Goal: Information Seeking & Learning: Compare options

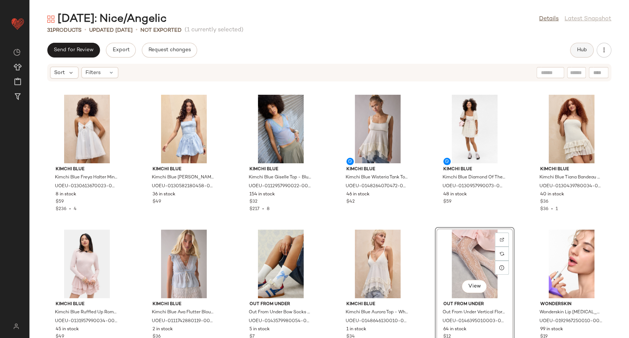
click at [580, 52] on span "Hub" at bounding box center [582, 50] width 10 height 6
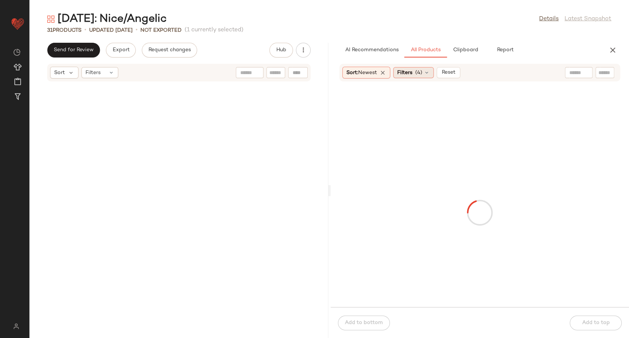
scroll to position [410, 0]
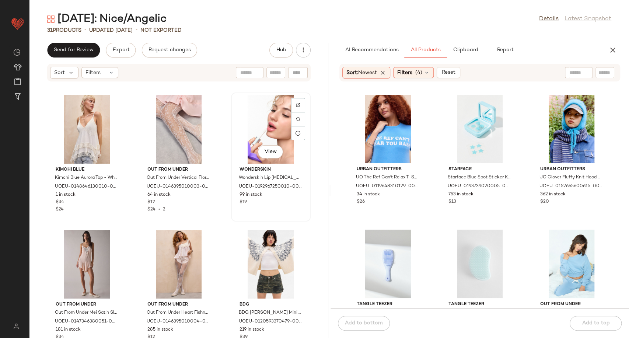
click at [257, 118] on div "View" at bounding box center [271, 129] width 74 height 69
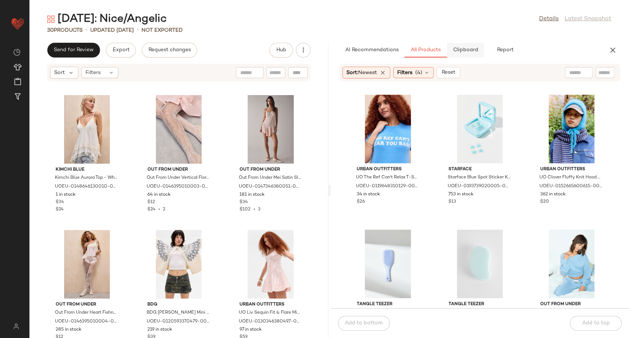
click at [462, 52] on span "Clipboard" at bounding box center [465, 50] width 25 height 6
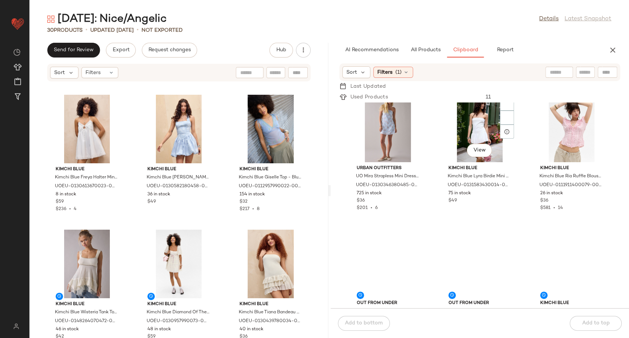
scroll to position [170, 0]
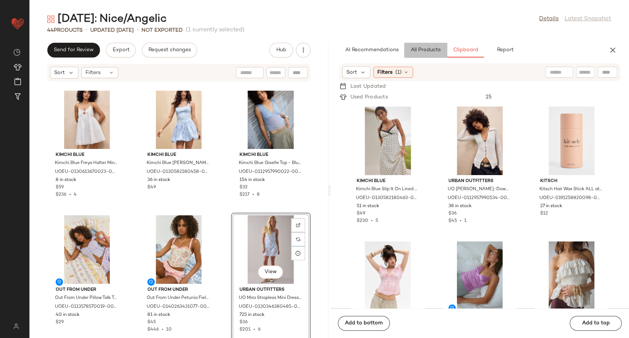
click at [418, 50] on span "All Products" at bounding box center [425, 50] width 30 height 6
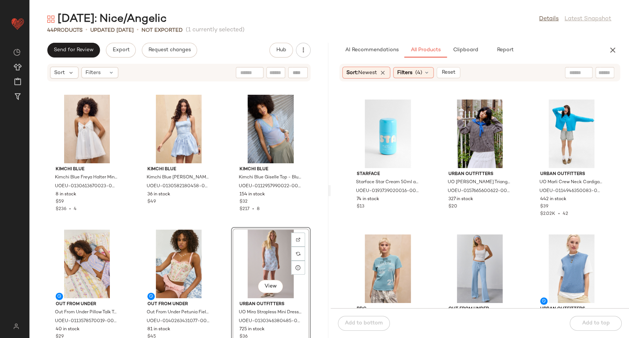
scroll to position [2054, 0]
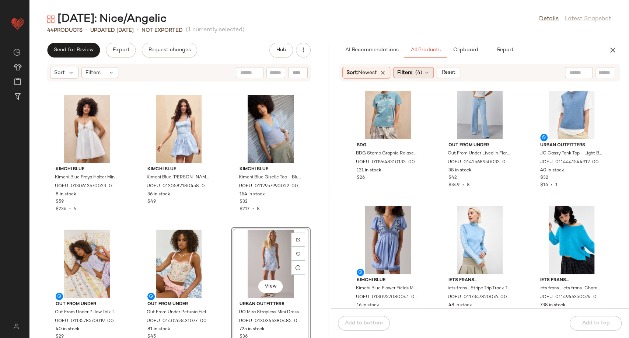
click at [429, 70] on icon at bounding box center [427, 73] width 6 height 6
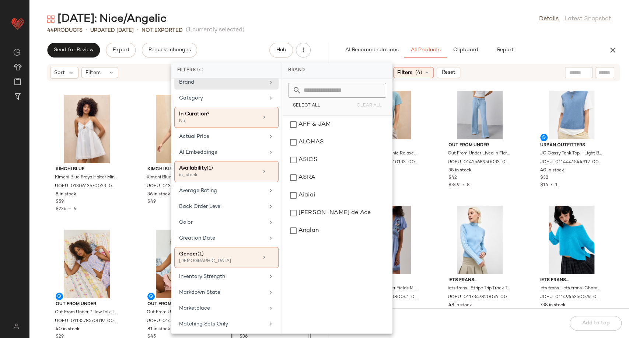
scroll to position [0, 0]
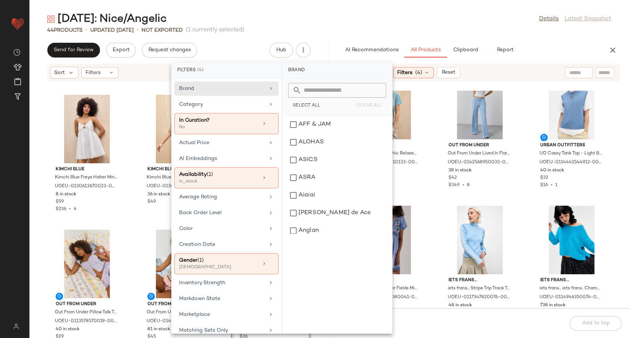
click at [430, 186] on div "BDG BDG Stamp Graphic Relaxed T-Shirt - Light Green XS/S at Urban Outfitters UO…" at bounding box center [480, 200] width 299 height 218
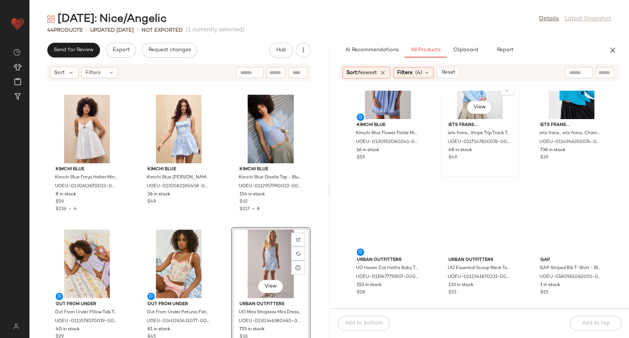
scroll to position [2218, 0]
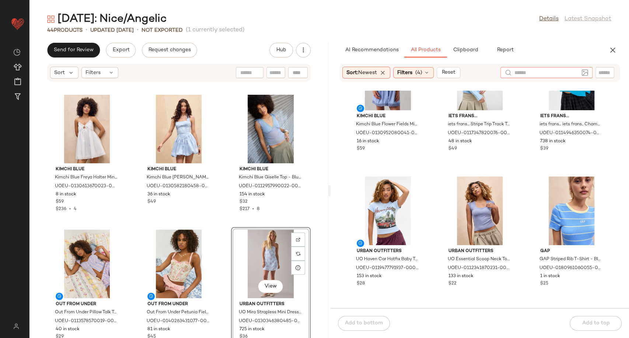
click at [578, 73] on input "text" at bounding box center [547, 73] width 64 height 8
click at [602, 71] on input "Filter" at bounding box center [580, 73] width 63 height 8
click at [525, 74] on input "text" at bounding box center [529, 73] width 19 height 8
click at [434, 172] on div "Kimchi Blue Kimchi Blue Flower Fields Mini Dress - Blue S at Urban Outfitters U…" at bounding box center [480, 200] width 299 height 218
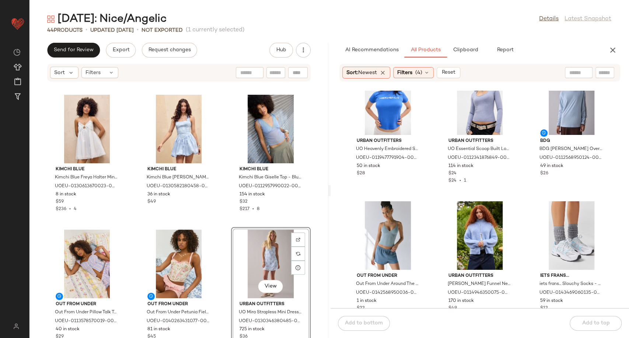
scroll to position [1644, 0]
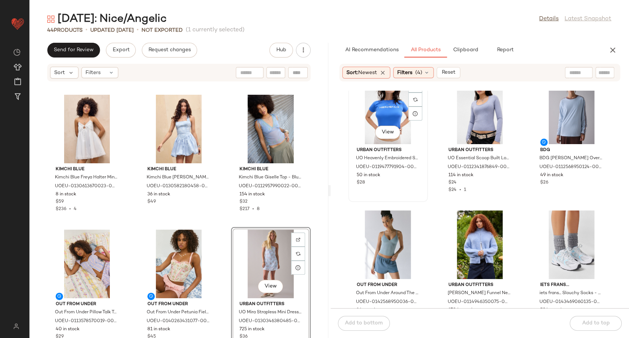
click at [422, 136] on div "View" at bounding box center [388, 110] width 74 height 69
click at [435, 142] on div "View Urban Outfitters UO Heavenly Embroidered Slogan Baby T-Shirt - Blue XS at …" at bounding box center [480, 200] width 299 height 218
click at [451, 73] on span "Reset" at bounding box center [449, 73] width 14 height 6
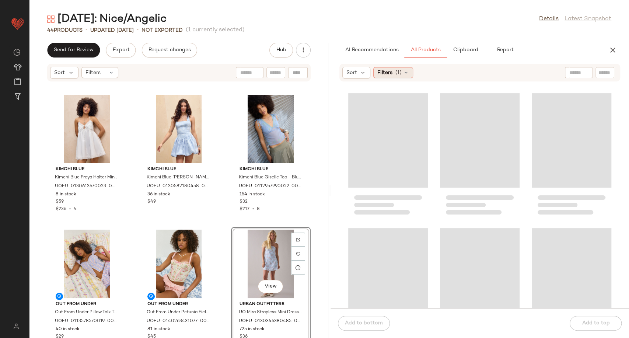
click at [409, 69] on div "Filters (1)" at bounding box center [393, 72] width 40 height 11
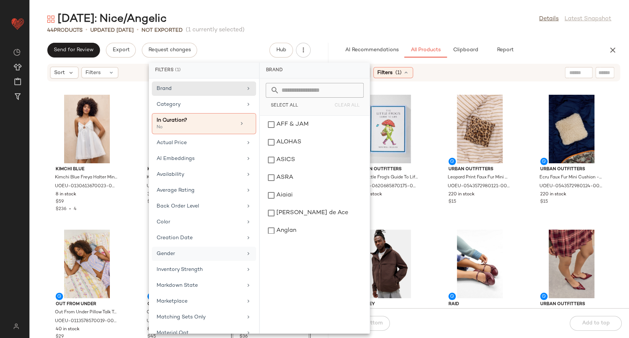
click at [223, 253] on div "Gender" at bounding box center [200, 254] width 86 height 8
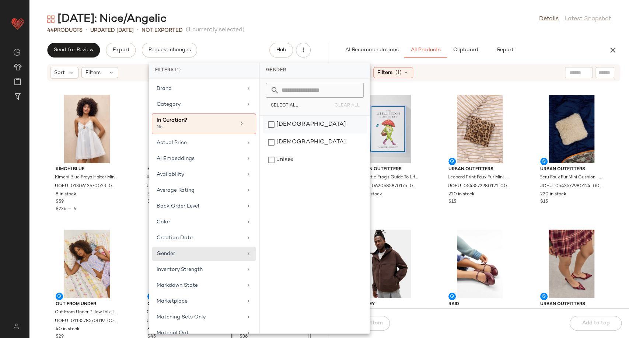
click at [288, 133] on div "[DEMOGRAPHIC_DATA]" at bounding box center [315, 142] width 104 height 18
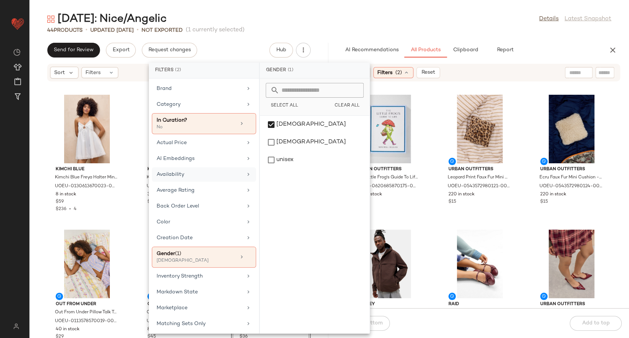
click at [226, 177] on div "Availability" at bounding box center [200, 175] width 86 height 8
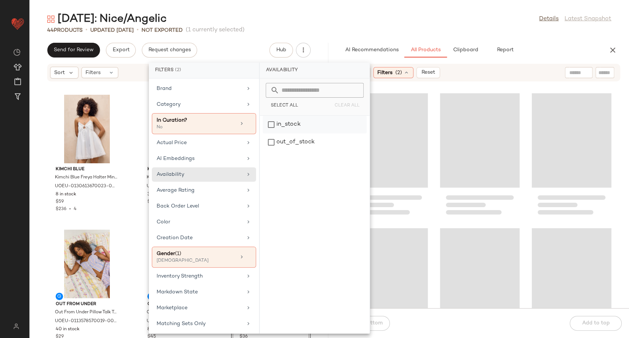
click at [299, 133] on div "in_stock" at bounding box center [315, 142] width 104 height 18
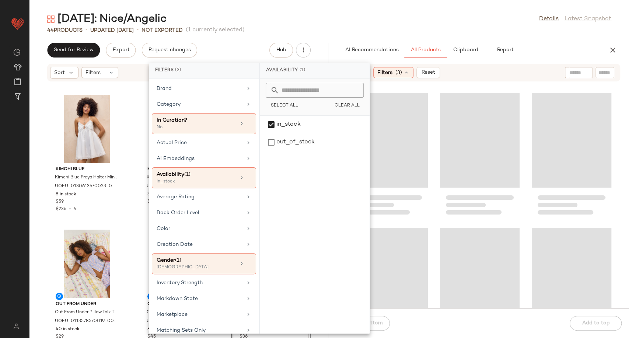
click at [432, 222] on div at bounding box center [480, 200] width 299 height 218
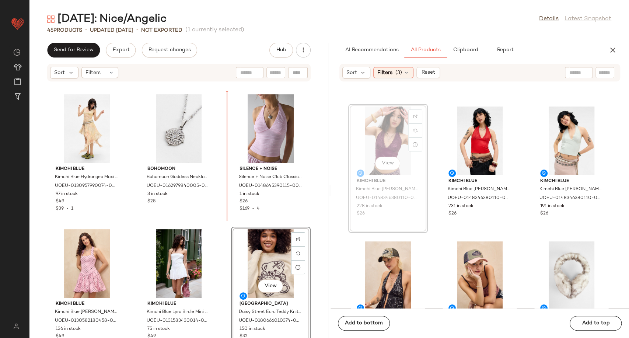
scroll to position [1751, 0]
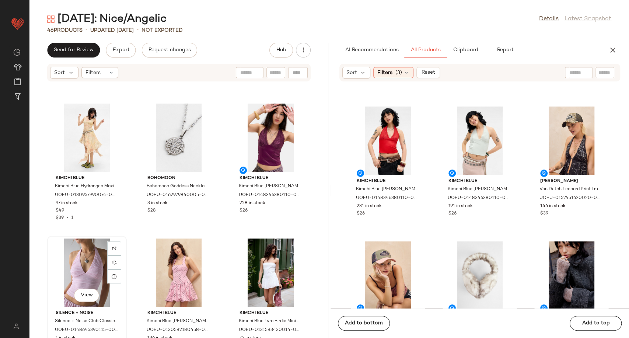
click at [72, 266] on div "View" at bounding box center [87, 273] width 74 height 69
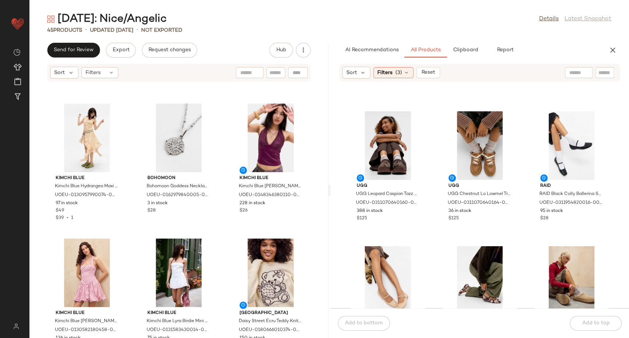
scroll to position [5521, 0]
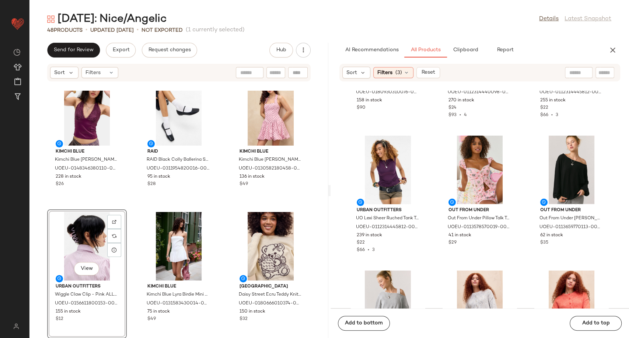
scroll to position [6996, 0]
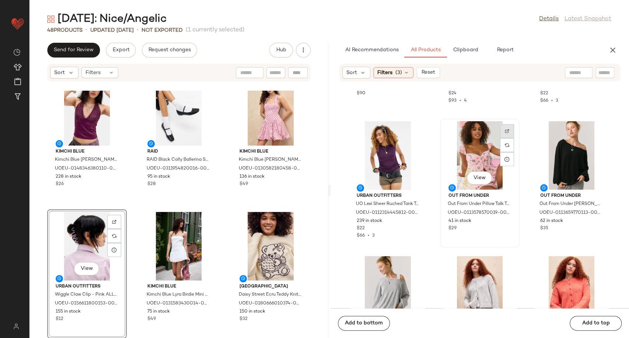
click at [505, 129] on img at bounding box center [507, 131] width 4 height 4
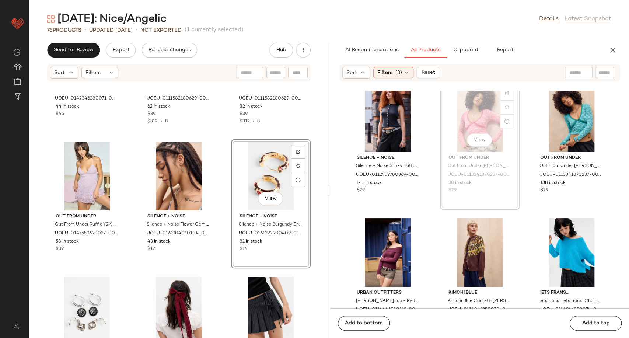
scroll to position [47373, 0]
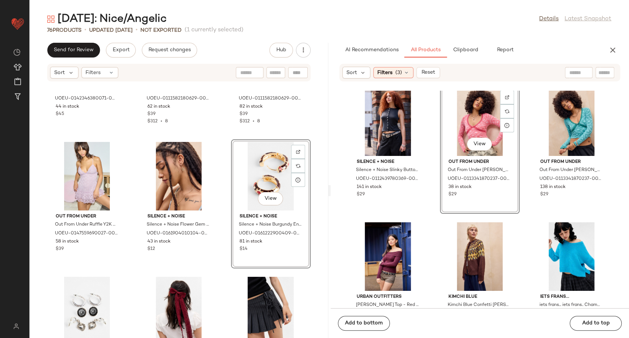
click at [431, 239] on div "Silence + Noise Silence + Noise Slinky Button-Up Tank Top - Black XS at Urban O…" at bounding box center [480, 200] width 299 height 218
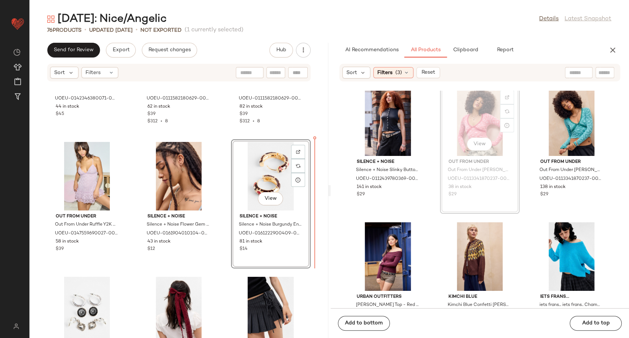
scroll to position [47372, 0]
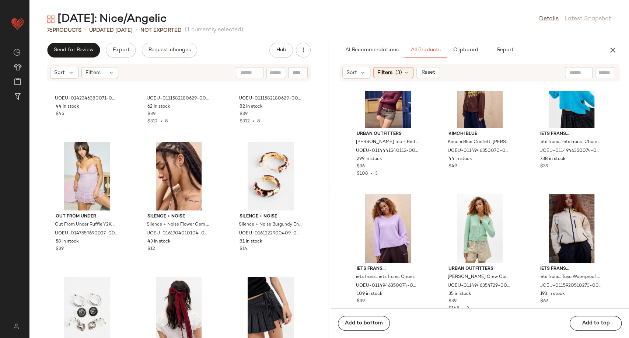
click at [435, 229] on div "Urban Outfitters UO Rylee Bardot Top - Red Berry L at Urban Outfitters UOEU-011…" at bounding box center [480, 200] width 299 height 218
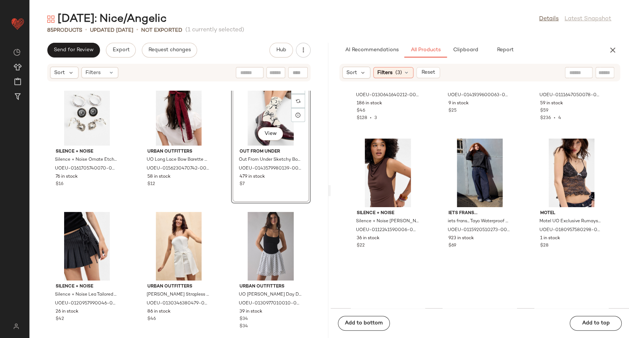
scroll to position [87670, 0]
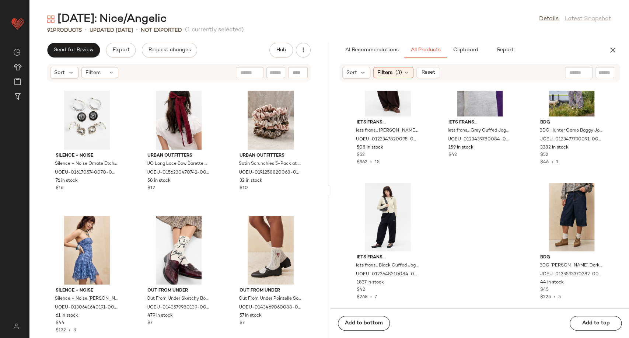
scroll to position [119736, 0]
click at [616, 48] on icon "button" at bounding box center [613, 50] width 9 height 9
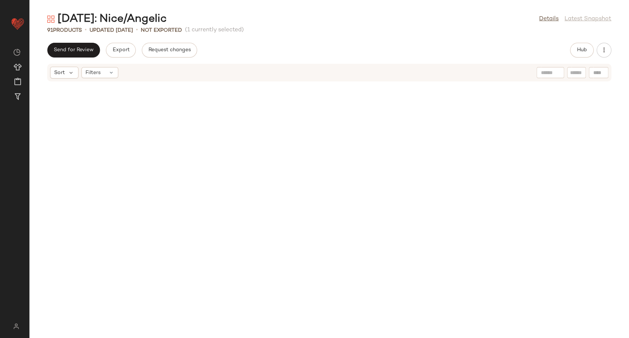
scroll to position [0, 0]
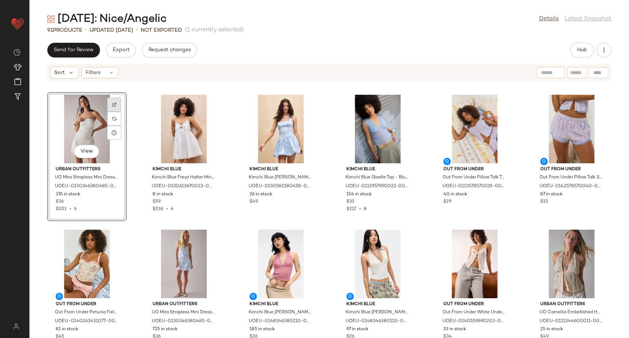
click at [116, 112] on div at bounding box center [114, 119] width 14 height 14
click at [114, 73] on div "Filters" at bounding box center [99, 72] width 37 height 11
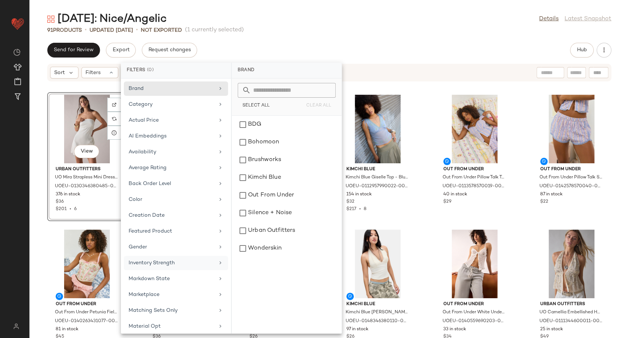
click at [218, 263] on icon at bounding box center [221, 263] width 6 height 6
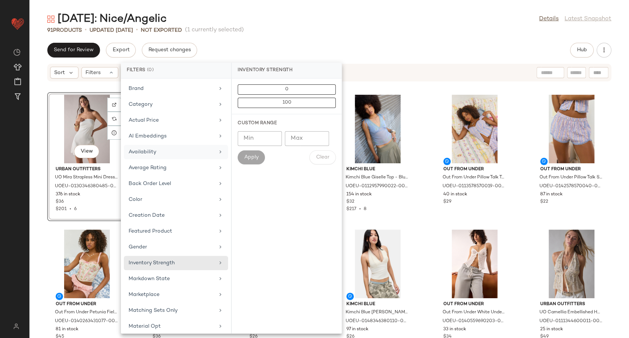
click at [205, 161] on div "Availability" at bounding box center [176, 168] width 104 height 14
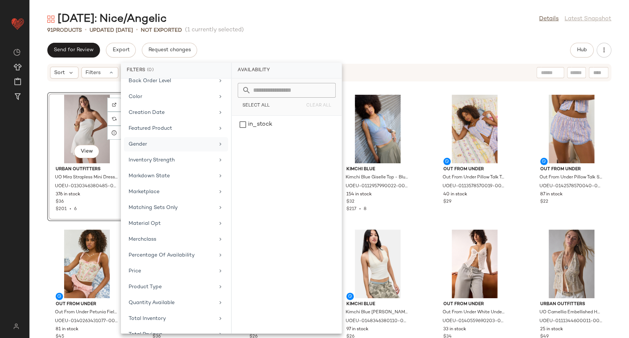
scroll to position [123, 0]
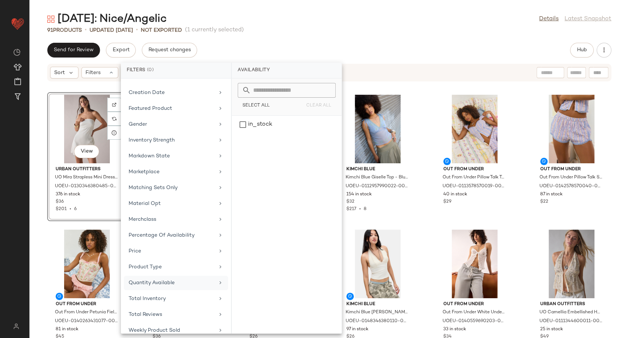
click at [183, 280] on div "Quantity Available" at bounding box center [172, 283] width 86 height 8
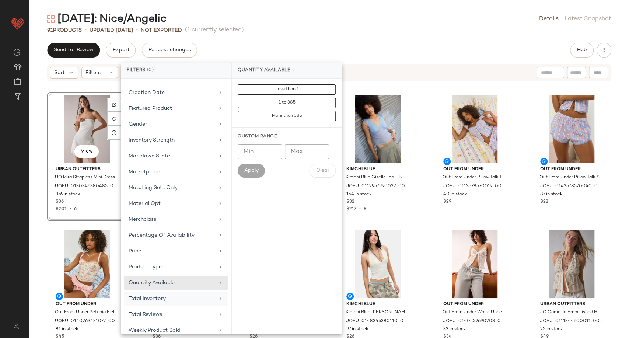
click at [181, 298] on div "Total Inventory" at bounding box center [172, 299] width 86 height 8
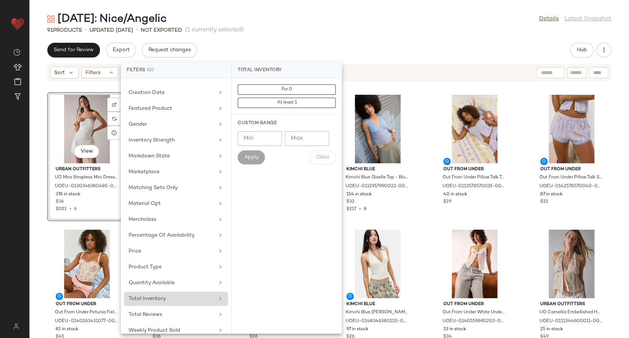
click at [187, 299] on div "Total Inventory" at bounding box center [172, 299] width 86 height 8
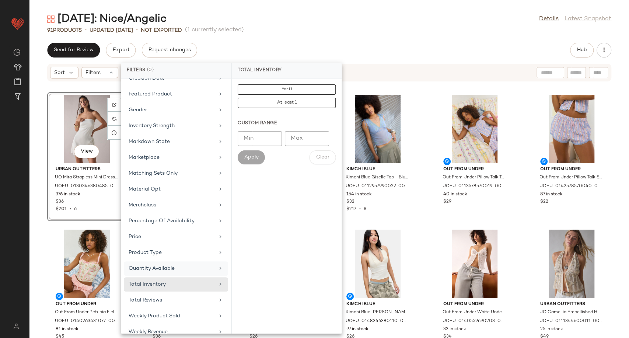
scroll to position [145, 0]
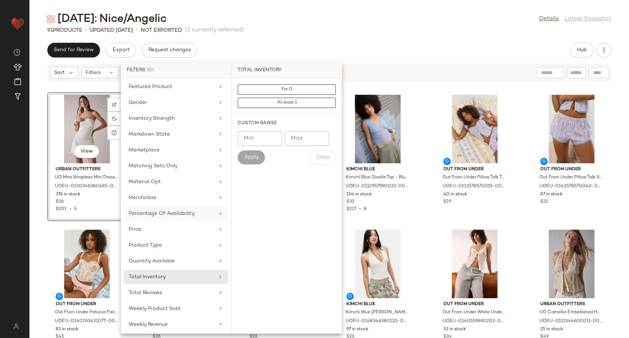
click at [184, 211] on div "Percentage Of Availability" at bounding box center [172, 214] width 86 height 8
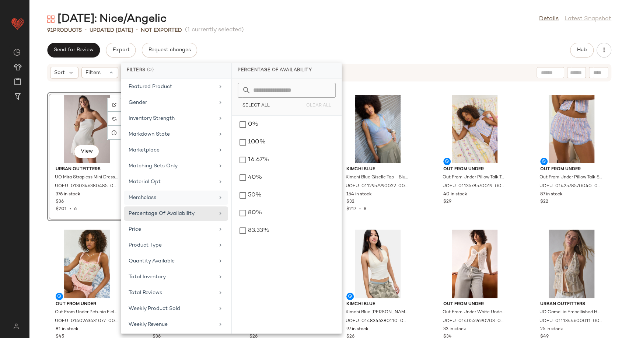
click at [181, 194] on div "Merchclass" at bounding box center [172, 198] width 86 height 8
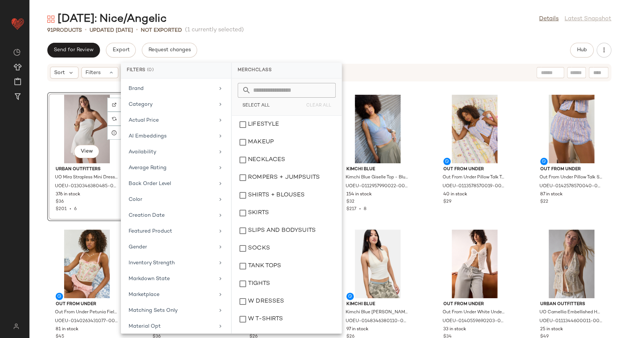
scroll to position [145, 0]
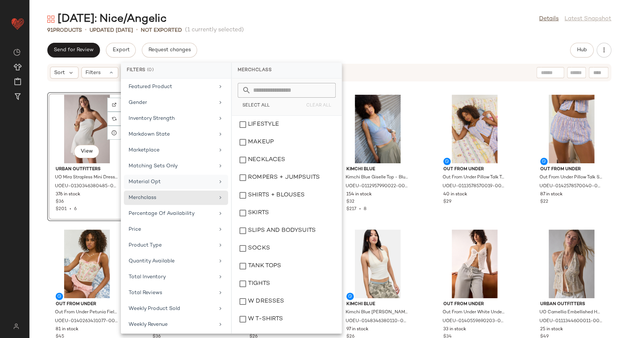
click at [178, 184] on div "Material Opt" at bounding box center [172, 182] width 86 height 8
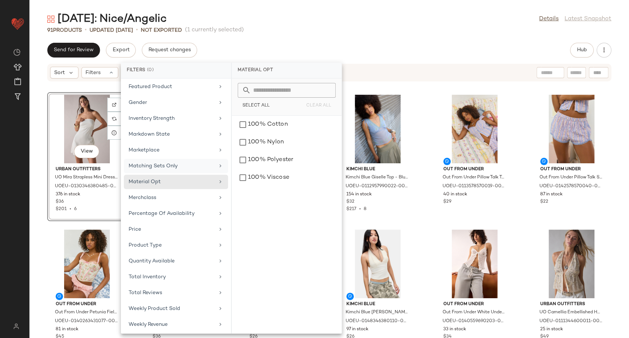
click at [176, 165] on div "Matching Sets Only" at bounding box center [172, 166] width 86 height 8
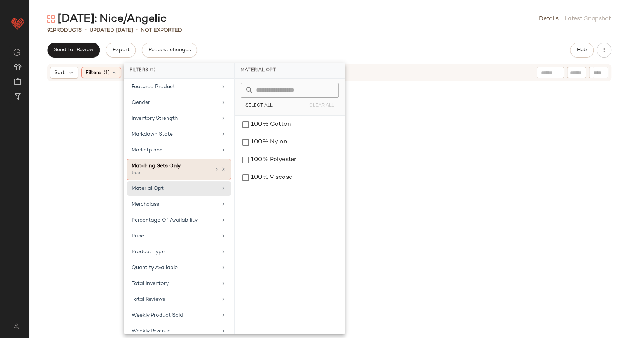
click at [176, 166] on div "Matching Sets Only" at bounding box center [171, 166] width 79 height 8
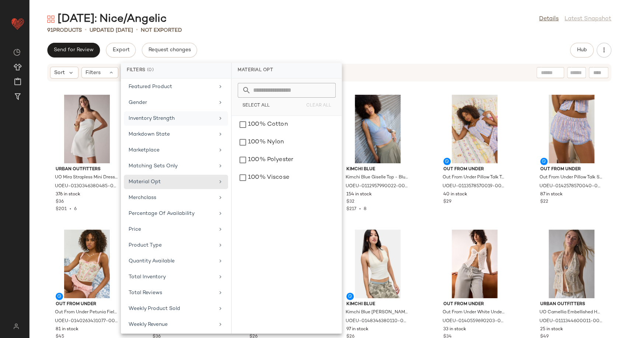
click at [175, 127] on div "Inventory Strength" at bounding box center [176, 134] width 104 height 14
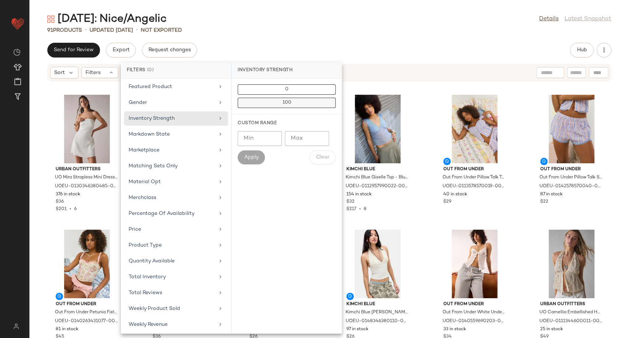
click at [268, 104] on button "100" at bounding box center [287, 103] width 98 height 10
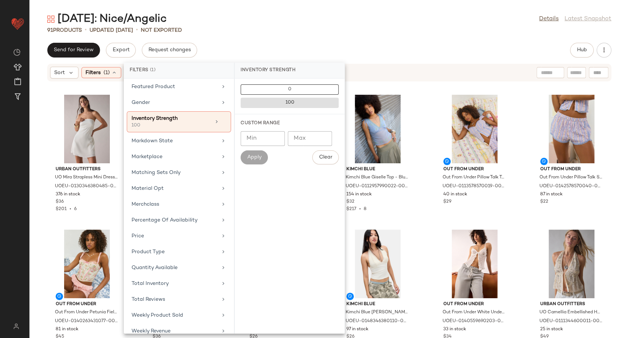
click at [316, 47] on div "Send for Review Export Request changes Hub" at bounding box center [329, 50] width 600 height 15
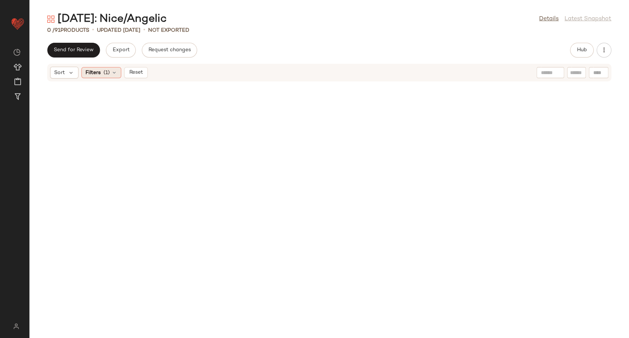
click at [117, 72] on div "Filters (1)" at bounding box center [101, 72] width 40 height 11
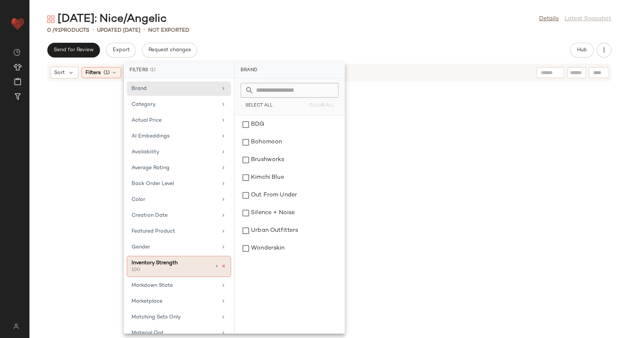
click at [221, 267] on icon at bounding box center [223, 266] width 5 height 5
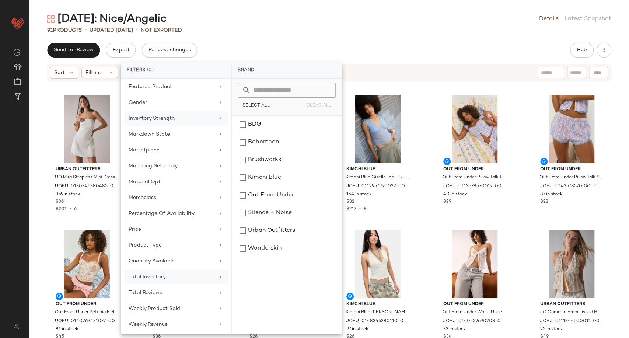
click at [181, 278] on div "Total Inventory" at bounding box center [172, 277] width 86 height 8
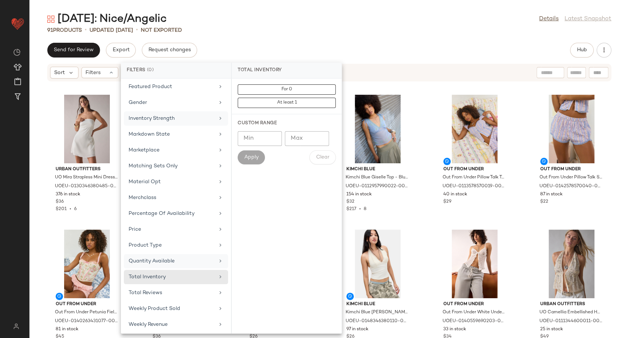
click at [180, 260] on div "Quantity Available" at bounding box center [172, 261] width 86 height 8
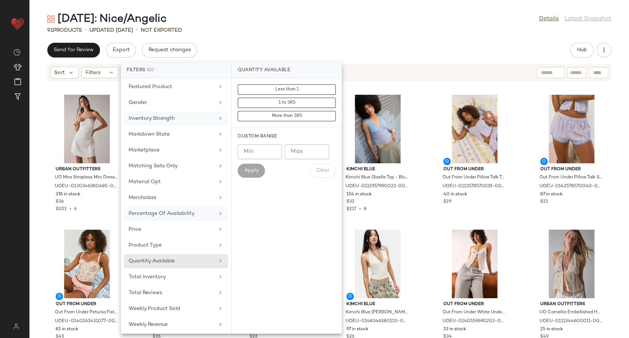
click at [167, 215] on div "Percentage Of Availability" at bounding box center [172, 214] width 86 height 8
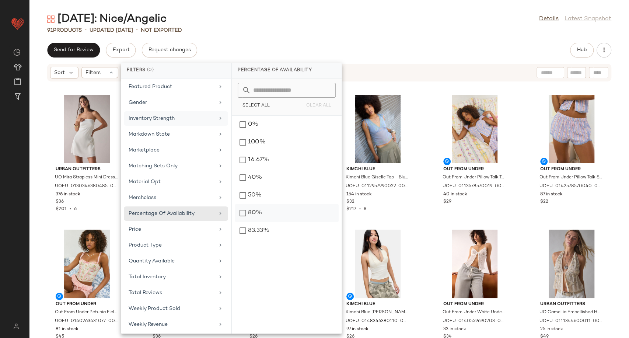
click at [257, 222] on div "80%" at bounding box center [287, 231] width 104 height 18
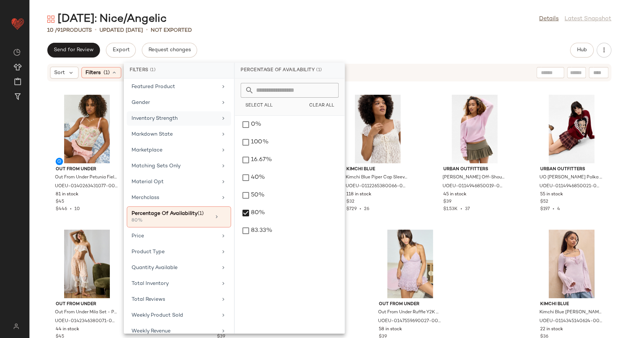
click at [363, 235] on div "Out From Under Out From Under Petunia Fields Corset Top - Pink M at Urban Outfi…" at bounding box center [329, 214] width 600 height 247
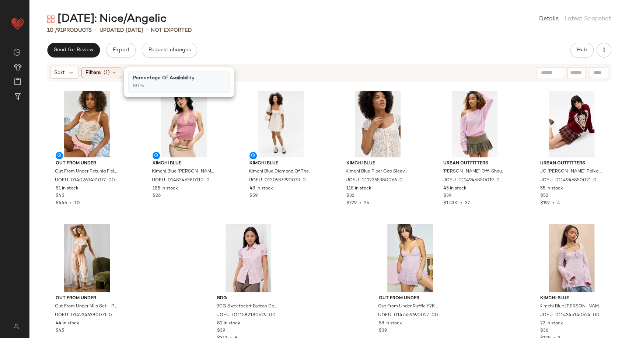
scroll to position [0, 0]
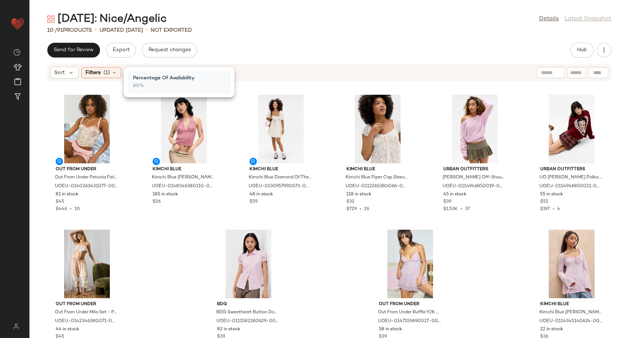
click at [350, 269] on div "Out From Under Out From Under Petunia Fields Corset Top - Pink M at Urban Outfi…" at bounding box center [329, 214] width 600 height 247
click at [114, 75] on icon at bounding box center [114, 73] width 6 height 6
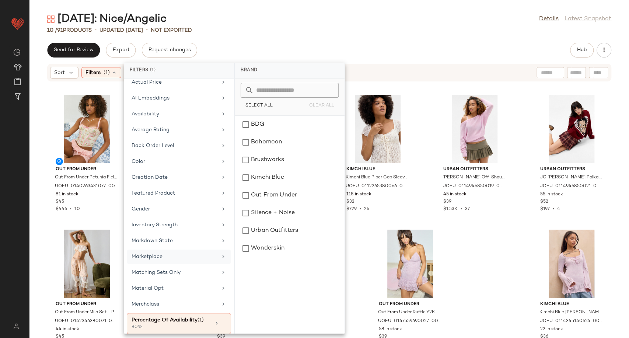
scroll to position [82, 0]
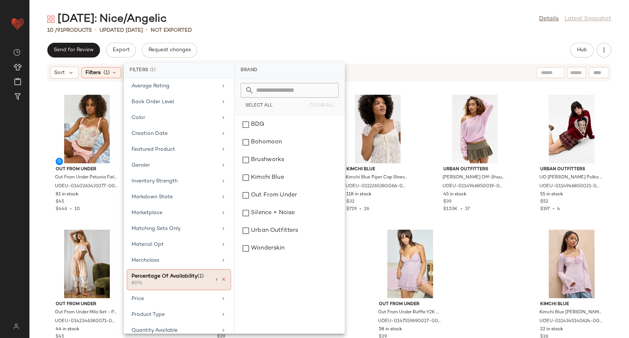
click at [223, 280] on icon at bounding box center [223, 279] width 5 height 5
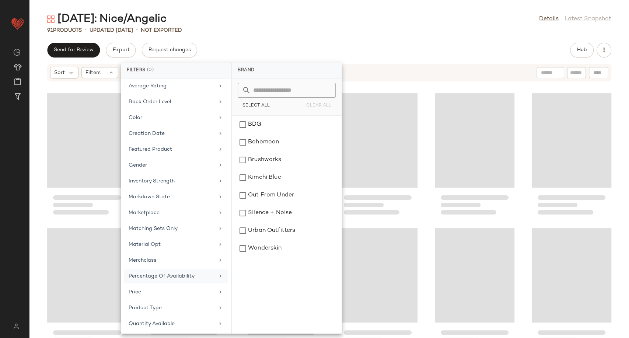
click at [389, 63] on div "Send for Review Export Request changes Hub Sort Filters" at bounding box center [329, 190] width 600 height 295
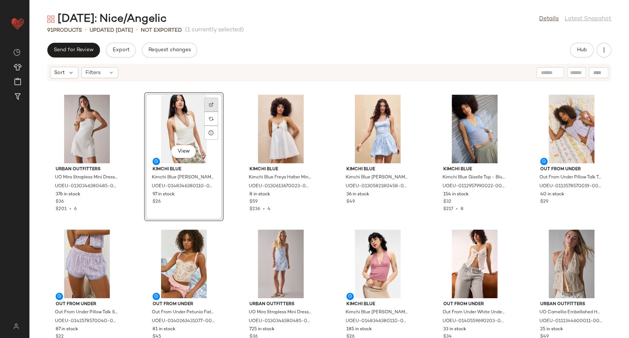
click at [215, 112] on div at bounding box center [211, 119] width 14 height 14
click at [306, 104] on img at bounding box center [308, 104] width 4 height 4
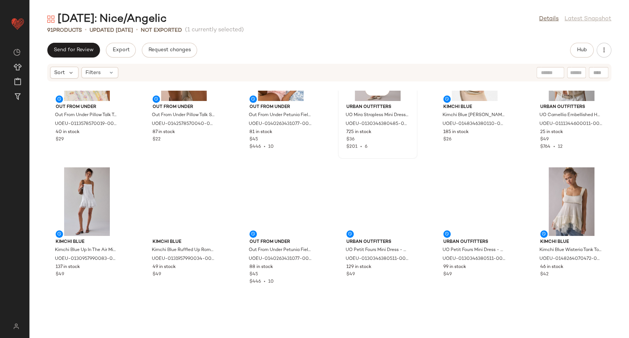
scroll to position [211, 0]
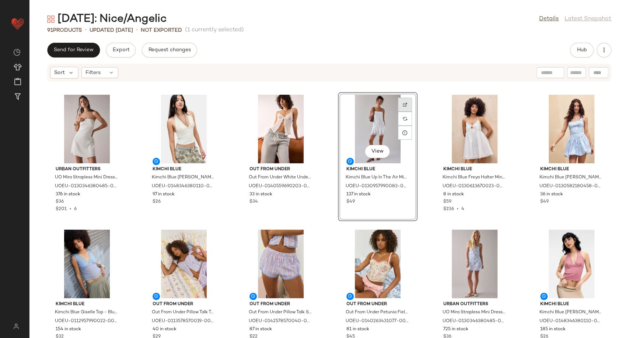
click at [404, 104] on img at bounding box center [405, 104] width 4 height 4
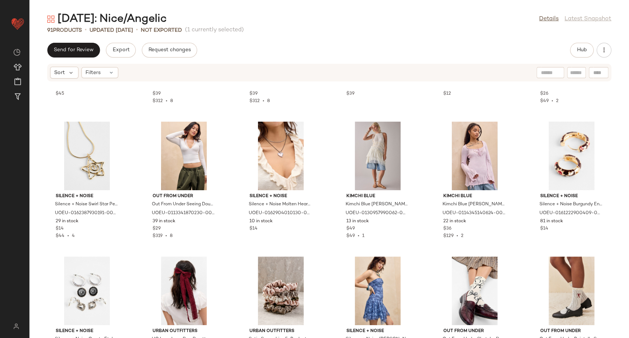
scroll to position [1603, 0]
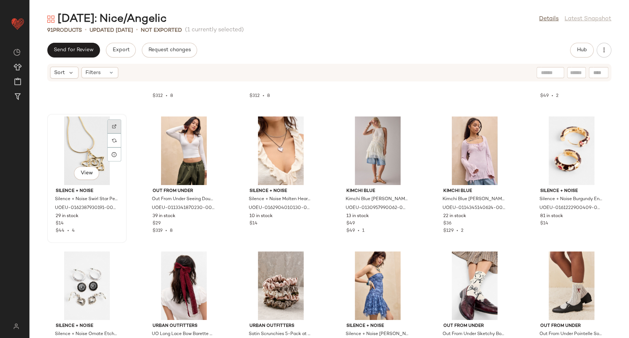
click at [119, 133] on div at bounding box center [114, 140] width 14 height 14
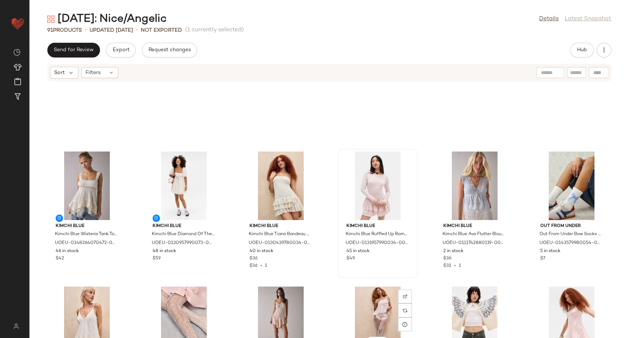
scroll to position [456, 0]
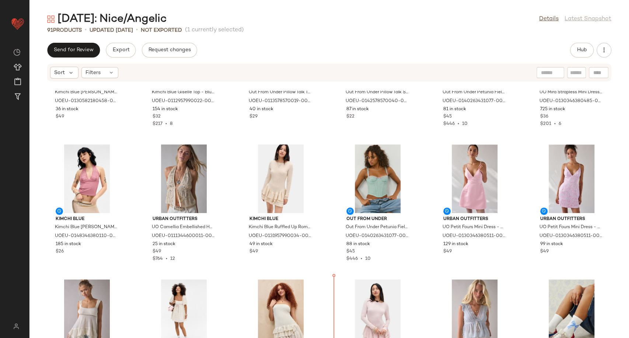
scroll to position [157, 0]
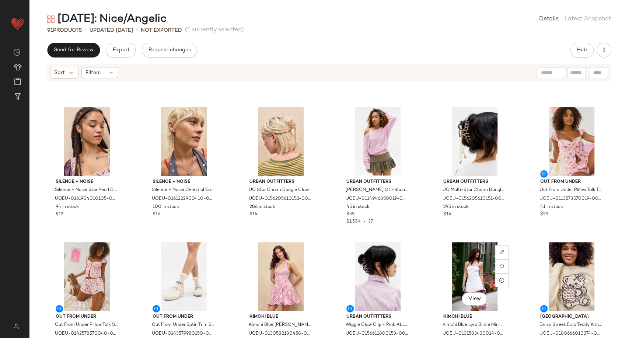
scroll to position [1114, 0]
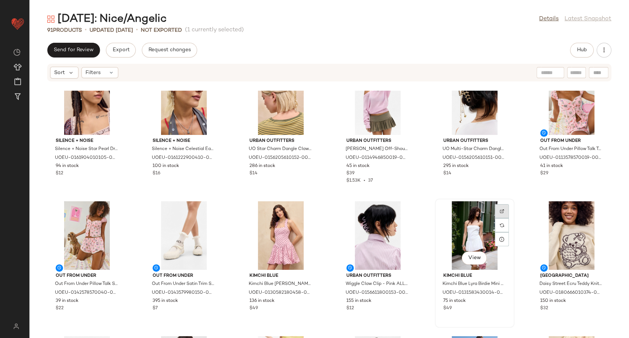
click at [497, 218] on div at bounding box center [502, 225] width 14 height 14
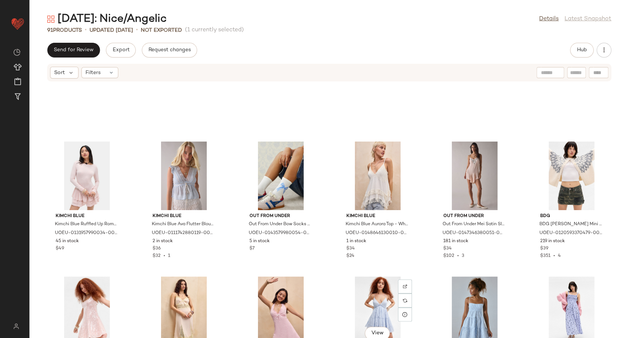
scroll to position [497, 0]
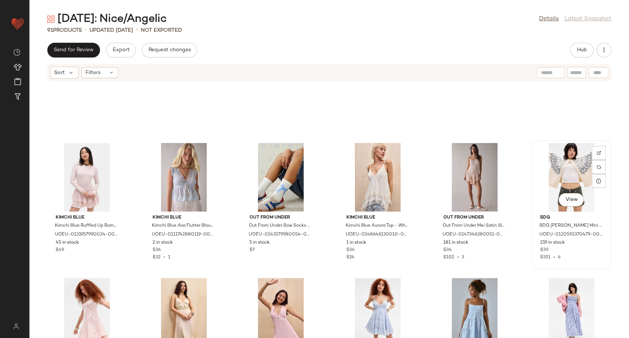
click at [563, 164] on div "View" at bounding box center [572, 177] width 74 height 69
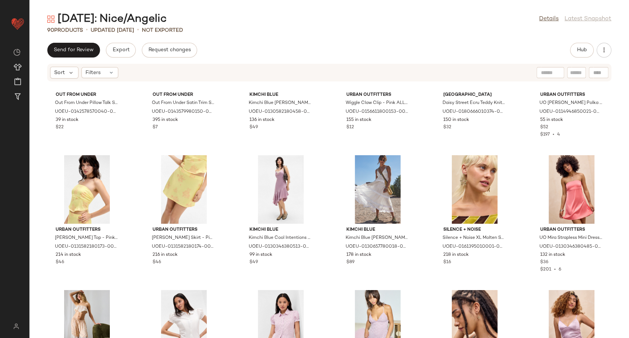
scroll to position [1298, 0]
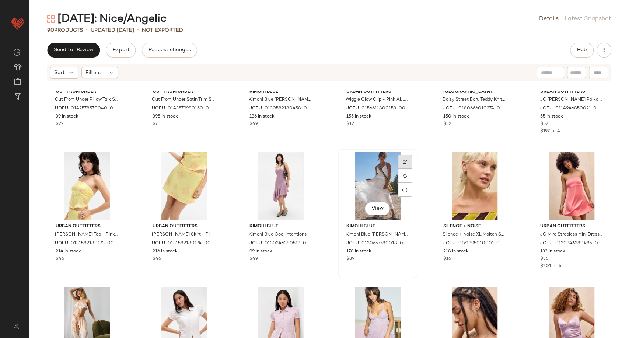
click at [409, 169] on div at bounding box center [405, 176] width 14 height 14
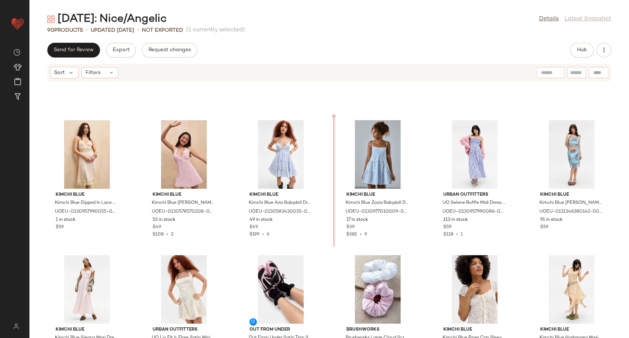
scroll to position [655, 0]
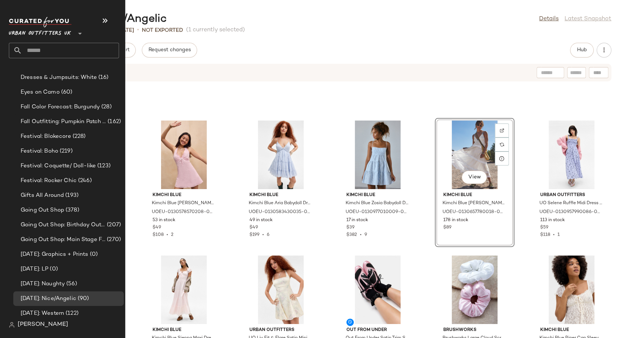
scroll to position [1720, 0]
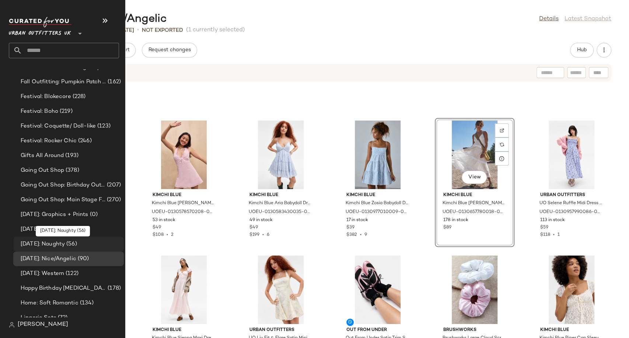
click at [60, 241] on span "Halloween: Naughty" at bounding box center [43, 244] width 44 height 8
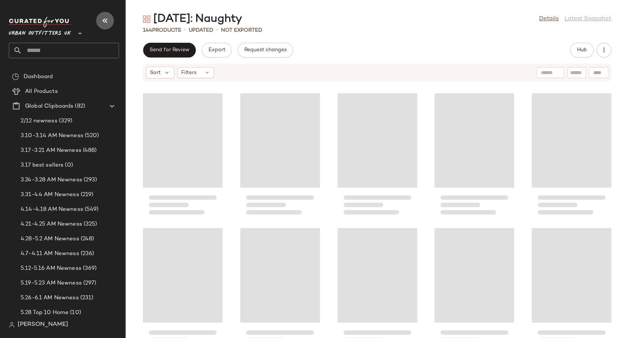
click at [103, 19] on icon "button" at bounding box center [105, 20] width 9 height 9
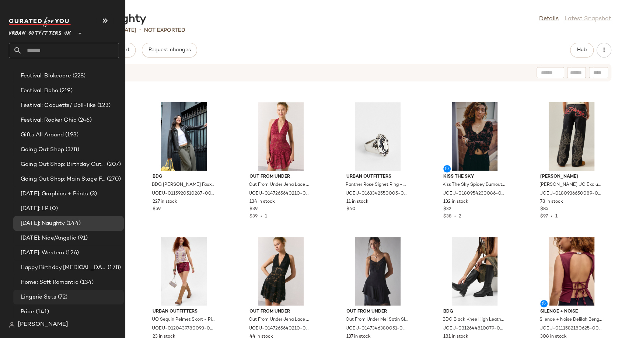
scroll to position [1761, 0]
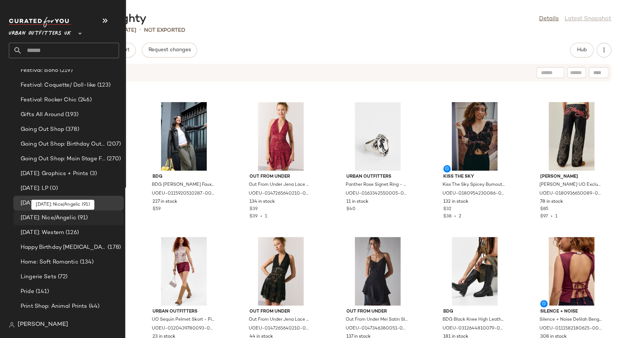
click at [69, 220] on span "[DATE]: Nice/Angelic" at bounding box center [49, 218] width 56 height 8
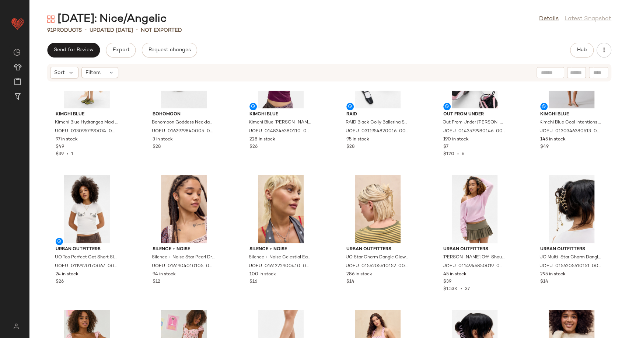
scroll to position [1030, 0]
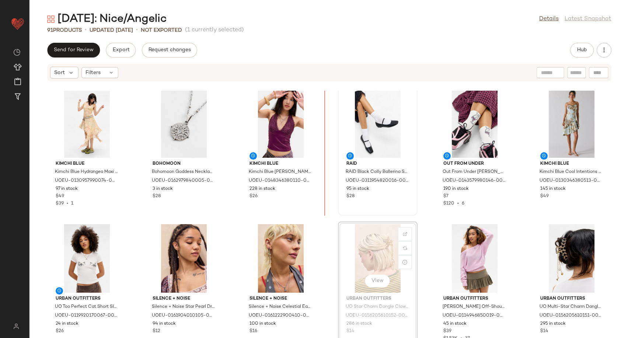
scroll to position [945, 0]
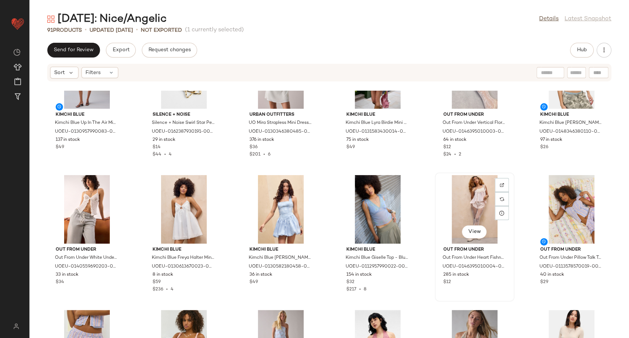
scroll to position [123, 0]
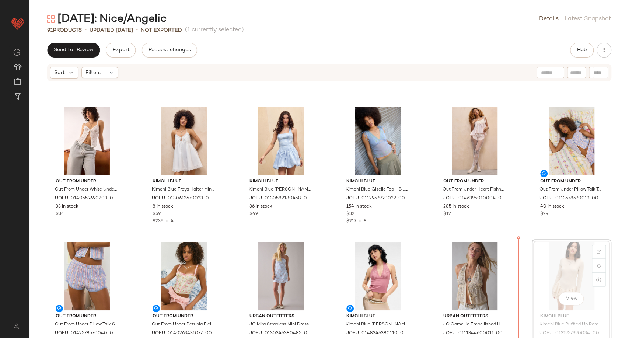
scroll to position [124, 0]
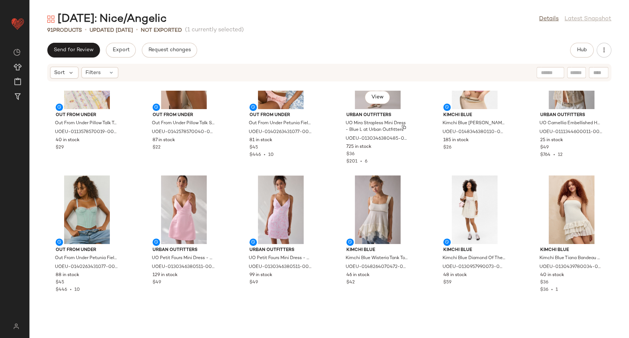
scroll to position [334, 0]
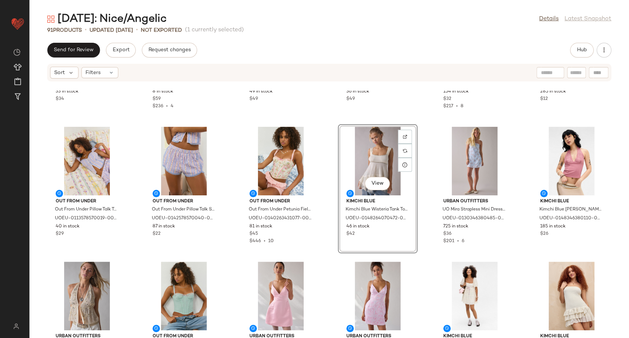
scroll to position [448, 0]
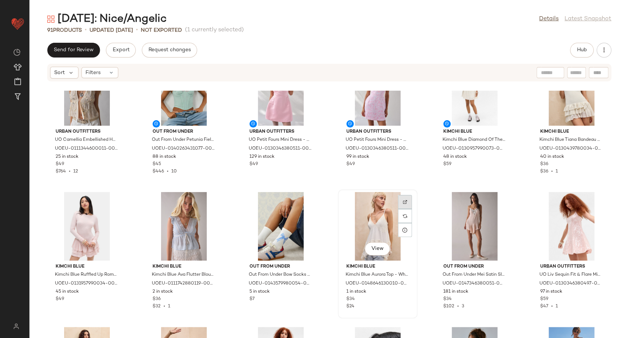
click at [404, 201] on img at bounding box center [405, 202] width 4 height 4
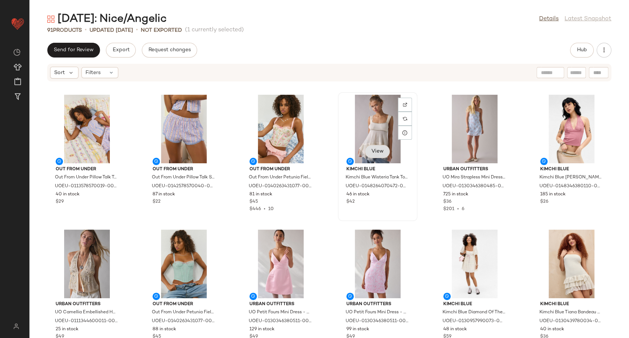
scroll to position [333, 0]
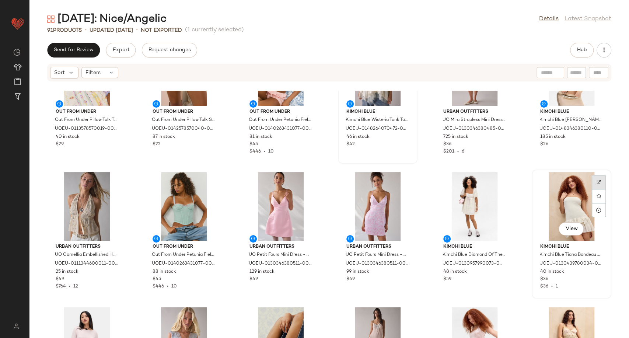
click at [597, 181] on img at bounding box center [599, 182] width 4 height 4
click at [498, 189] on div at bounding box center [502, 196] width 14 height 14
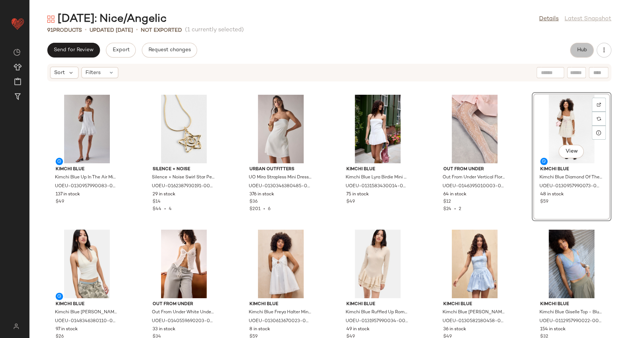
click at [589, 52] on button "Hub" at bounding box center [582, 50] width 24 height 15
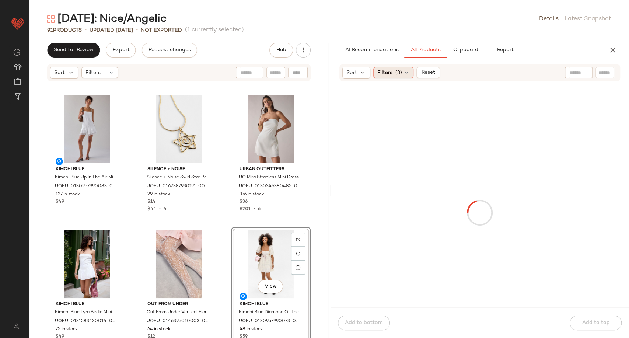
click at [409, 72] on icon at bounding box center [407, 73] width 6 height 6
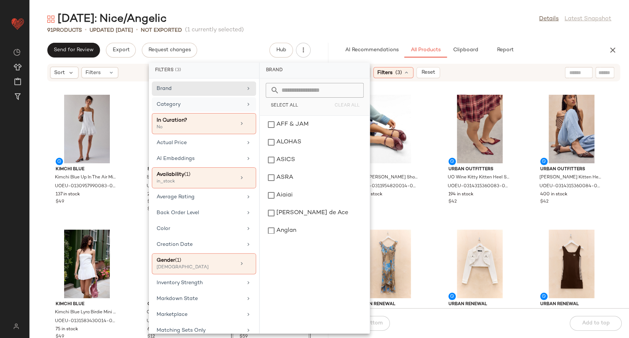
click at [235, 113] on div "Category" at bounding box center [204, 123] width 104 height 21
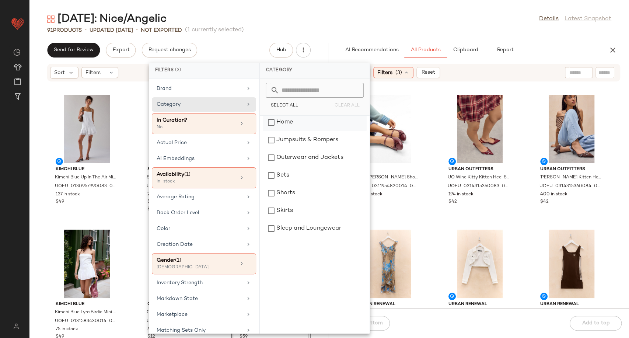
scroll to position [164, 0]
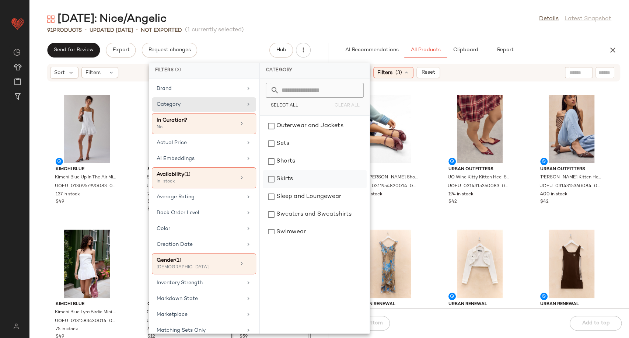
click at [302, 180] on div "Skirts" at bounding box center [315, 179] width 104 height 18
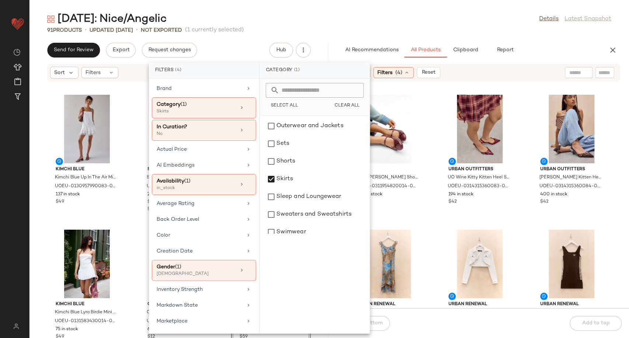
click at [431, 217] on div "RAID RAID Natalya Ballerina Shoes UK 4 at Urban Outfitters UOEU-0311954820014-0…" at bounding box center [480, 200] width 299 height 218
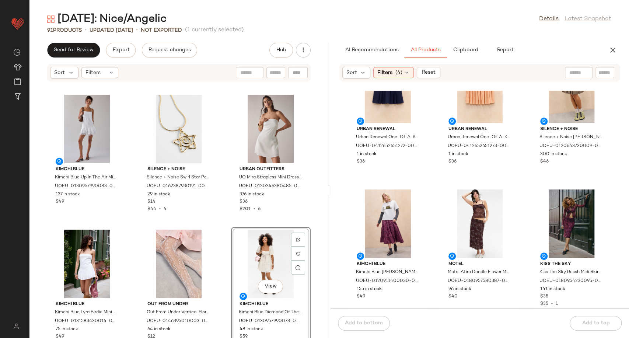
scroll to position [0, 0]
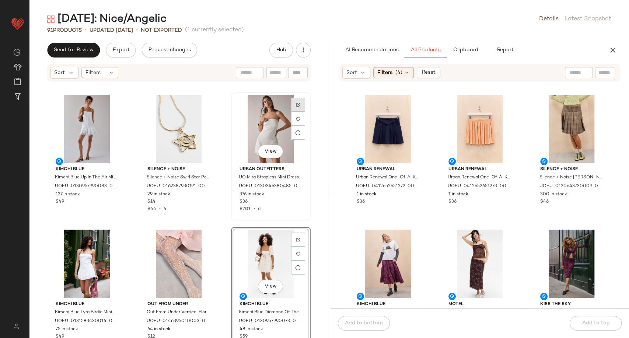
click at [296, 104] on img at bounding box center [298, 104] width 4 height 4
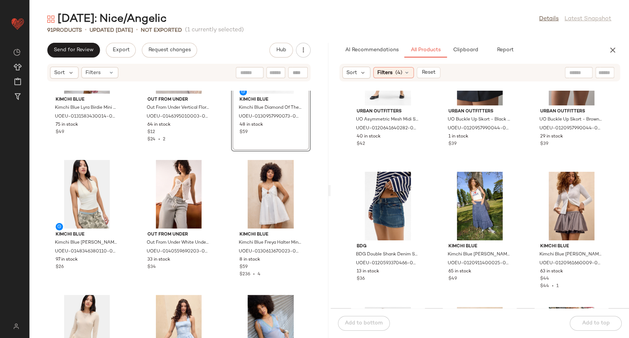
scroll to position [2422, 0]
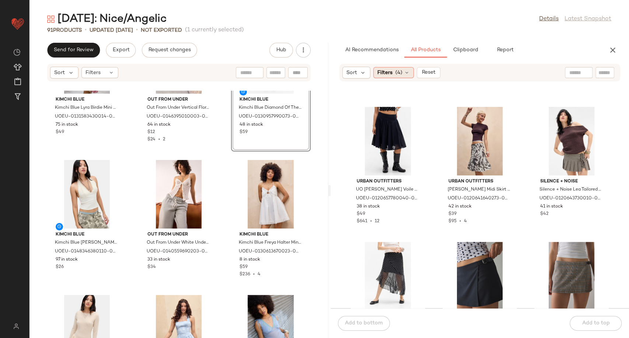
click at [405, 76] on div "Filters (4)" at bounding box center [393, 72] width 41 height 11
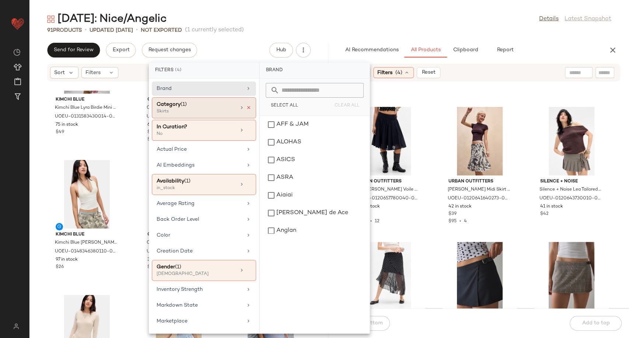
click at [246, 107] on icon at bounding box center [248, 107] width 5 height 5
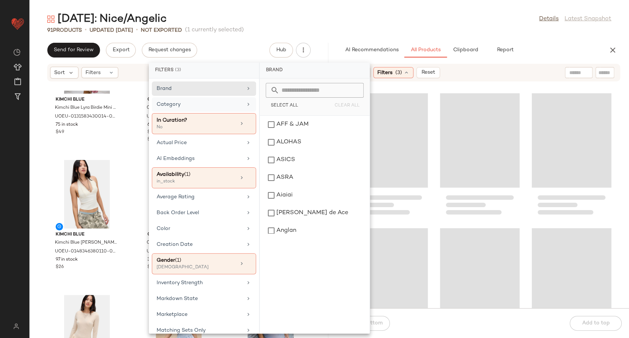
click at [237, 106] on div "Category" at bounding box center [200, 105] width 86 height 8
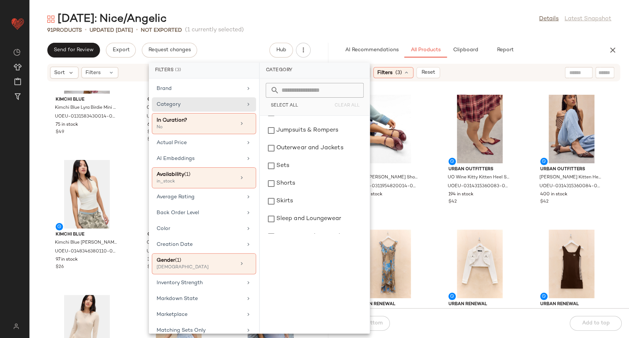
scroll to position [164, 0]
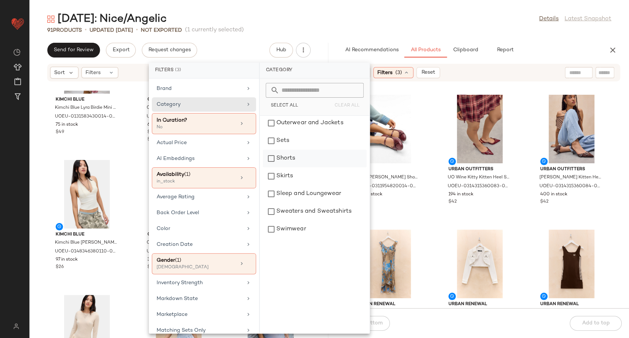
click at [290, 160] on div "Shorts" at bounding box center [315, 159] width 104 height 18
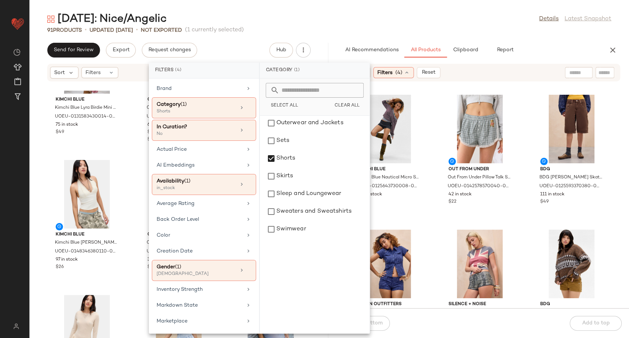
click at [435, 213] on div "Kimchi Blue Kimchi Blue Nautical Micro Shorts - Grey M at Urban Outfitters UOEU…" at bounding box center [480, 200] width 299 height 218
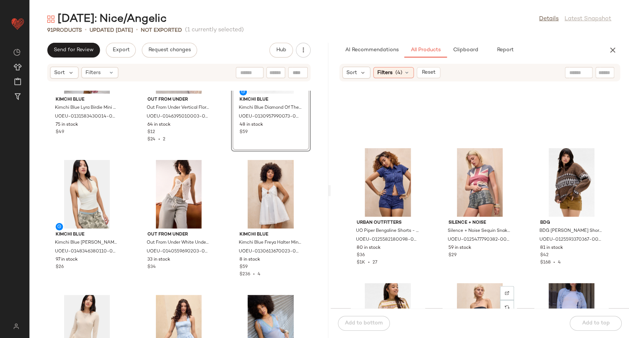
scroll to position [0, 0]
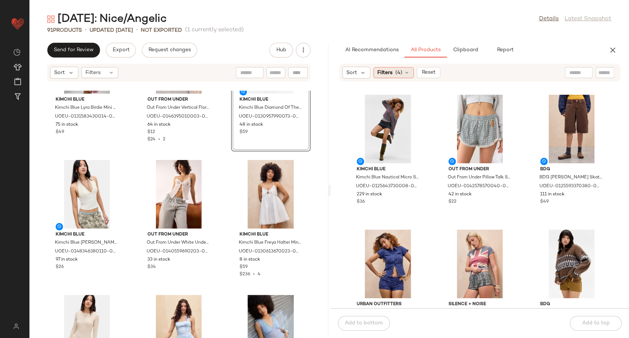
click at [408, 70] on icon at bounding box center [407, 73] width 6 height 6
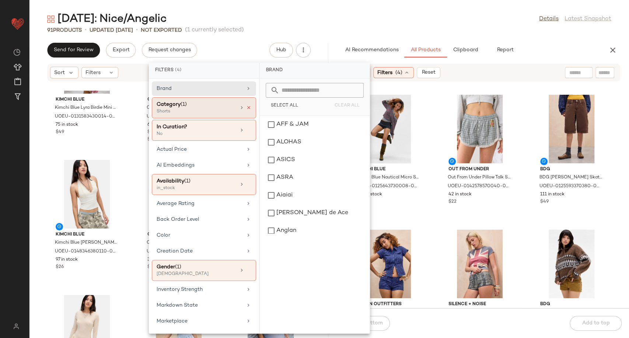
click at [246, 108] on icon at bounding box center [248, 107] width 5 height 5
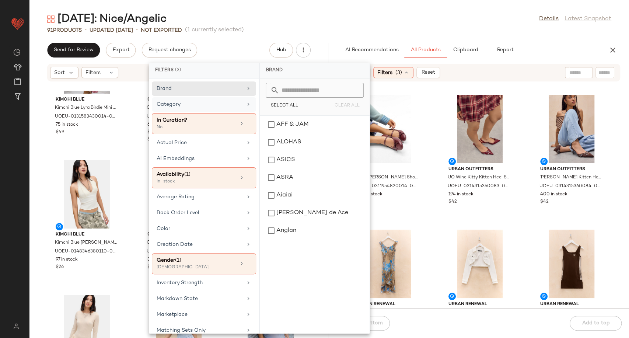
click at [246, 104] on icon at bounding box center [249, 104] width 6 height 6
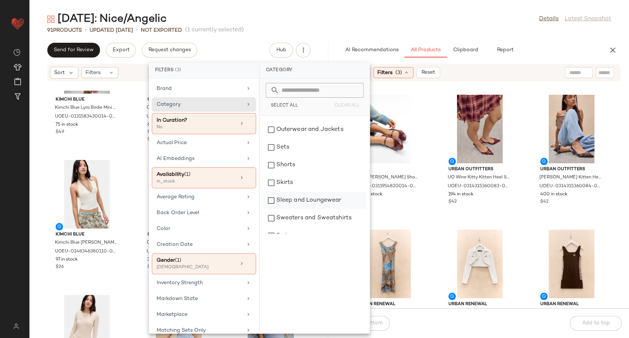
scroll to position [151, 0]
click at [296, 184] on div "Skirts" at bounding box center [315, 183] width 104 height 18
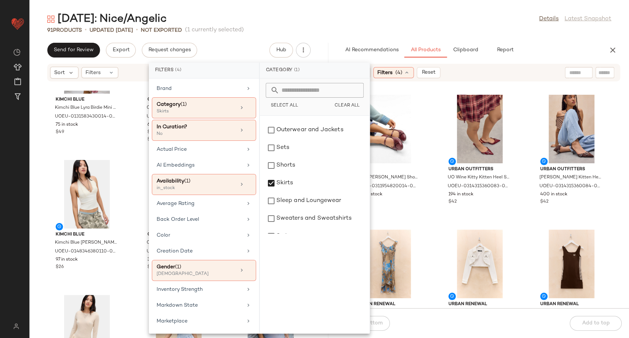
click at [136, 264] on div "Kimchi Blue Kimchi Blue Lyra Birdie Mini Dress - White 2XS at Urban Outfitters …" at bounding box center [178, 214] width 299 height 247
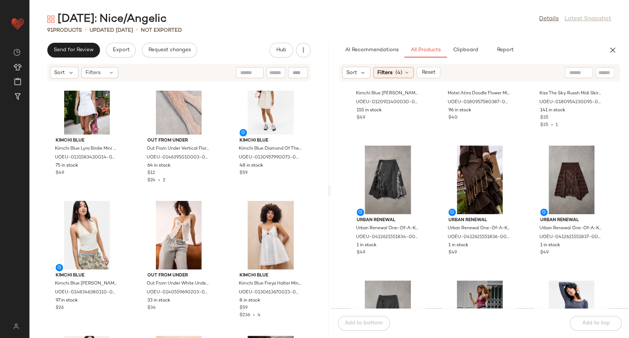
scroll to position [211, 0]
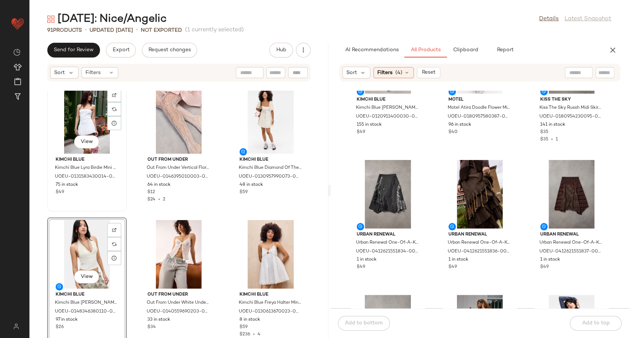
scroll to position [143, 0]
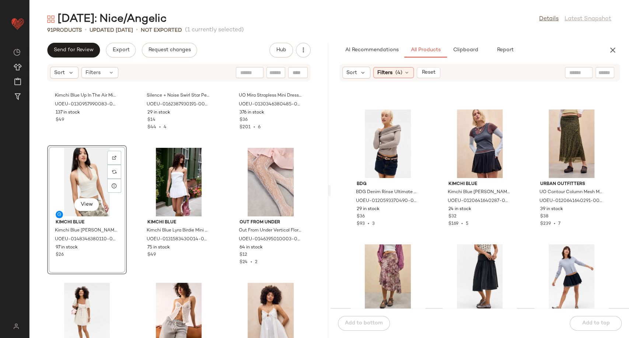
scroll to position [1153, 0]
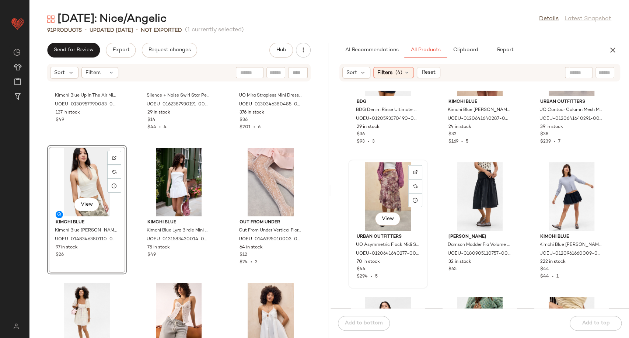
click at [417, 164] on div "View" at bounding box center [388, 196] width 74 height 69
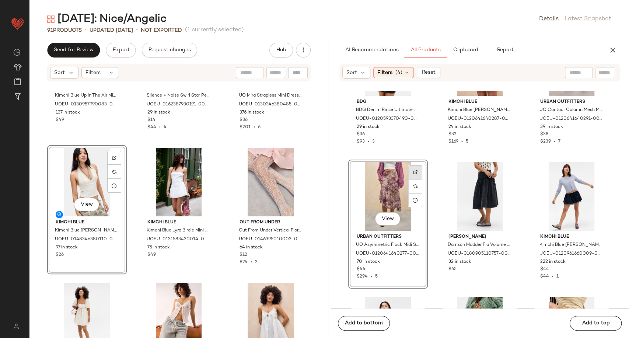
click at [417, 170] on img at bounding box center [415, 172] width 4 height 4
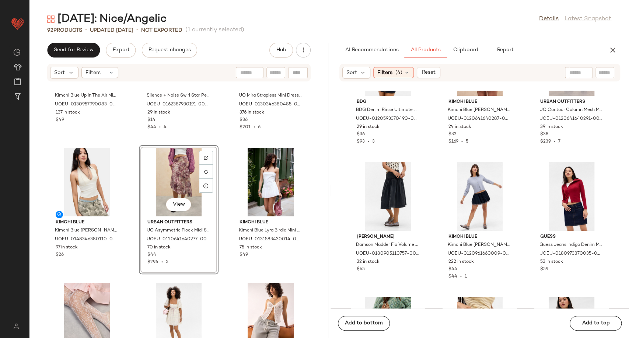
click at [222, 234] on div "Kimchi Blue Kimchi Blue Up In The Air Mini Dress - Ivory S at Urban Outfitters …" at bounding box center [178, 214] width 299 height 247
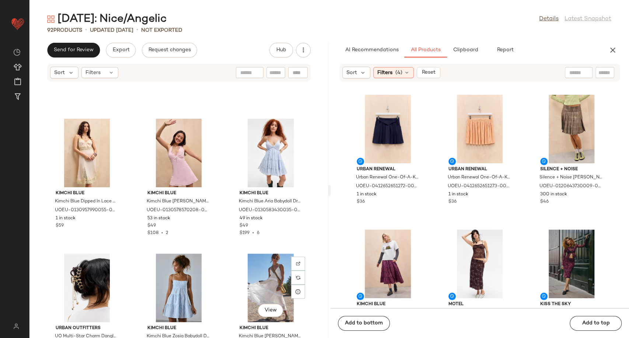
scroll to position [1439, 0]
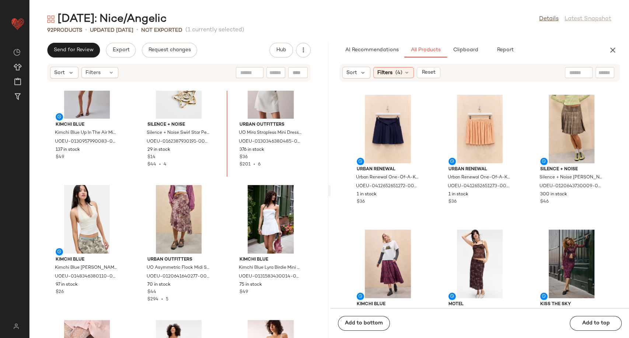
scroll to position [40, 0]
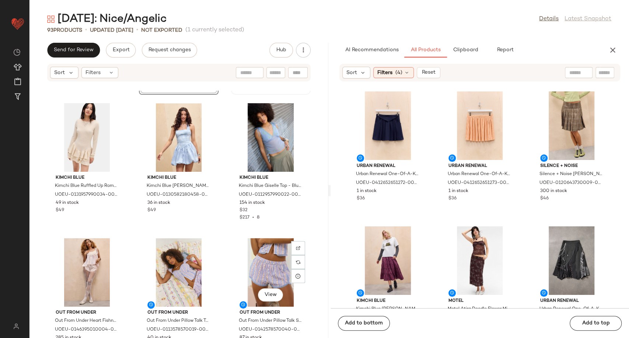
scroll to position [373, 0]
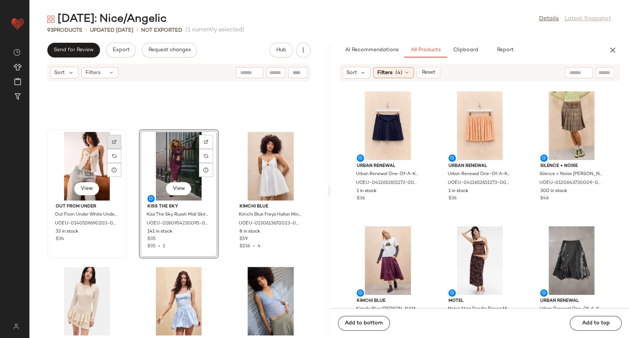
click at [112, 149] on div at bounding box center [114, 156] width 14 height 14
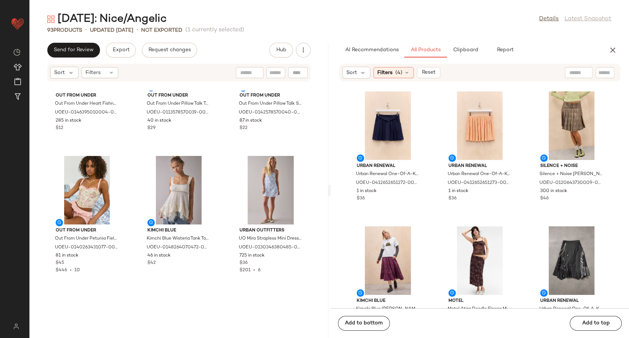
scroll to position [783, 0]
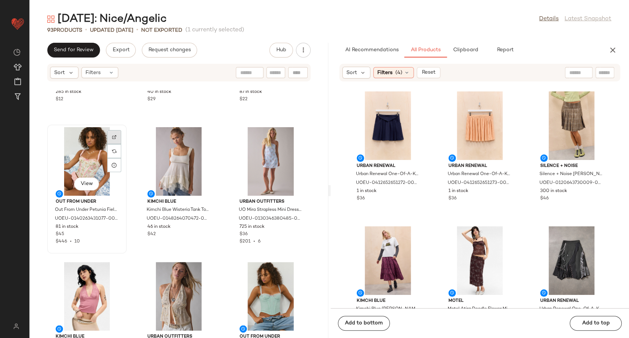
click at [118, 144] on div at bounding box center [114, 151] width 14 height 14
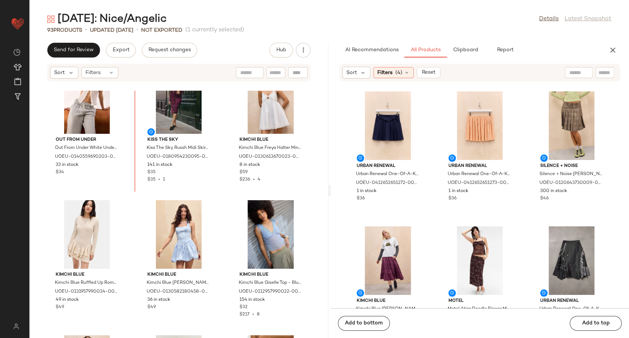
scroll to position [421, 0]
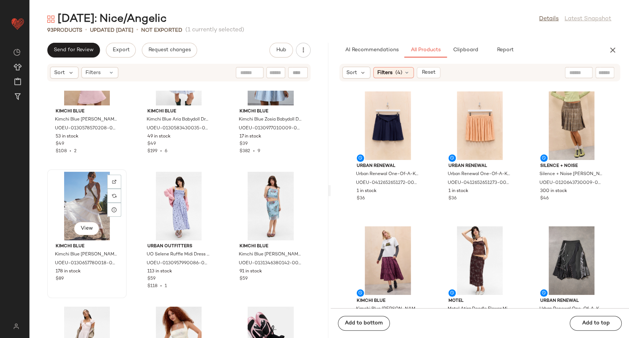
scroll to position [1527, 0]
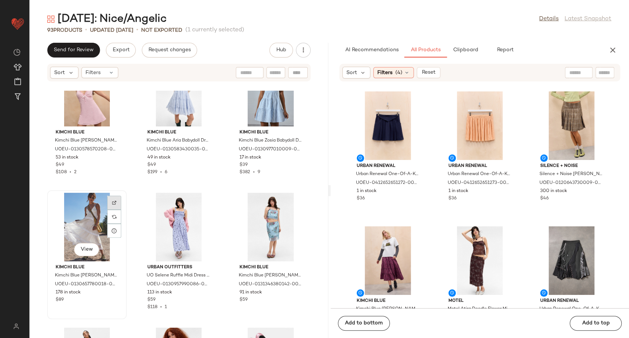
click at [118, 210] on div at bounding box center [114, 217] width 14 height 14
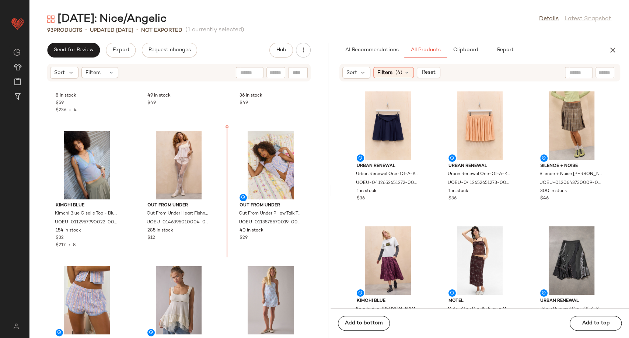
scroll to position [638, 0]
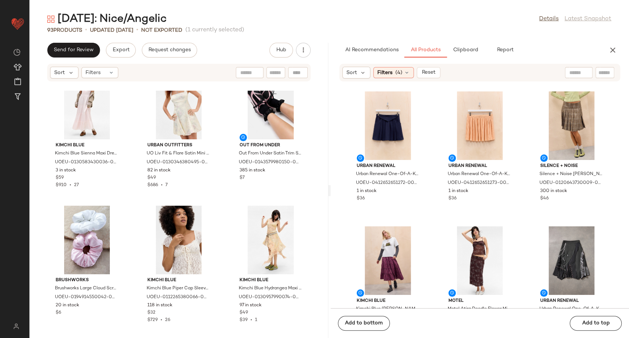
scroll to position [1826, 0]
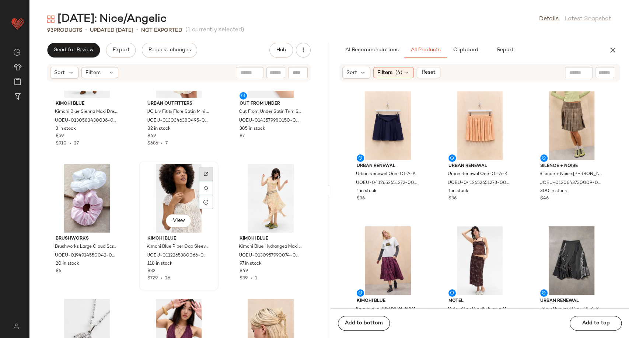
click at [208, 181] on div at bounding box center [206, 188] width 14 height 14
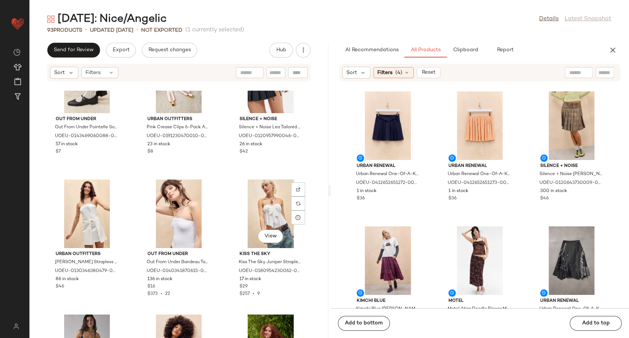
scroll to position [3874, 0]
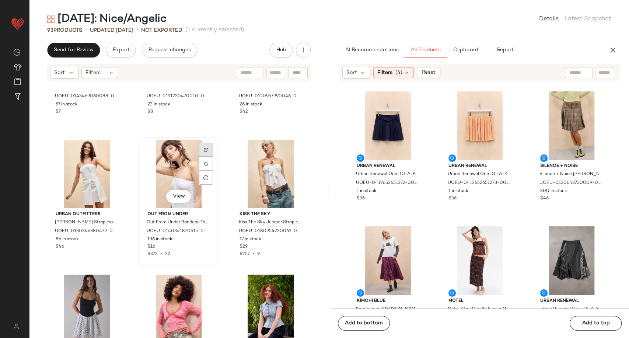
click at [204, 148] on img at bounding box center [206, 149] width 4 height 4
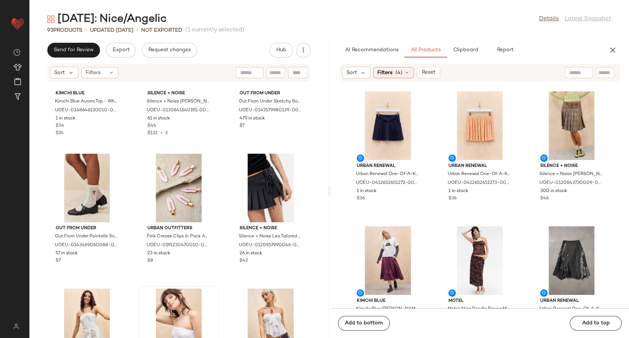
scroll to position [3609, 0]
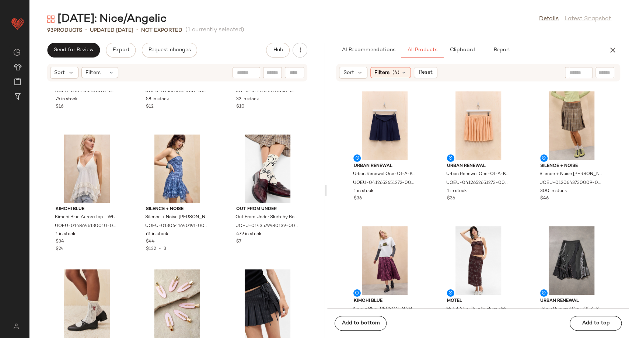
drag, startPoint x: 330, startPoint y: 309, endPoint x: 335, endPoint y: 266, distance: 43.1
click at [335, 266] on div "Halloween: Nice/Angelic Details Latest Snapshot 93 Products • updated Aug 19th …" at bounding box center [329, 175] width 600 height 326
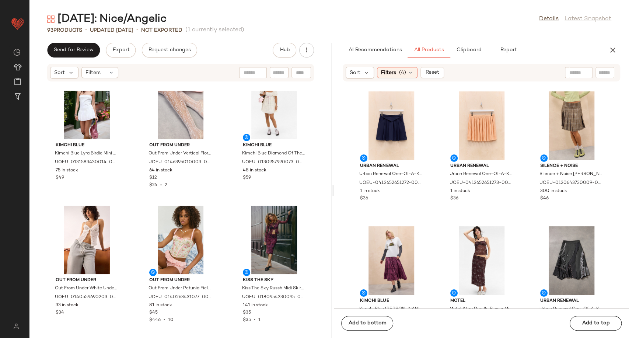
scroll to position [266, 0]
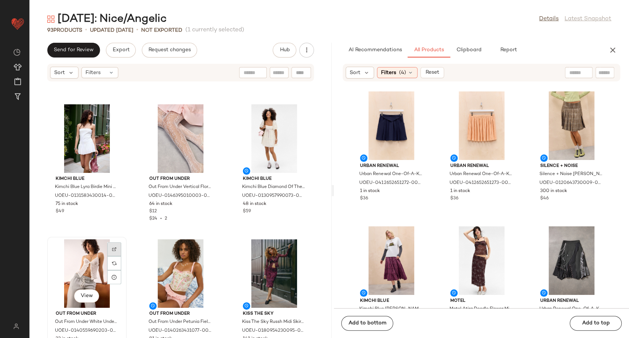
click at [118, 256] on div at bounding box center [114, 263] width 14 height 14
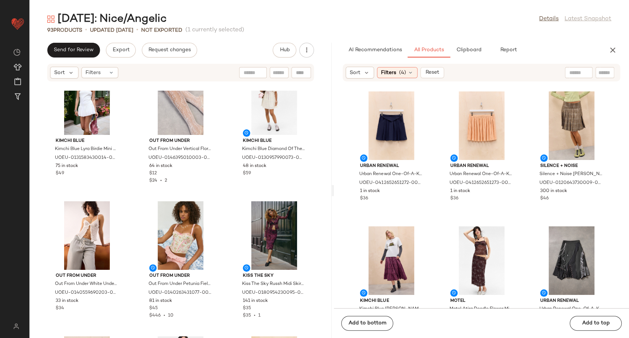
scroll to position [304, 0]
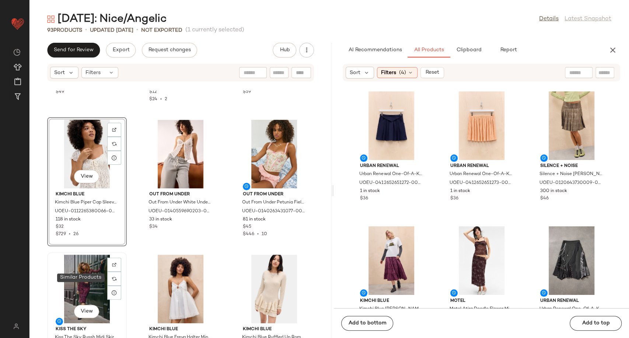
scroll to position [386, 0]
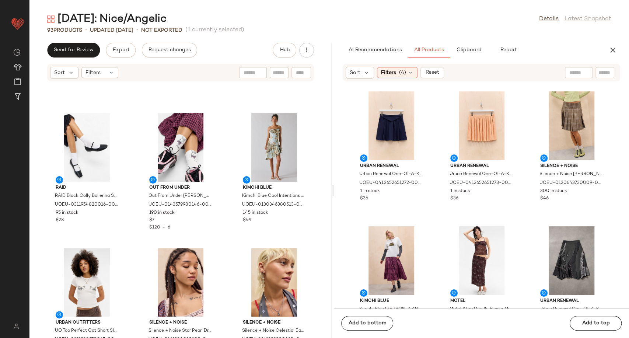
scroll to position [2147, 0]
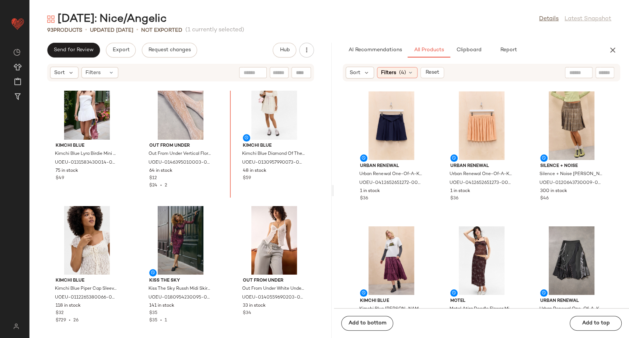
scroll to position [341, 0]
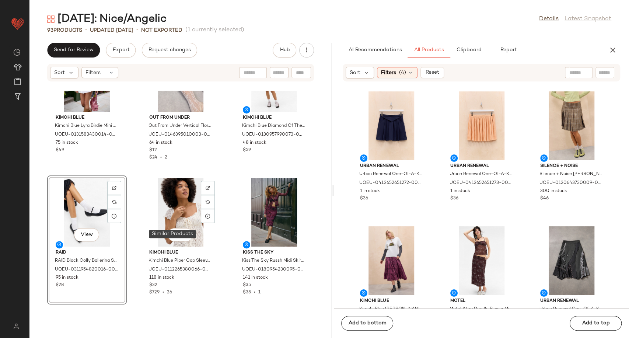
scroll to position [415, 0]
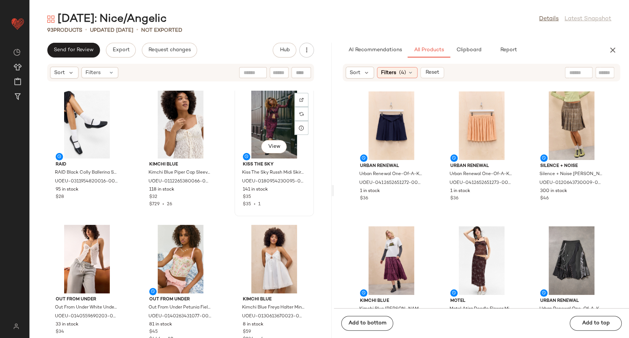
click at [235, 211] on div "View Kiss The Sky Kiss The Sky Russh Midi Skirt - Maroon 2XS at Urban Outfitter…" at bounding box center [274, 152] width 78 height 128
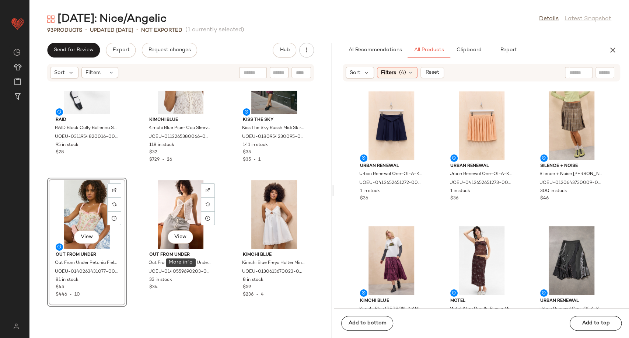
scroll to position [538, 0]
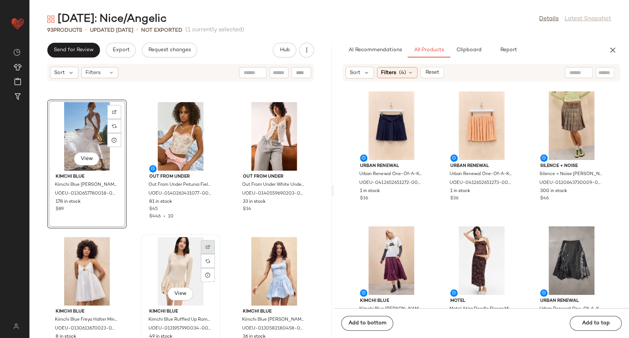
click at [207, 245] on img at bounding box center [208, 247] width 4 height 4
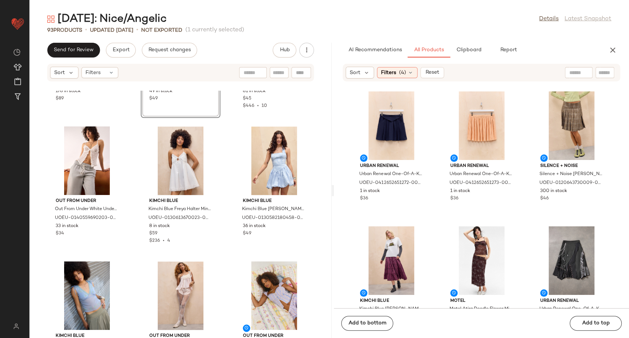
scroll to position [661, 0]
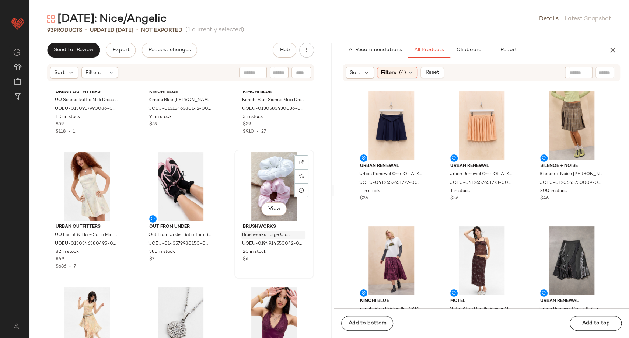
scroll to position [1816, 0]
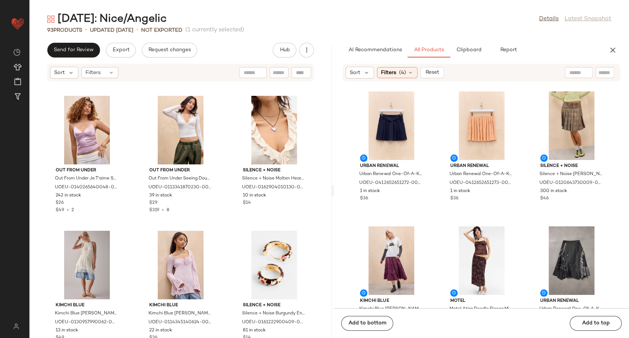
scroll to position [3407, 0]
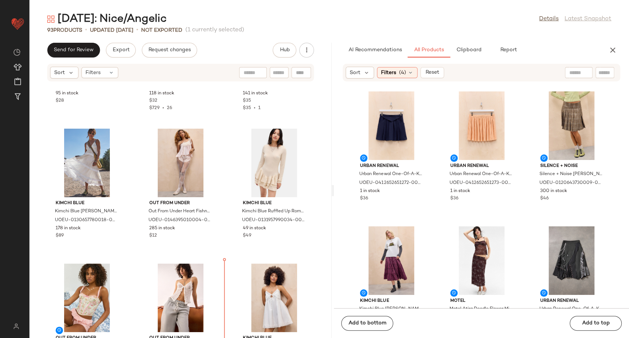
scroll to position [515, 0]
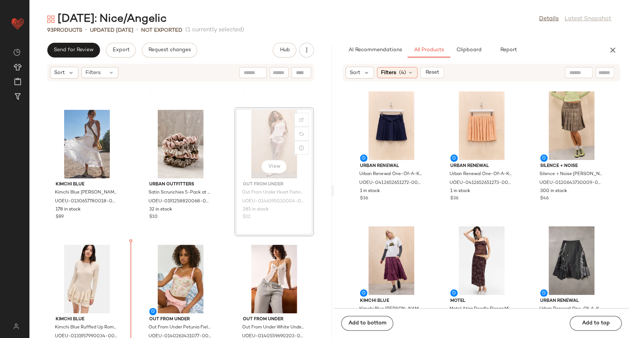
scroll to position [542, 0]
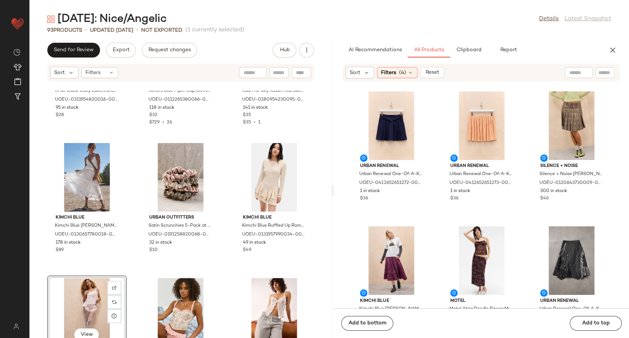
scroll to position [620, 0]
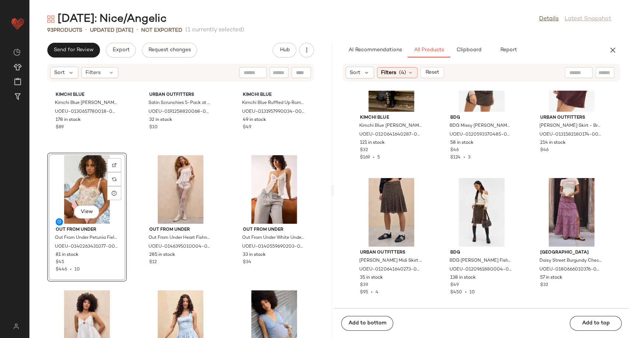
scroll to position [747, 0]
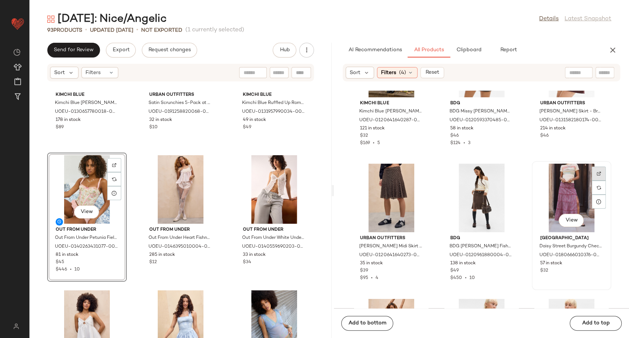
click at [597, 172] on img at bounding box center [599, 173] width 4 height 4
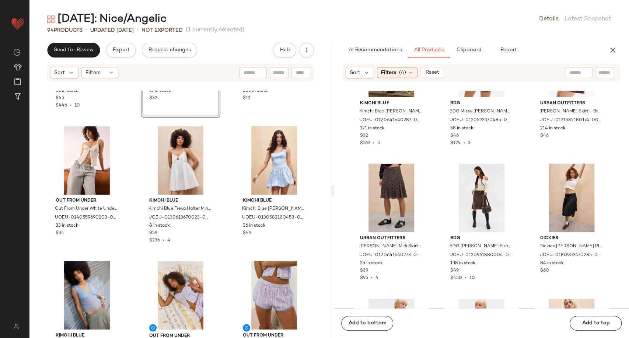
scroll to position [825, 0]
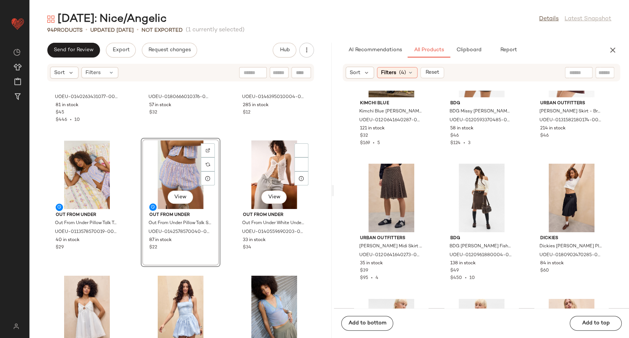
scroll to position [661, 0]
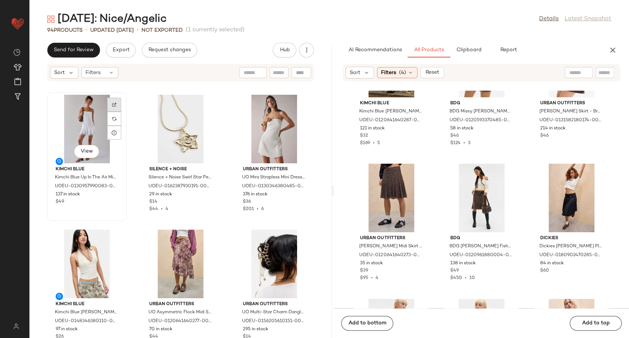
click at [111, 112] on div at bounding box center [114, 119] width 14 height 14
click at [295, 112] on div at bounding box center [302, 119] width 14 height 14
click at [112, 237] on img at bounding box center [114, 239] width 4 height 4
click at [201, 247] on div at bounding box center [208, 254] width 14 height 14
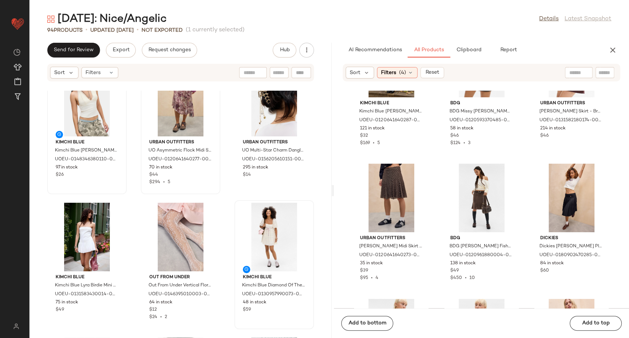
scroll to position [164, 0]
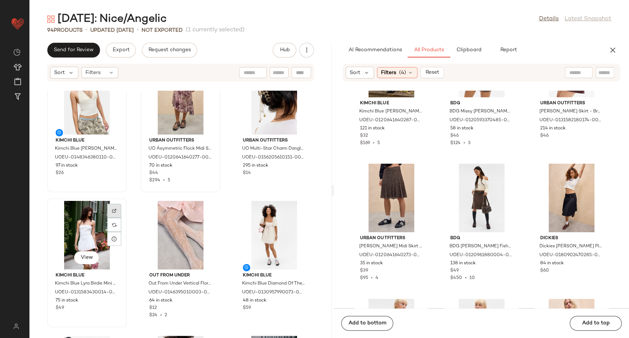
click at [111, 218] on div at bounding box center [114, 225] width 14 height 14
click at [299, 211] on img at bounding box center [301, 211] width 4 height 4
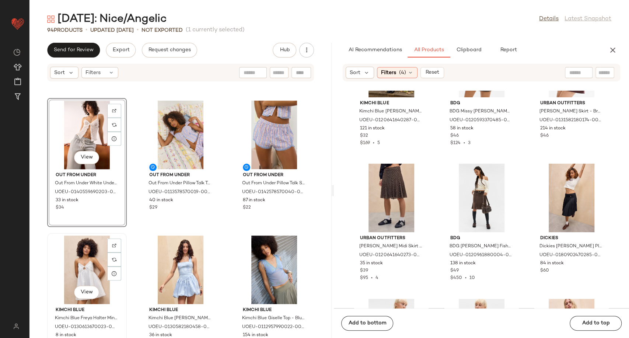
scroll to position [825, 0]
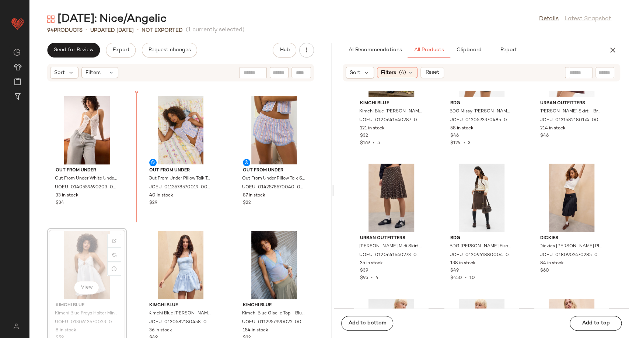
scroll to position [811, 0]
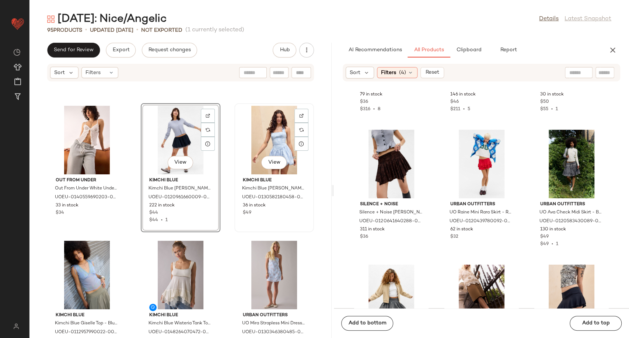
scroll to position [948, 0]
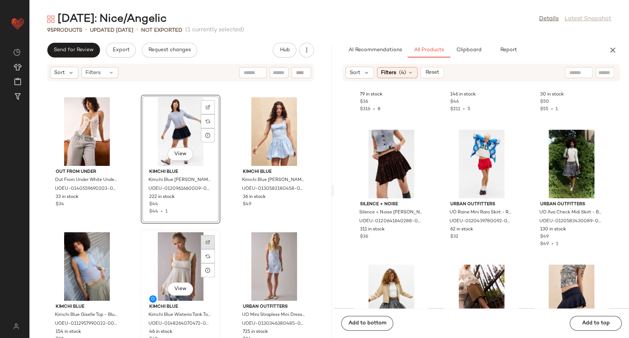
click at [201, 249] on div at bounding box center [208, 256] width 14 height 14
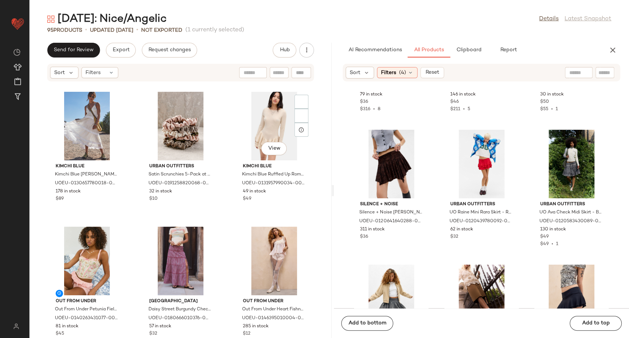
scroll to position [415, 0]
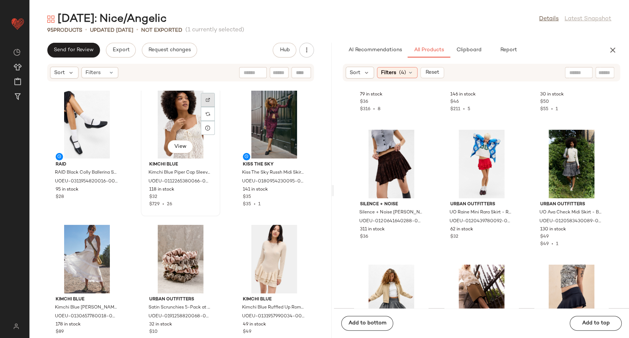
click at [206, 101] on img at bounding box center [208, 100] width 4 height 4
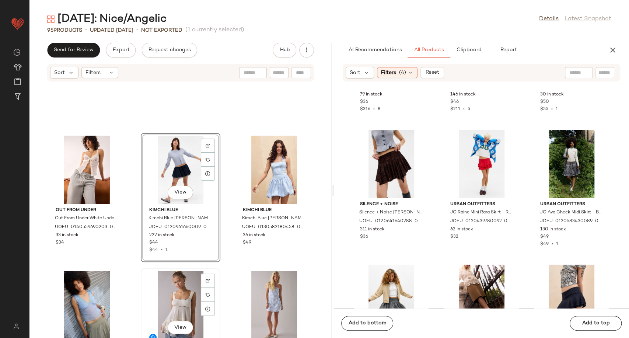
scroll to position [989, 0]
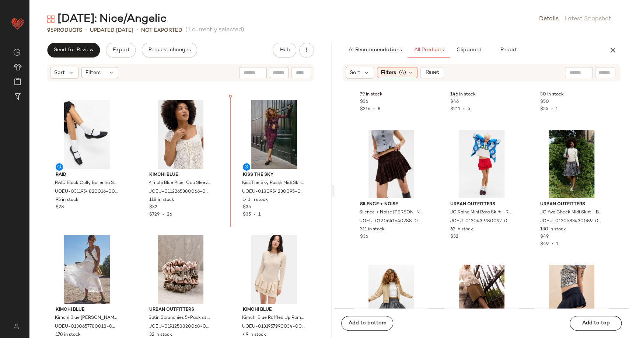
scroll to position [400, 0]
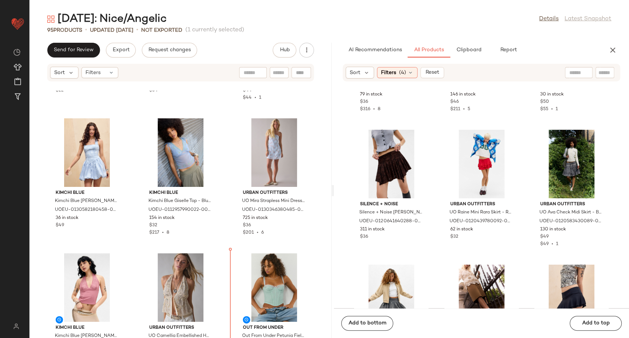
scroll to position [1062, 0]
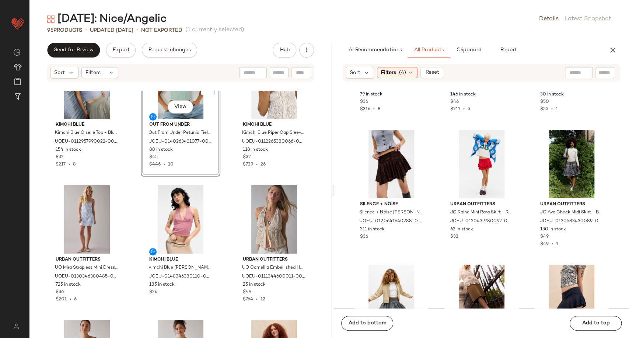
scroll to position [1145, 0]
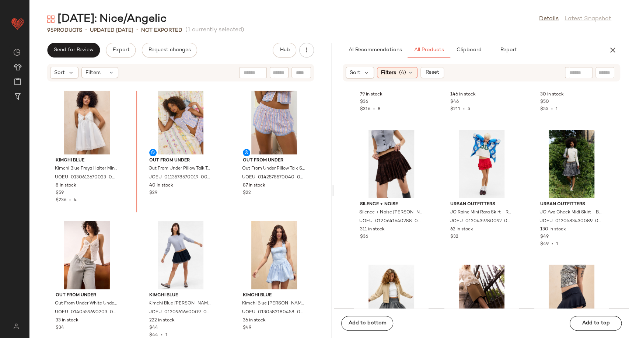
scroll to position [823, 0]
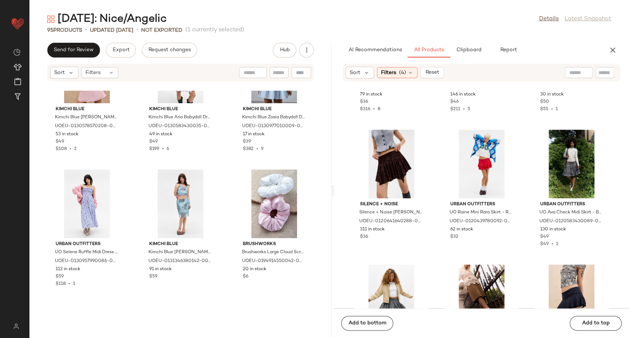
scroll to position [1822, 0]
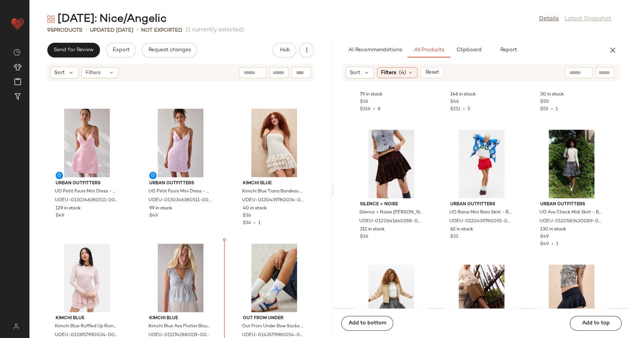
scroll to position [1343, 0]
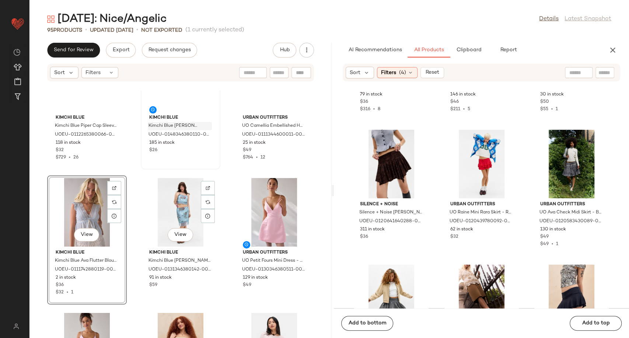
scroll to position [1179, 0]
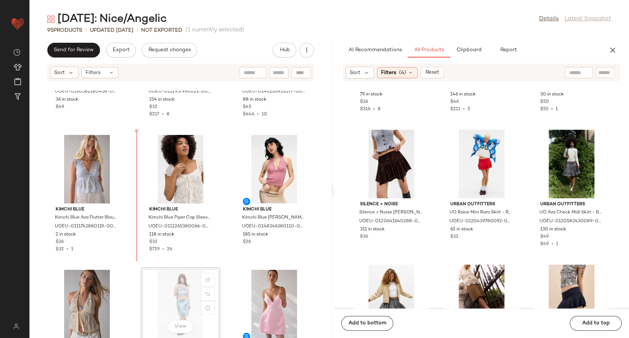
scroll to position [1180, 0]
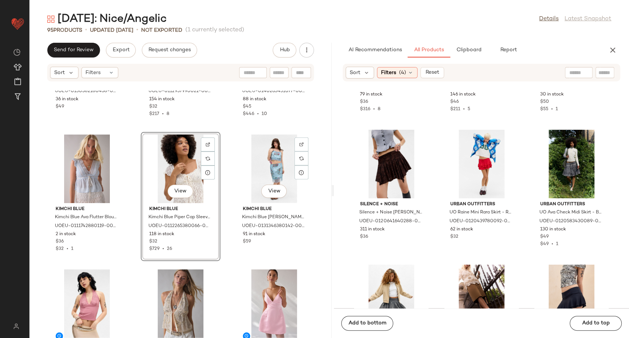
scroll to position [1345, 0]
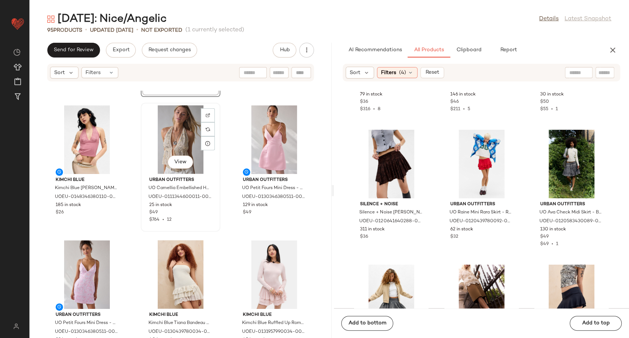
click at [174, 134] on div "View" at bounding box center [180, 139] width 74 height 69
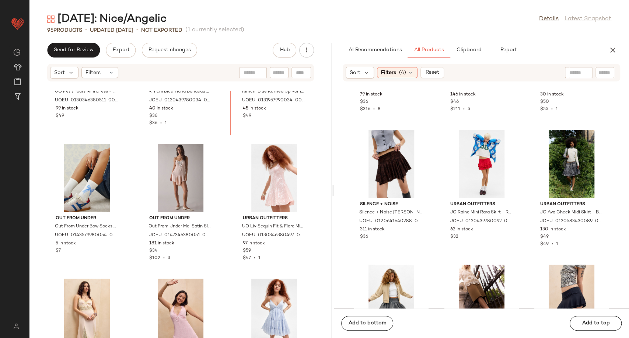
scroll to position [1579, 0]
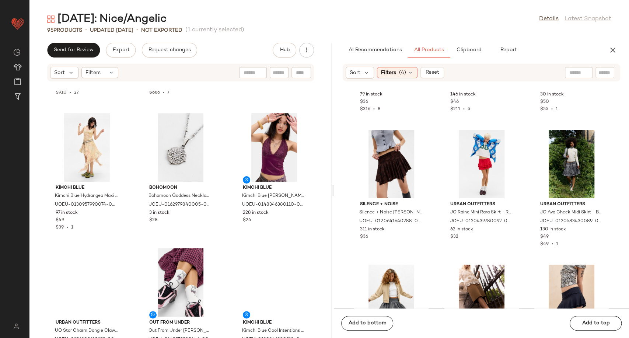
scroll to position [2152, 0]
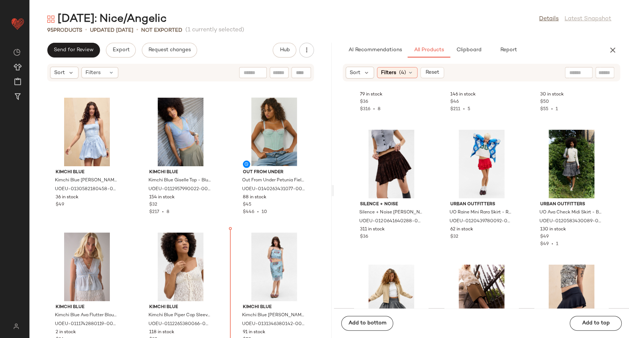
scroll to position [1087, 0]
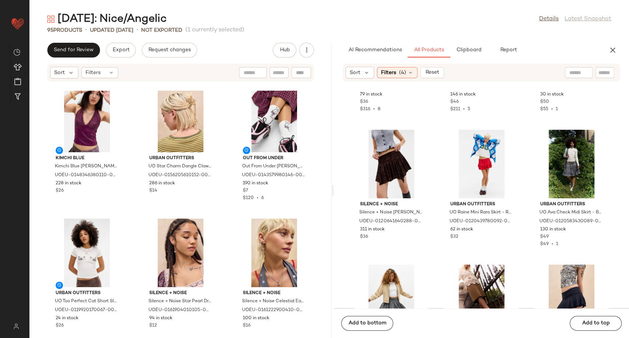
scroll to position [2234, 0]
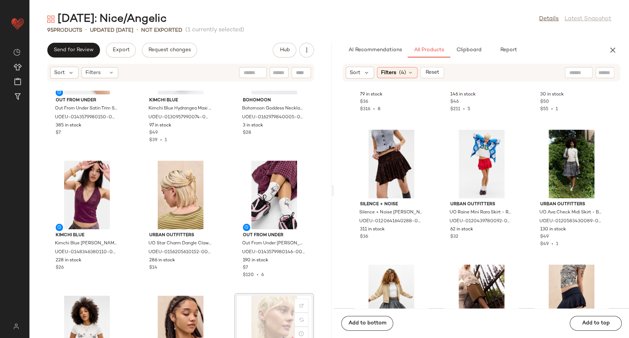
scroll to position [2244, 0]
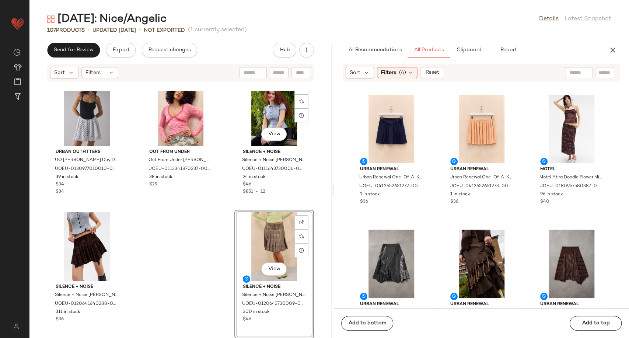
scroll to position [4611, 0]
click at [615, 53] on icon "button" at bounding box center [613, 50] width 9 height 9
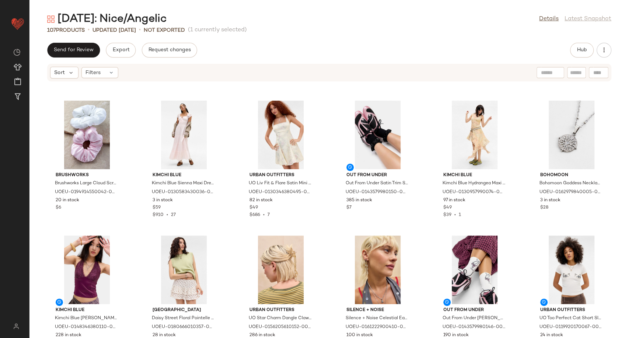
scroll to position [1112, 0]
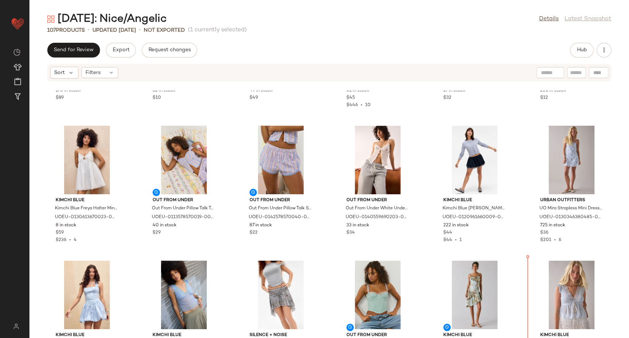
scroll to position [378, 0]
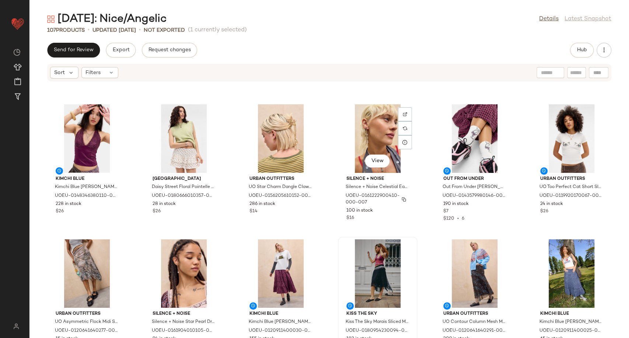
scroll to position [1280, 0]
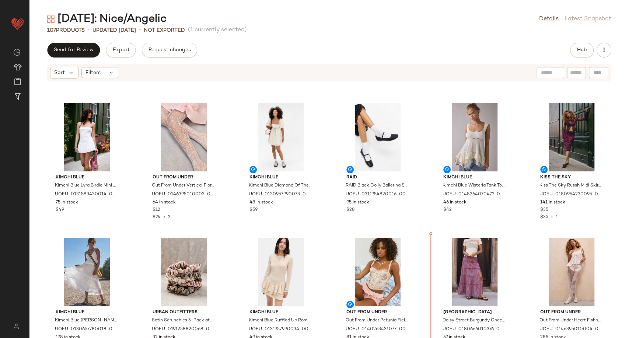
scroll to position [140, 0]
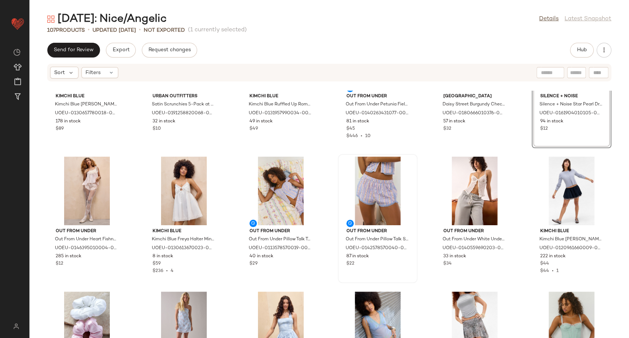
scroll to position [351, 0]
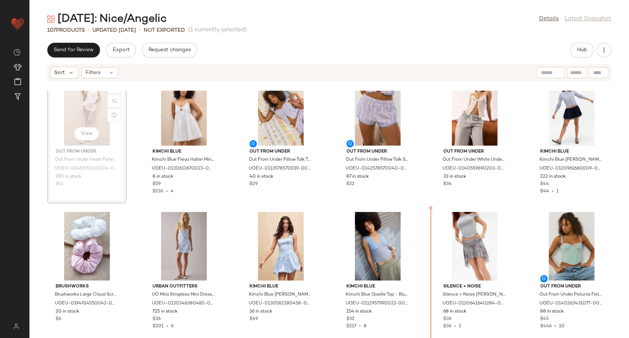
scroll to position [431, 0]
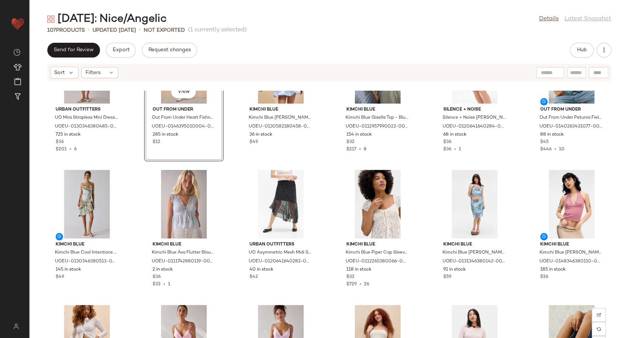
scroll to position [579, 0]
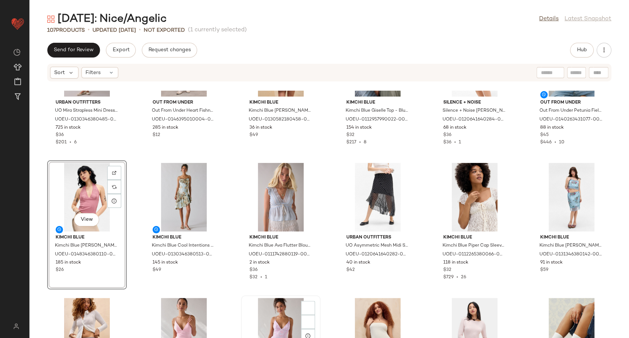
scroll to position [743, 0]
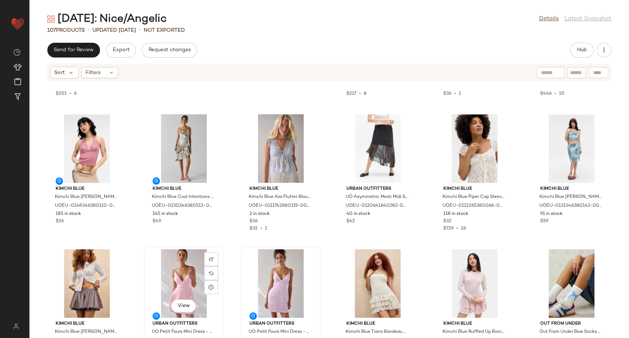
scroll to position [661, 0]
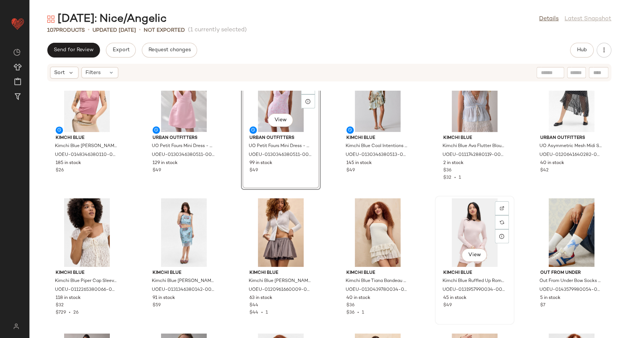
scroll to position [825, 0]
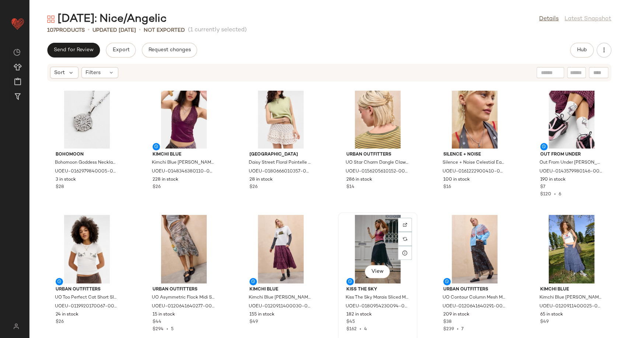
scroll to position [1399, 0]
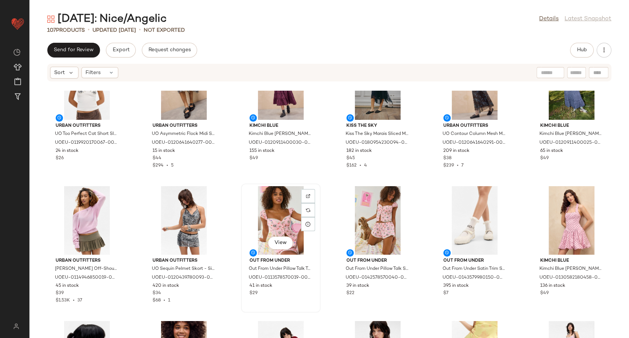
click at [280, 218] on div "View" at bounding box center [281, 220] width 74 height 69
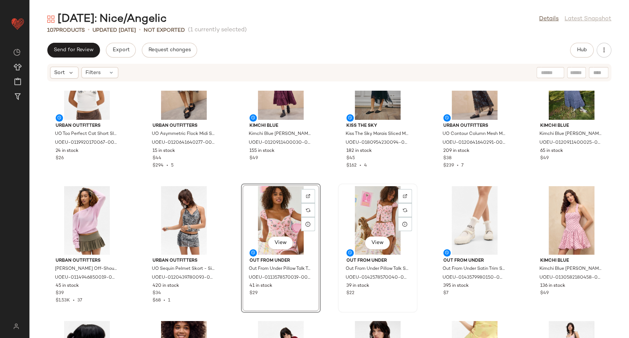
click at [375, 206] on div "View" at bounding box center [378, 220] width 74 height 69
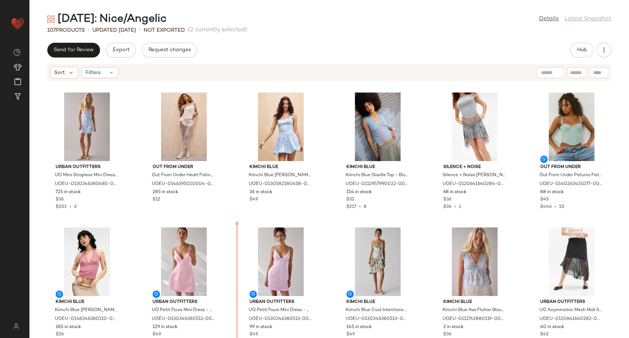
scroll to position [603, 0]
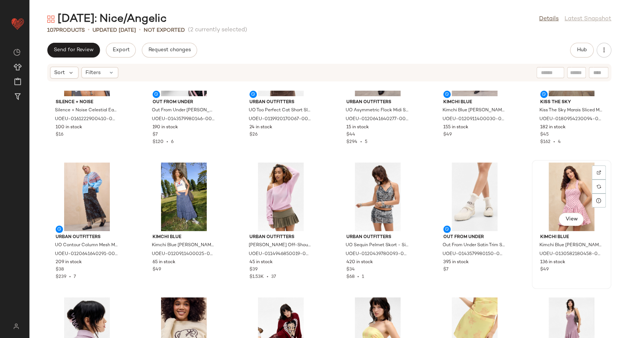
scroll to position [1381, 0]
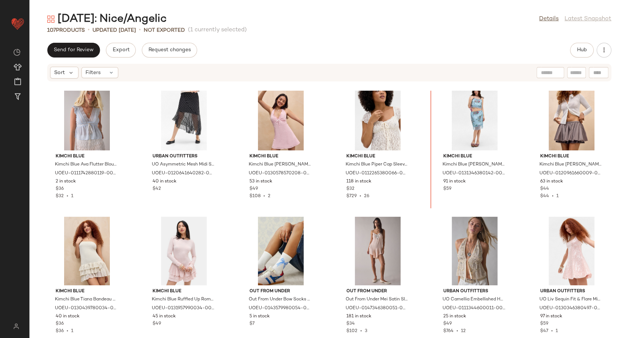
scroll to position [822, 0]
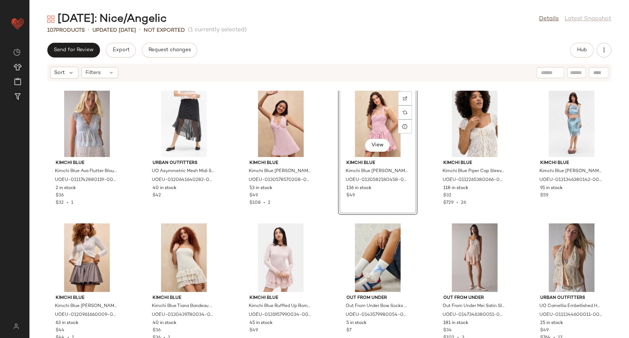
click at [421, 249] on div "Kimchi Blue Kimchi Blue Ava Flutter Blouse - Light Blue M at Urban Outfitters U…" at bounding box center [329, 214] width 600 height 247
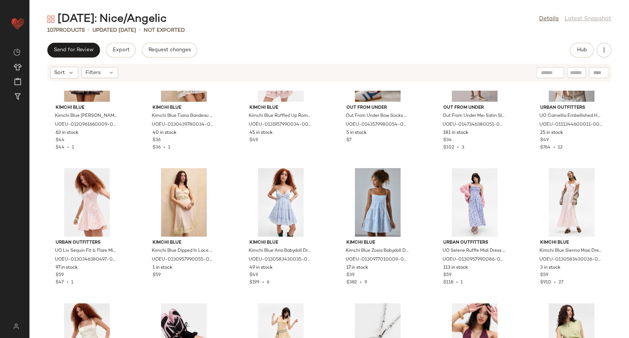
scroll to position [1026, 0]
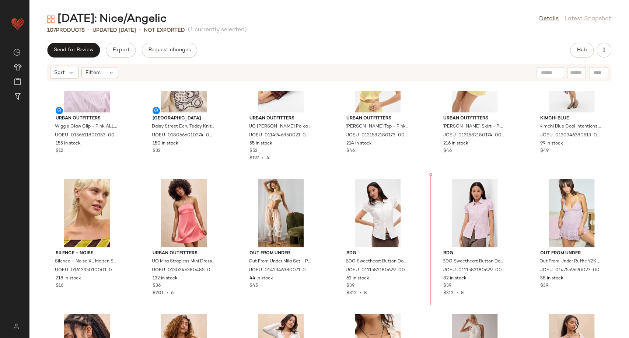
scroll to position [1686, 0]
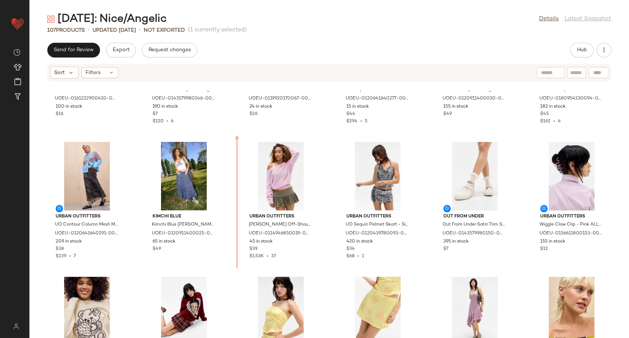
scroll to position [1412, 0]
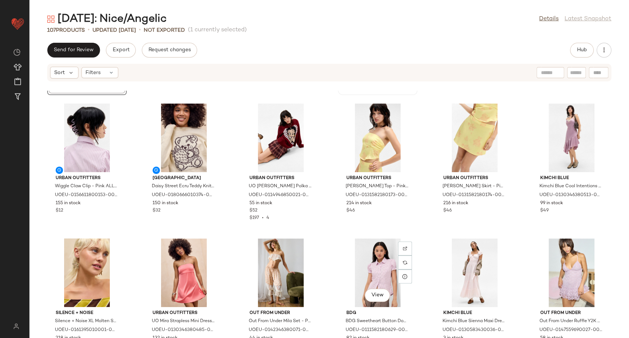
scroll to position [1616, 0]
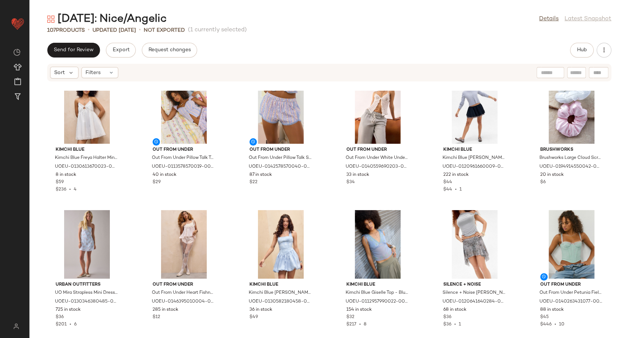
scroll to position [538, 0]
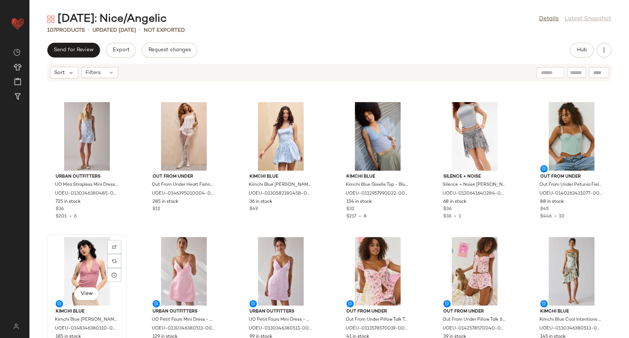
click at [87, 271] on div "View" at bounding box center [87, 271] width 74 height 69
click at [477, 274] on div "View" at bounding box center [475, 271] width 74 height 69
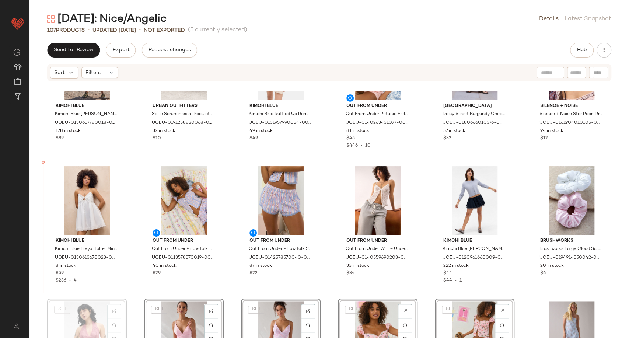
scroll to position [342, 0]
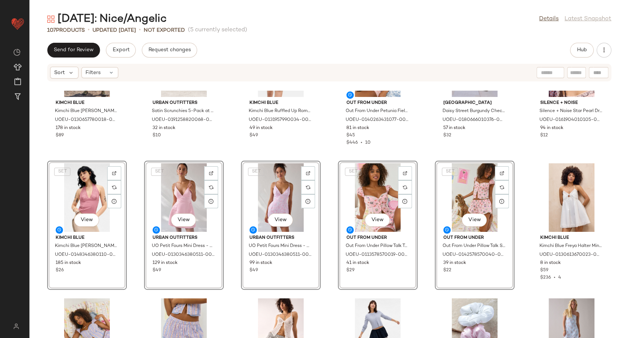
click at [330, 290] on div "Kimchi Blue Kimchi Blue Viola Tiered Midi Dress - White XL at Urban Outfitters …" at bounding box center [329, 214] width 600 height 247
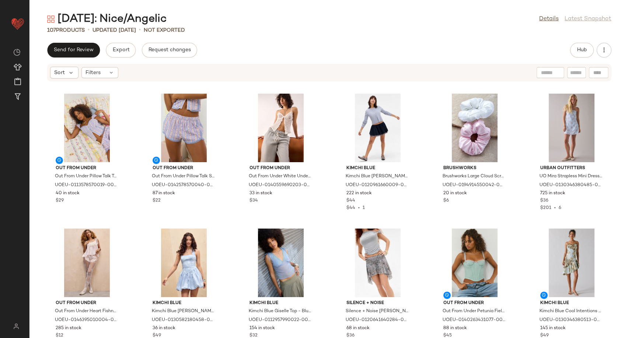
scroll to position [669, 0]
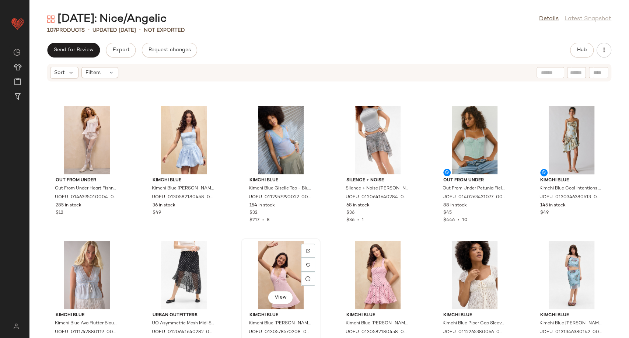
click at [265, 282] on div "View" at bounding box center [281, 275] width 74 height 69
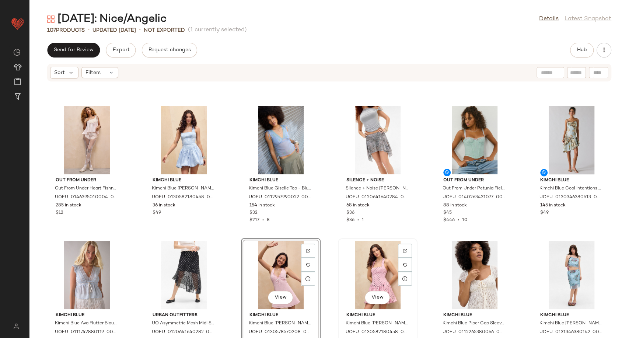
click at [388, 275] on div "View" at bounding box center [378, 275] width 74 height 69
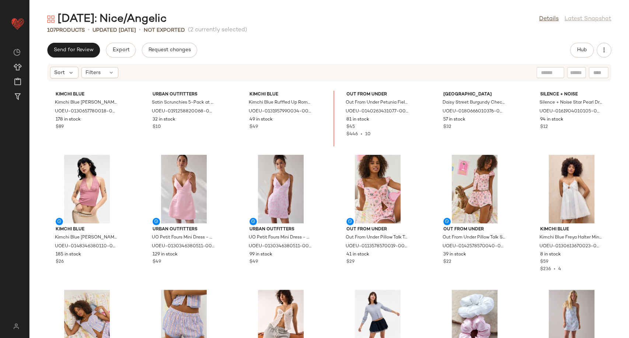
scroll to position [335, 0]
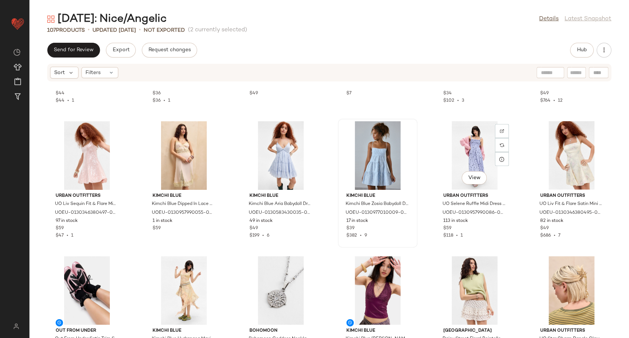
scroll to position [991, 0]
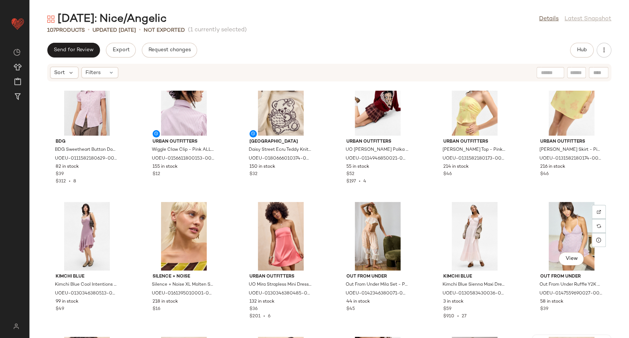
scroll to position [1646, 0]
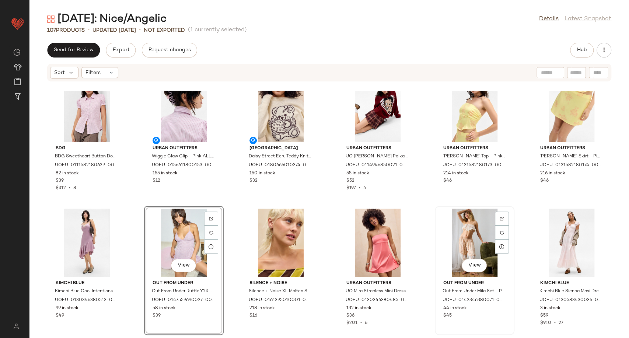
scroll to position [1769, 0]
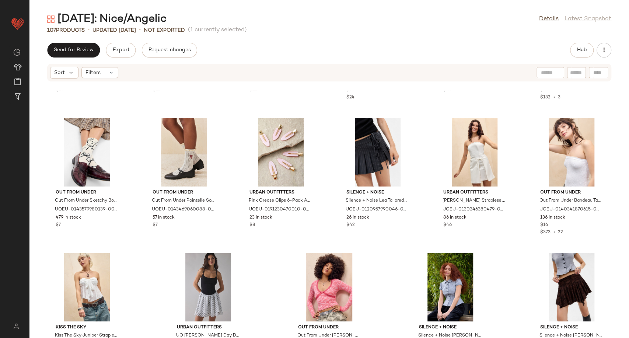
scroll to position [2182, 0]
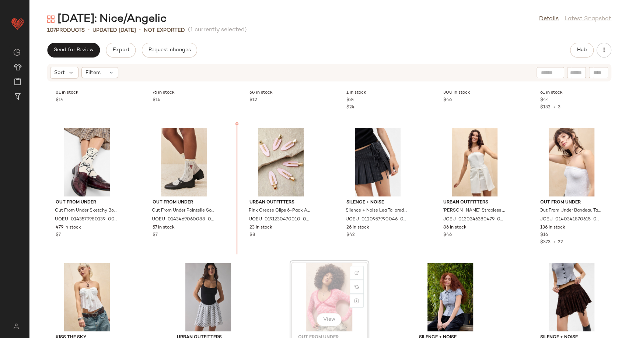
scroll to position [2113, 0]
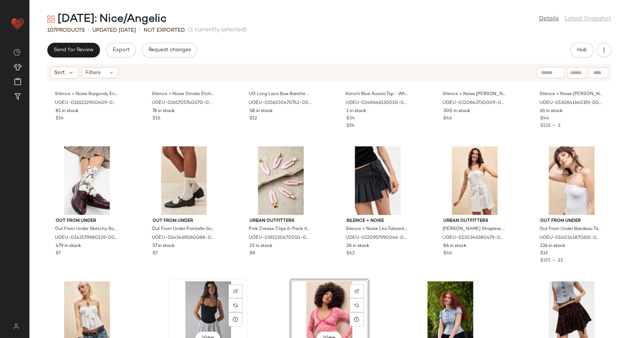
scroll to position [2115, 0]
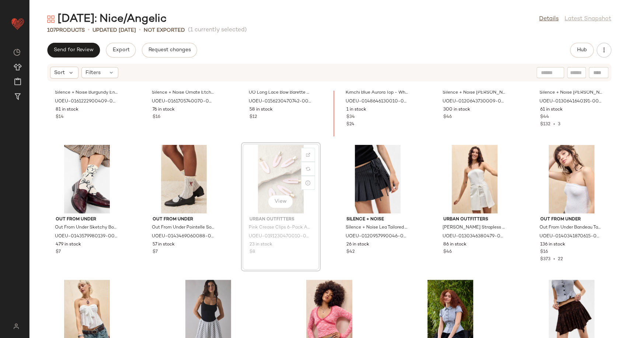
scroll to position [2089, 0]
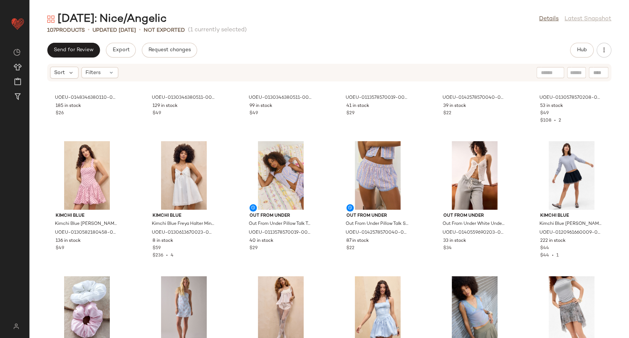
scroll to position [480, 0]
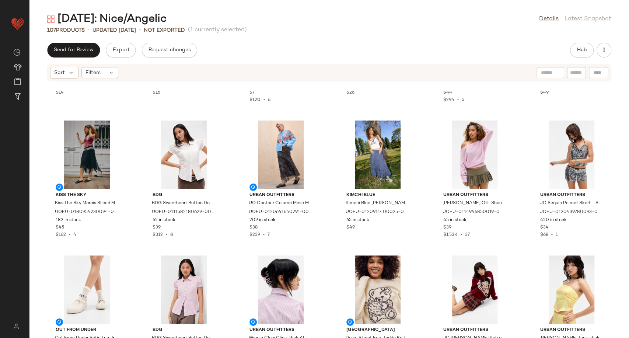
scroll to position [1342, 0]
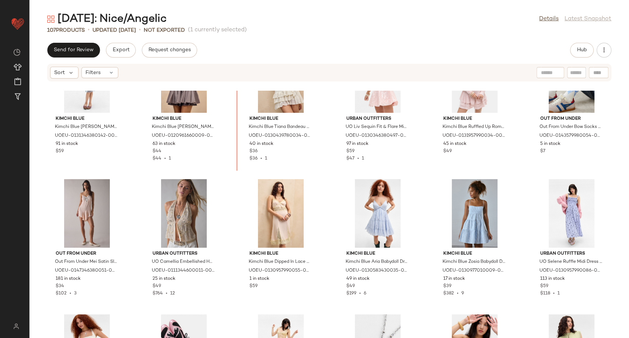
scroll to position [1001, 0]
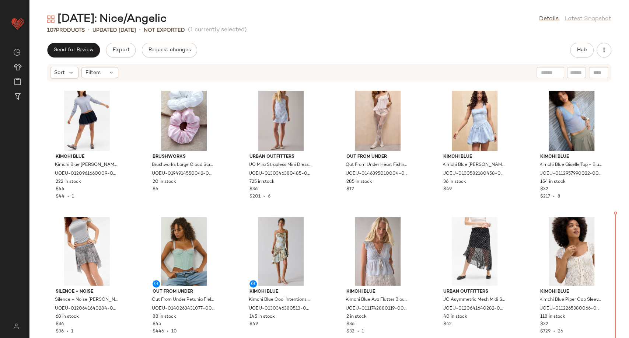
scroll to position [696, 0]
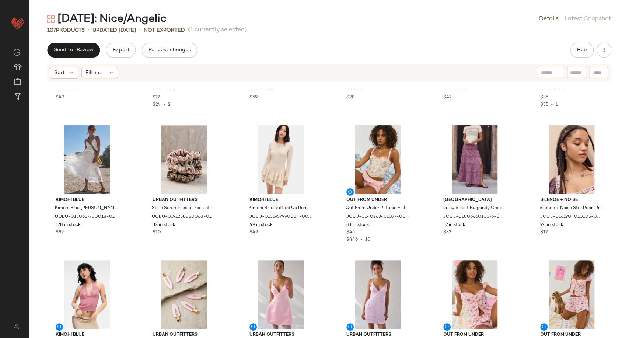
scroll to position [286, 0]
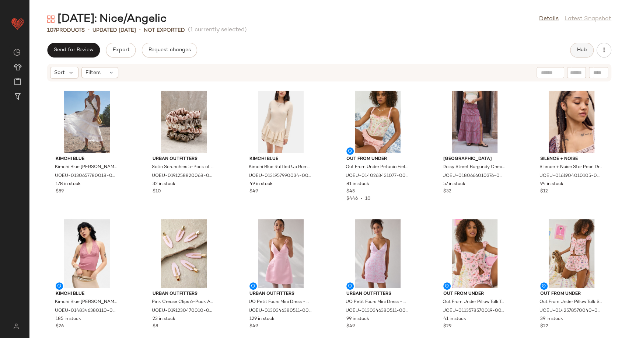
click at [576, 49] on button "Hub" at bounding box center [582, 50] width 24 height 15
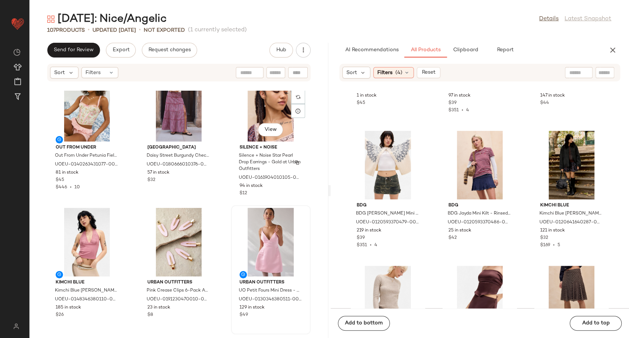
scroll to position [703, 0]
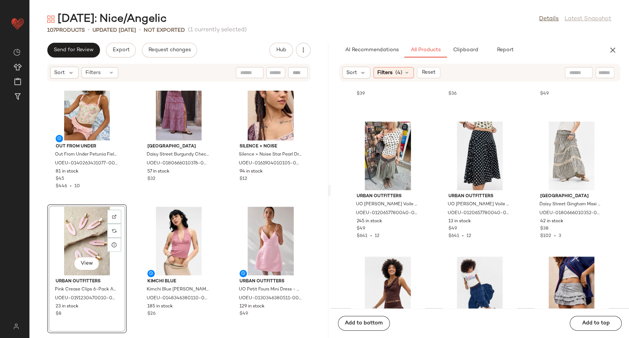
scroll to position [2259, 0]
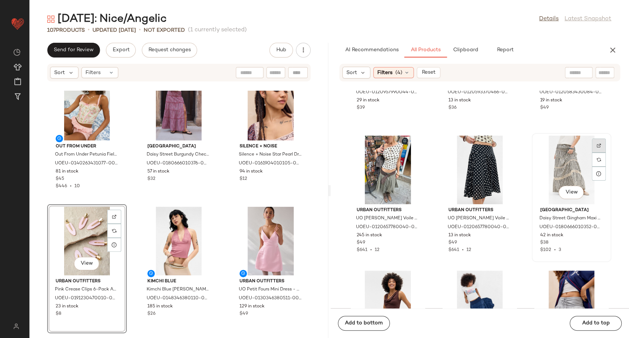
click at [597, 144] on img at bounding box center [599, 145] width 4 height 4
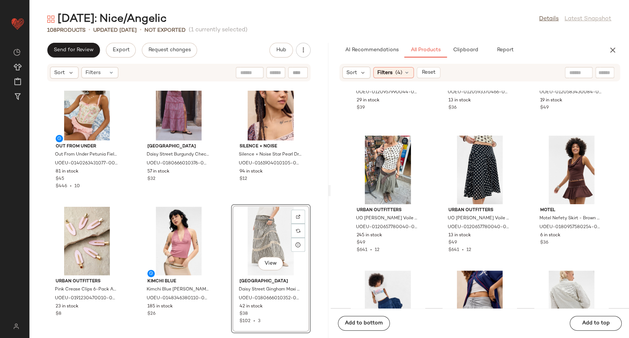
click at [225, 201] on div "Out From Under Out From Under Petunia Fields Corset Top - Pink M at Urban Outfi…" at bounding box center [178, 214] width 299 height 247
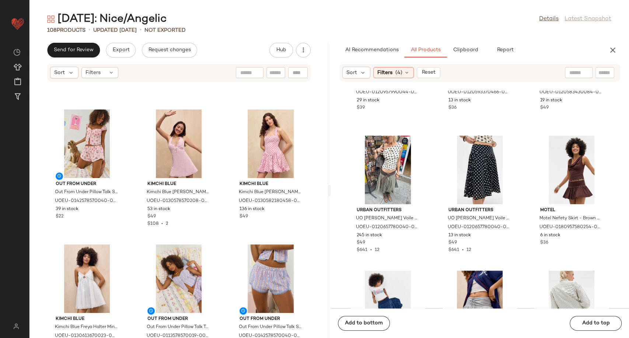
scroll to position [907, 0]
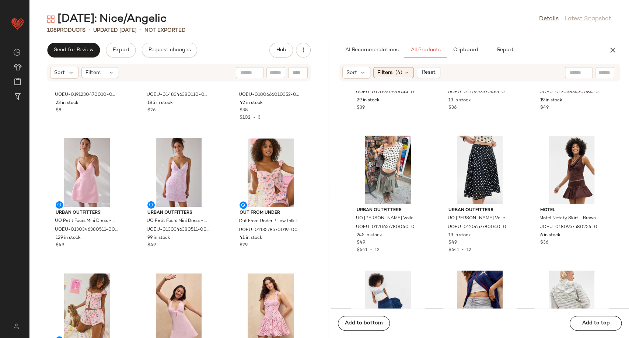
click at [605, 48] on div "AI Recommendations All Products Clipboard Report" at bounding box center [468, 50] width 275 height 15
click at [617, 49] on icon "button" at bounding box center [613, 50] width 9 height 9
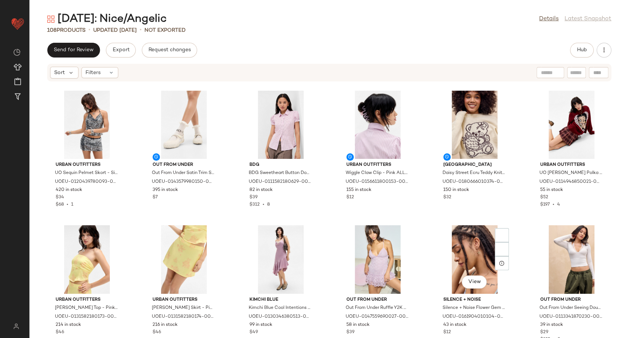
scroll to position [1803, 0]
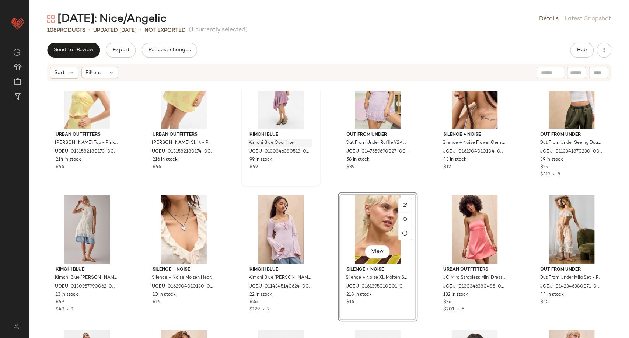
scroll to position [1791, 0]
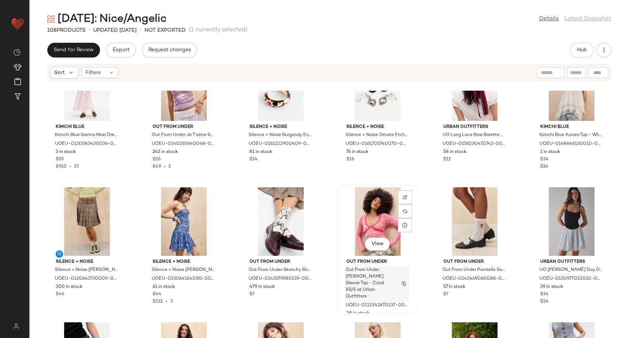
scroll to position [2077, 0]
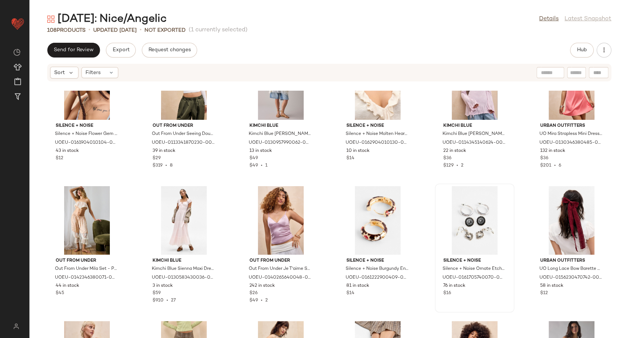
scroll to position [1937, 0]
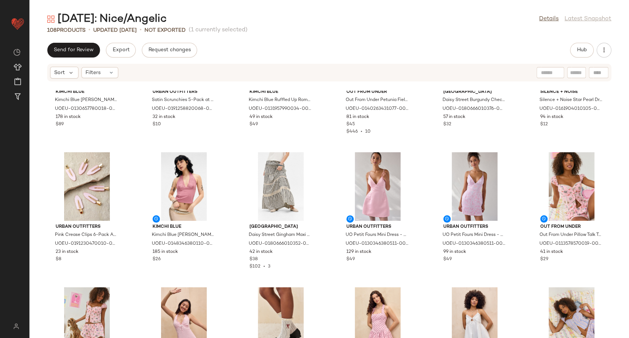
scroll to position [307, 0]
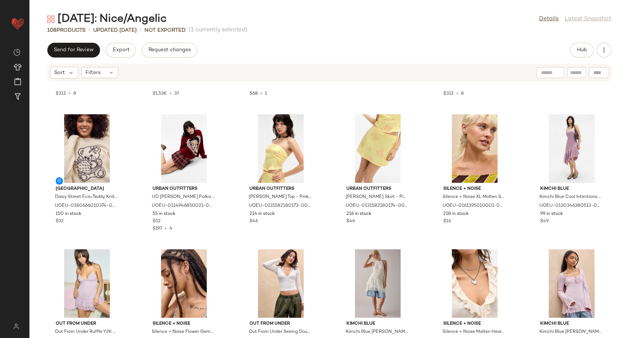
scroll to position [1904, 0]
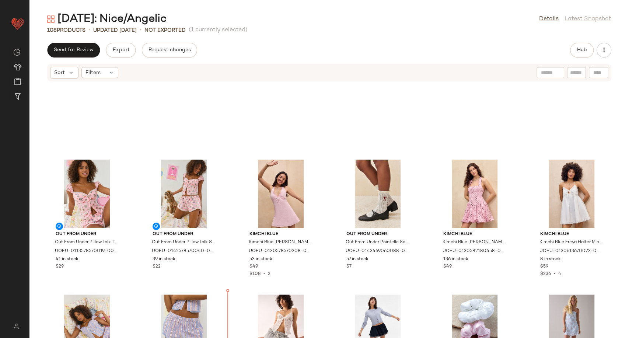
scroll to position [479, 0]
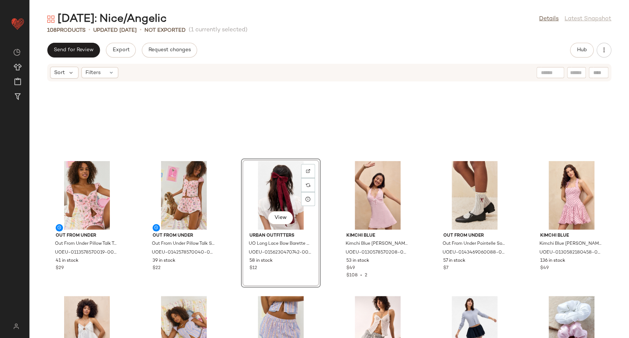
click at [325, 241] on div "Out From Under Out From Under Pillow Talk Top S at Urban Outfitters UOEU-011357…" at bounding box center [329, 214] width 600 height 247
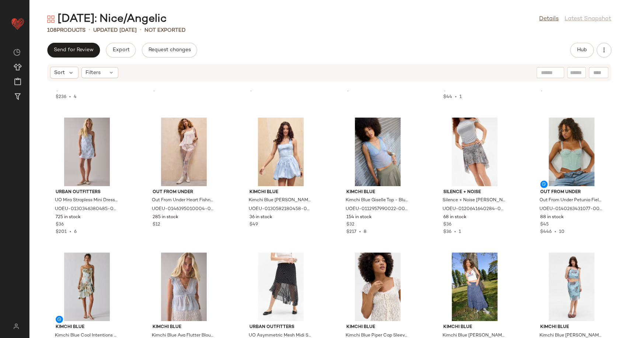
scroll to position [807, 0]
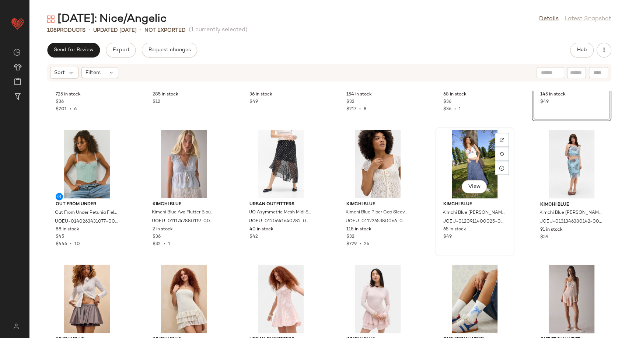
scroll to position [930, 0]
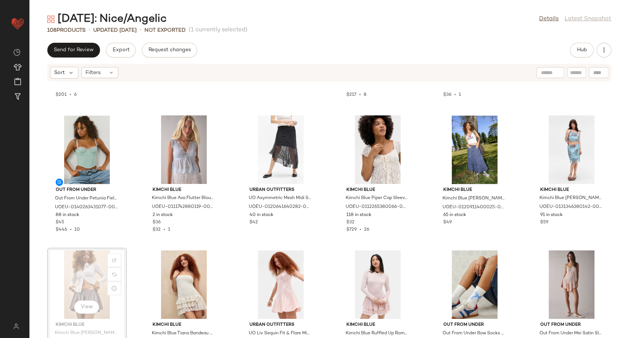
scroll to position [930, 0]
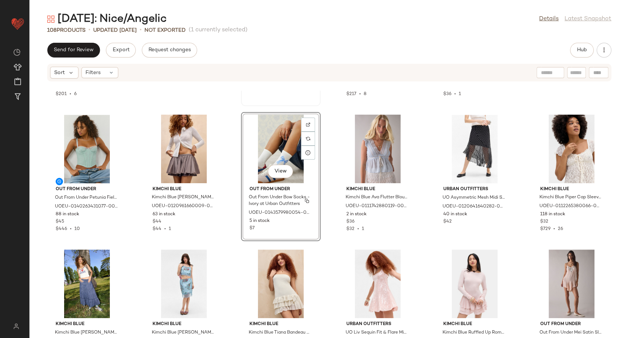
scroll to position [808, 0]
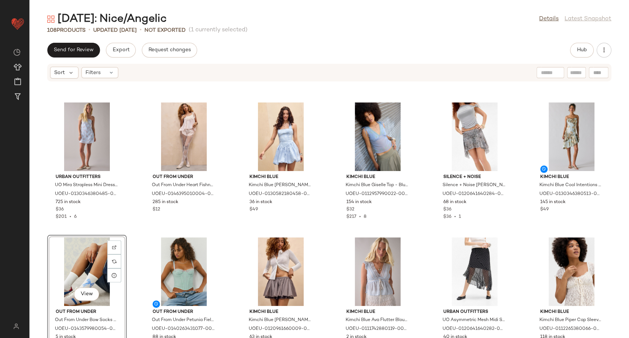
click at [231, 268] on div "Urban Outfitters UO Mira Strapless Mini Dress - Blue L at Urban Outfitters UOEU…" at bounding box center [329, 214] width 600 height 247
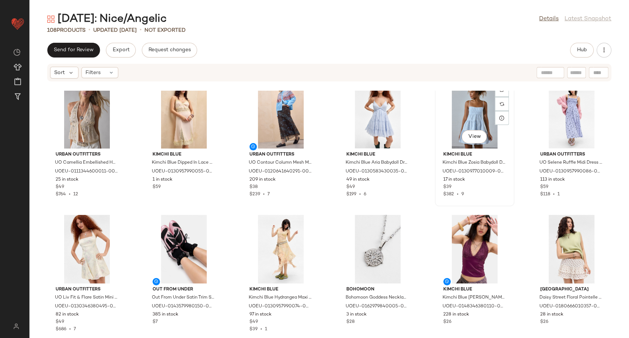
scroll to position [1258, 0]
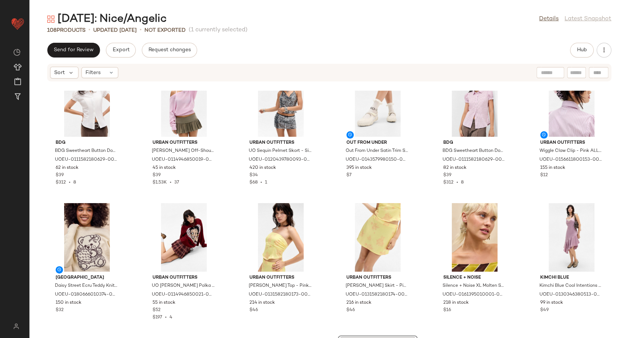
scroll to position [1625, 0]
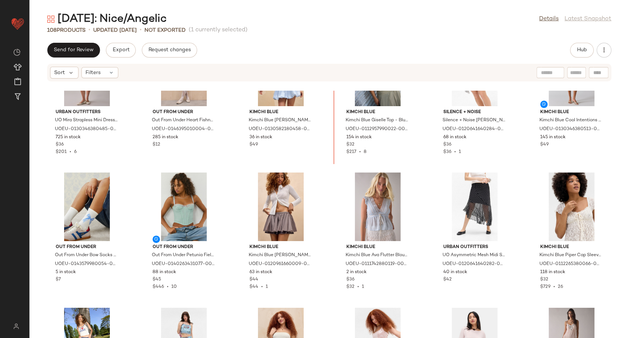
scroll to position [868, 0]
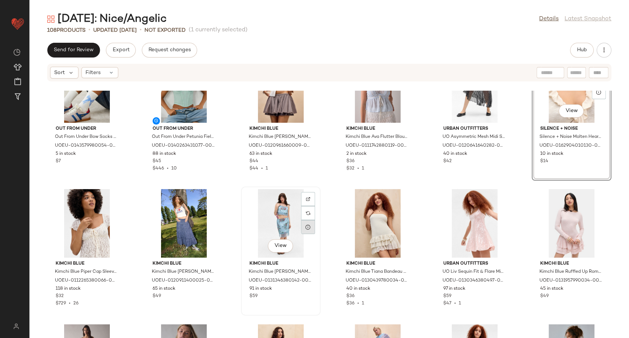
scroll to position [1073, 0]
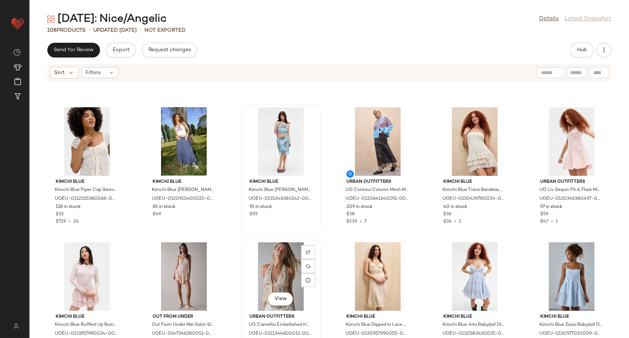
scroll to position [1073, 0]
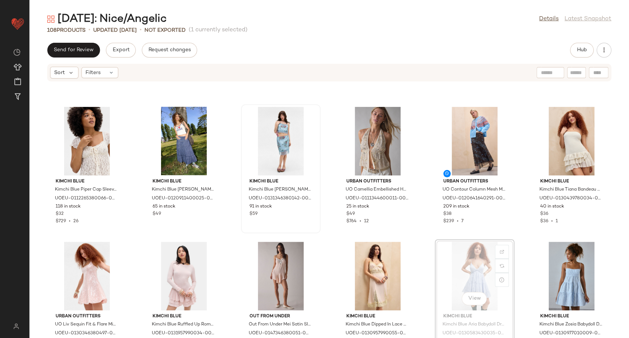
scroll to position [1074, 0]
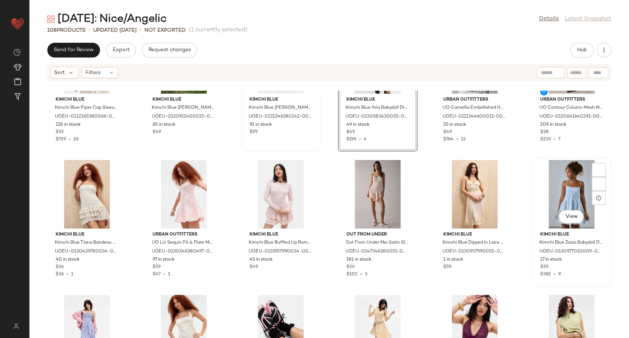
scroll to position [1155, 0]
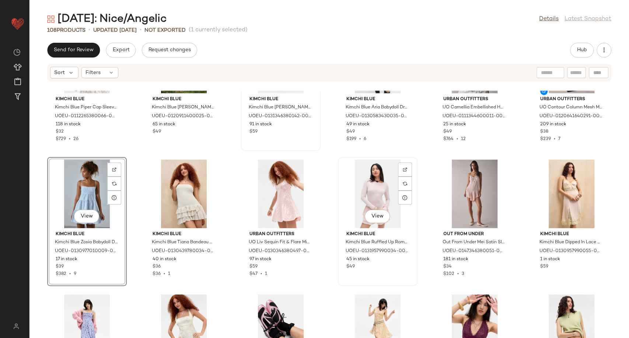
scroll to position [1196, 0]
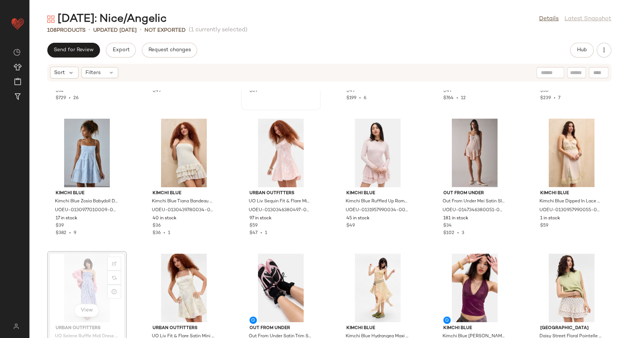
scroll to position [1197, 0]
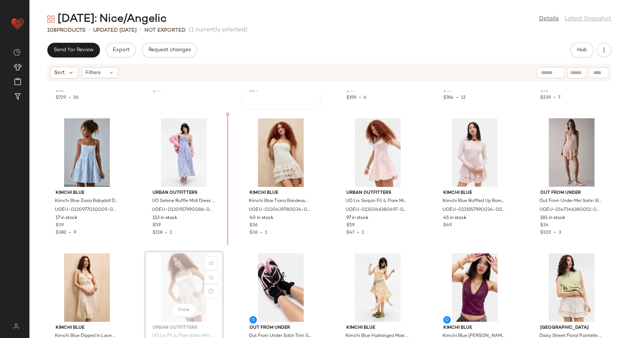
scroll to position [1197, 0]
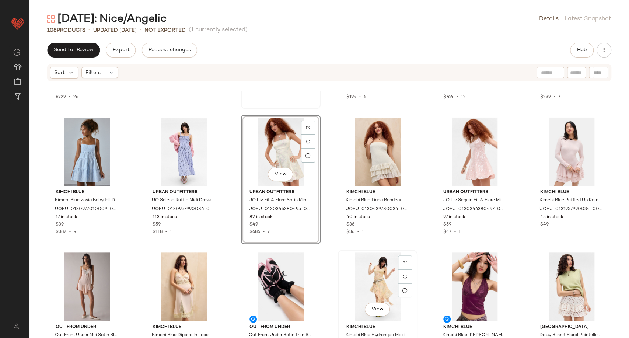
scroll to position [1199, 0]
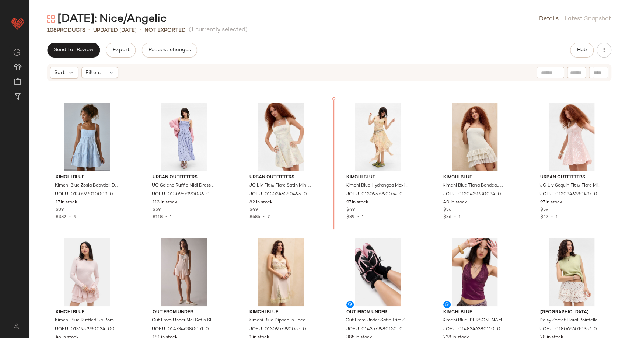
scroll to position [1197, 0]
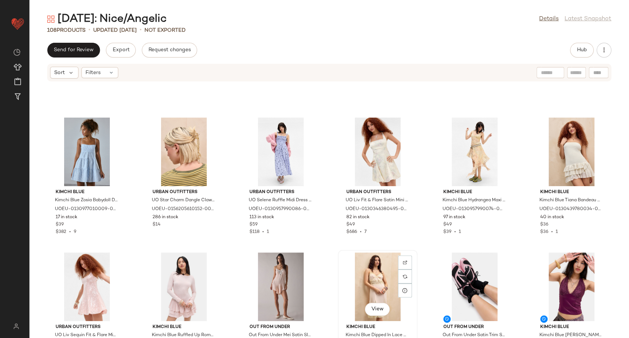
scroll to position [1198, 0]
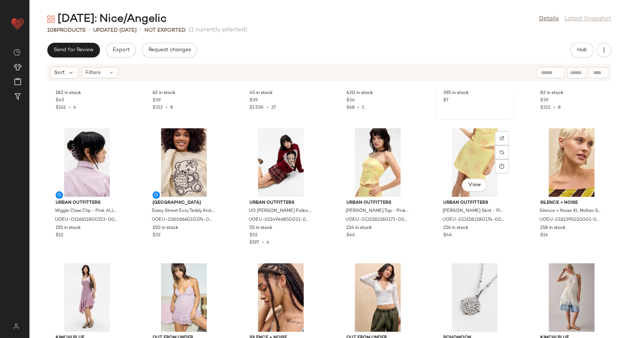
scroll to position [1730, 0]
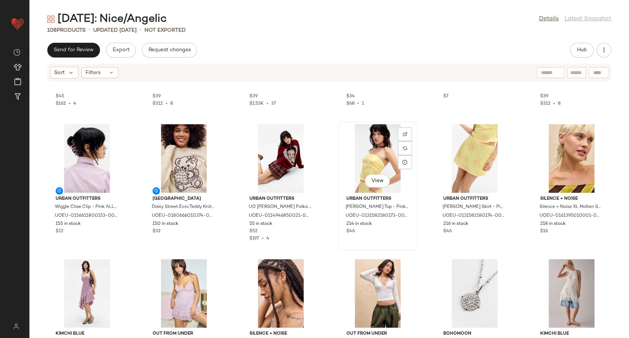
click at [379, 155] on div "View" at bounding box center [378, 158] width 74 height 69
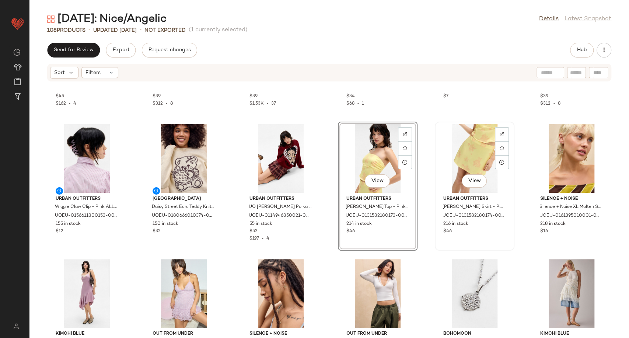
click at [462, 164] on div "View" at bounding box center [475, 158] width 74 height 69
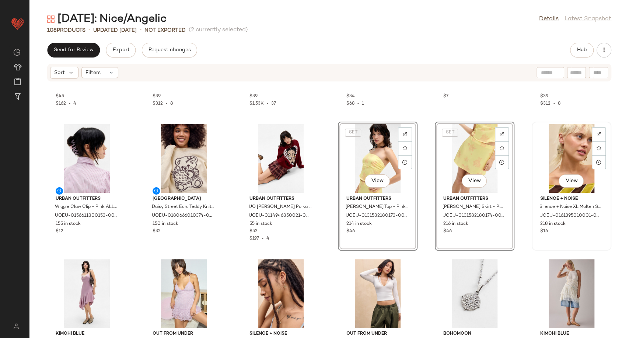
click at [552, 154] on div "View" at bounding box center [572, 158] width 74 height 69
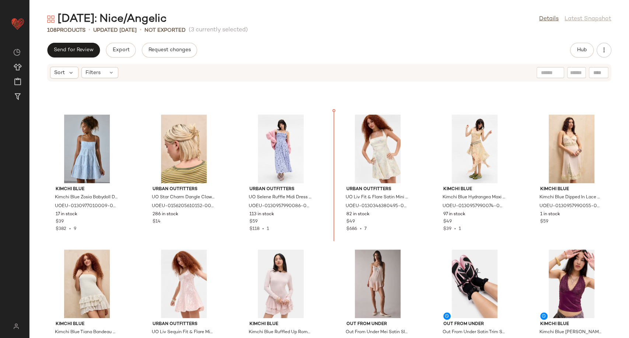
scroll to position [1191, 0]
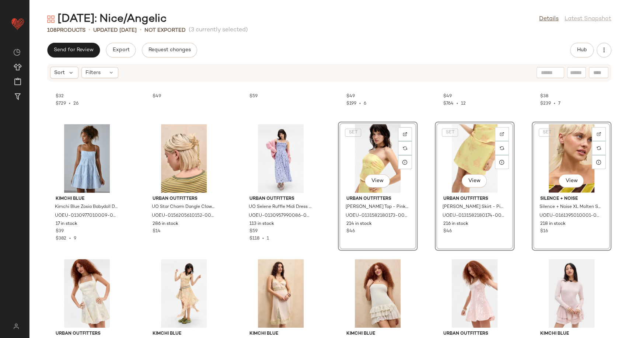
click at [420, 247] on div "Kimchi Blue Kimchi Blue Piper Cap Sleeve Blouse - Ivory M at Urban Outfitters U…" at bounding box center [329, 214] width 600 height 247
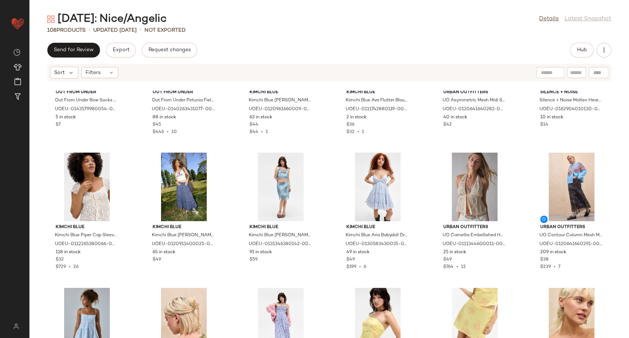
scroll to position [1030, 0]
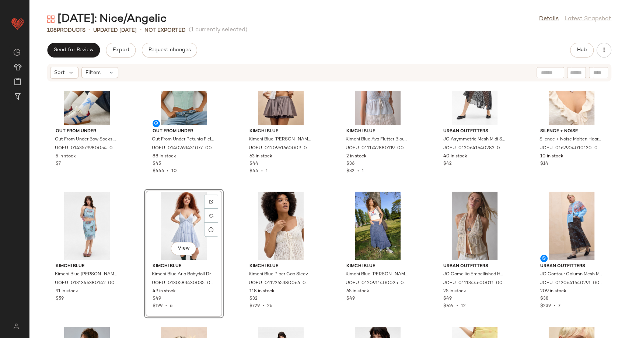
scroll to position [989, 0]
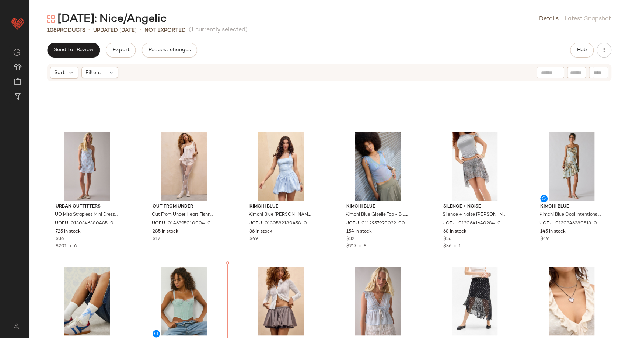
scroll to position [778, 0]
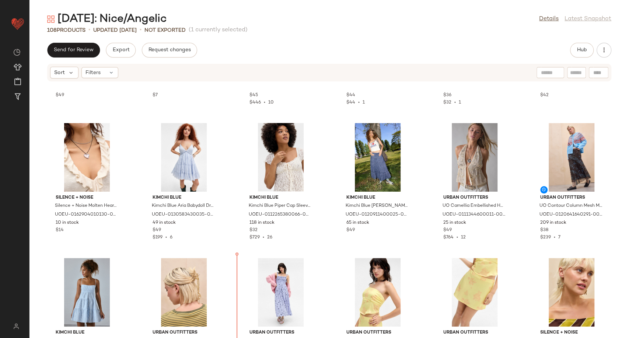
scroll to position [1057, 0]
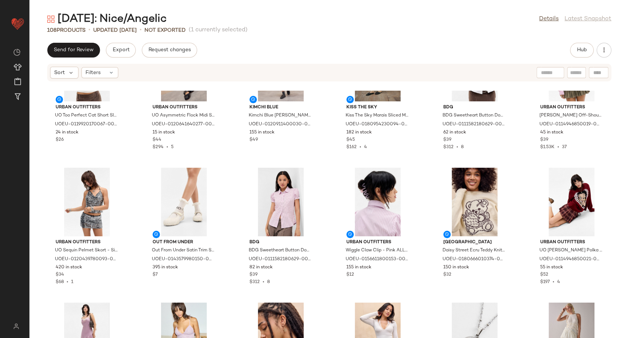
scroll to position [1712, 0]
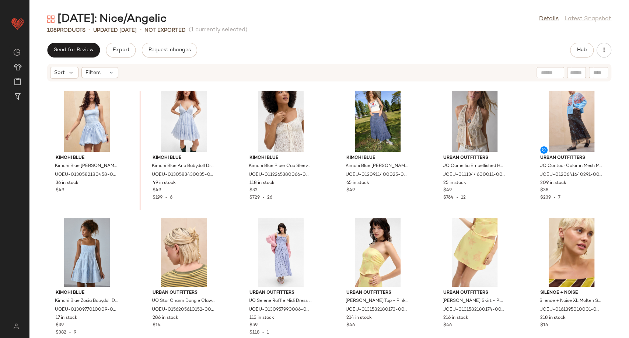
scroll to position [1089, 0]
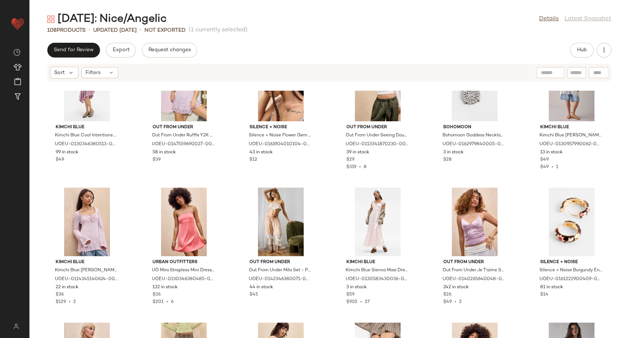
scroll to position [2060, 0]
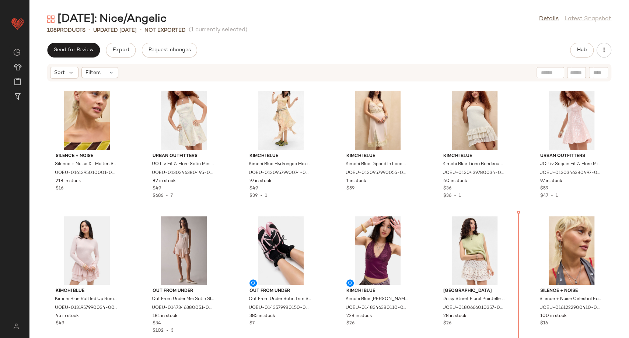
scroll to position [1369, 0]
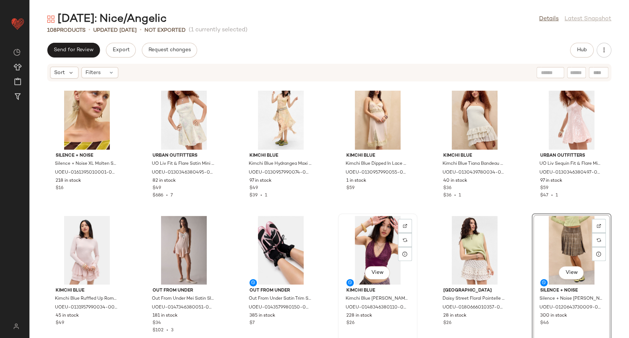
scroll to position [1246, 0]
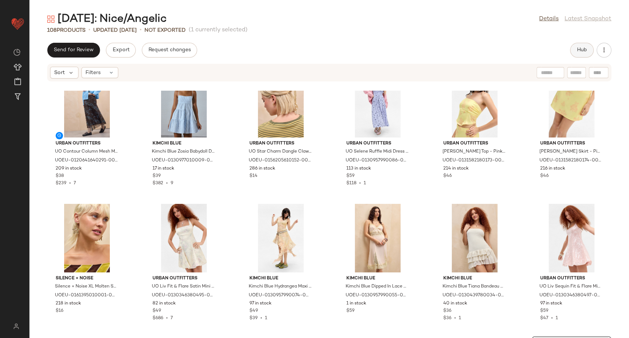
click at [580, 51] on span "Hub" at bounding box center [582, 50] width 10 height 6
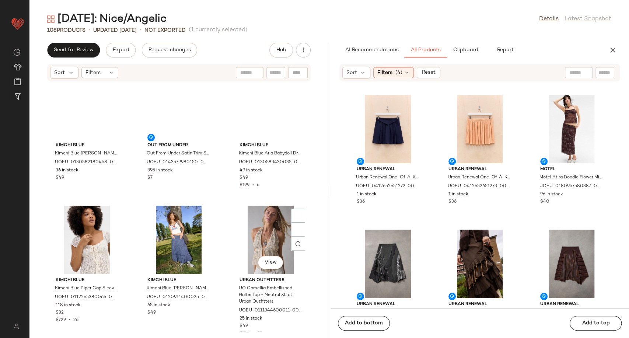
scroll to position [2183, 0]
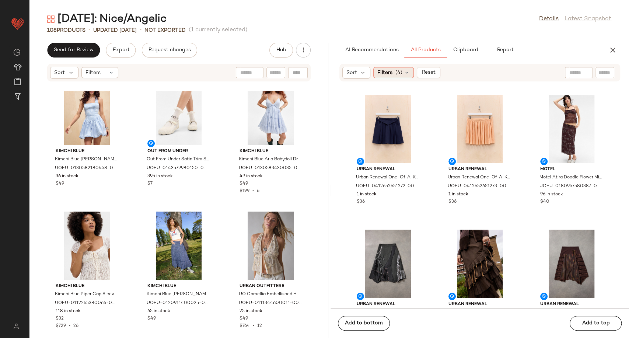
click at [411, 76] on div "Filters (4)" at bounding box center [393, 72] width 41 height 11
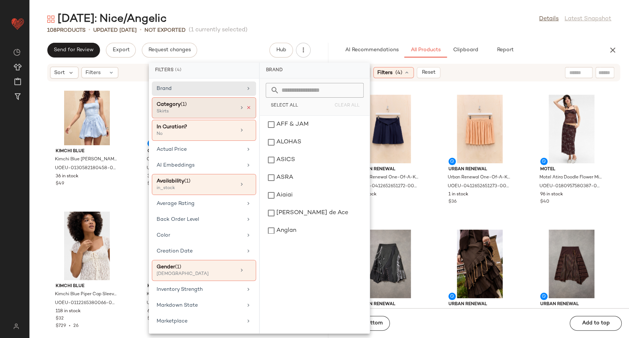
click at [247, 107] on icon at bounding box center [248, 107] width 5 height 5
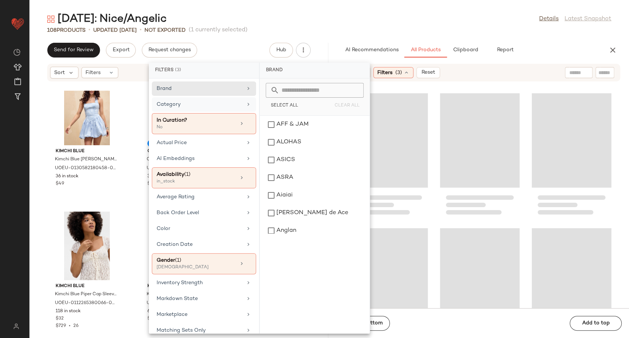
click at [228, 107] on div "Category" at bounding box center [200, 105] width 86 height 8
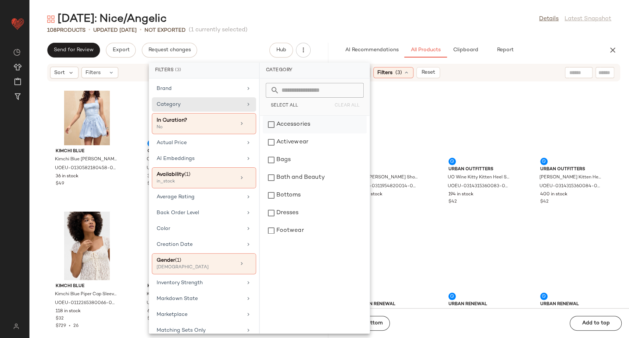
click at [292, 127] on div "Accessories" at bounding box center [315, 125] width 104 height 18
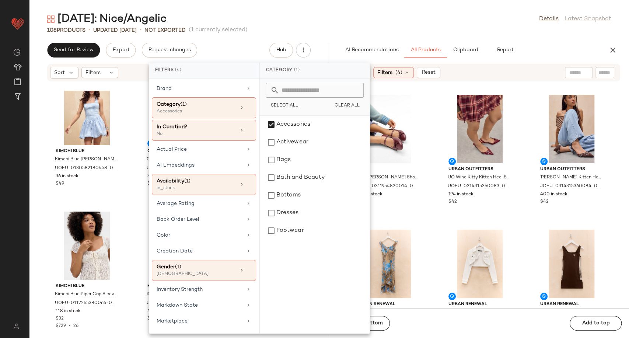
click at [434, 225] on div "RAID RAID Natalya Ballerina Shoes UK 4 at Urban Outfitters UOEU-0311954820014-0…" at bounding box center [480, 200] width 299 height 218
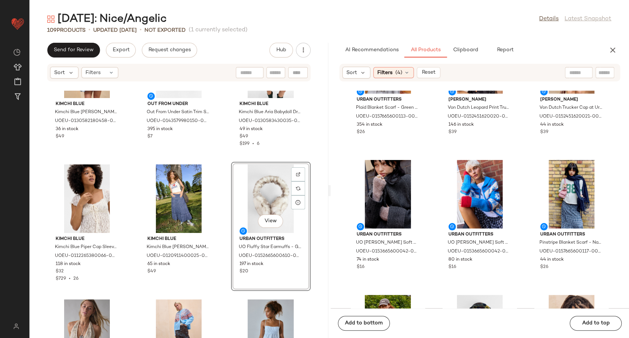
scroll to position [2265, 0]
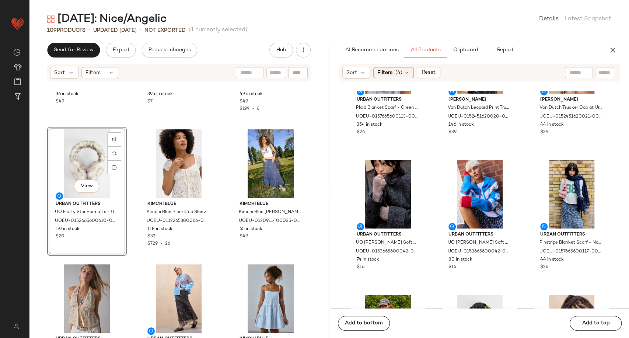
click at [224, 231] on div "Kimchi Blue Kimchi Blue Casey Bubble Mini Dress - Neutral L at Urban Outfitters…" at bounding box center [178, 214] width 299 height 247
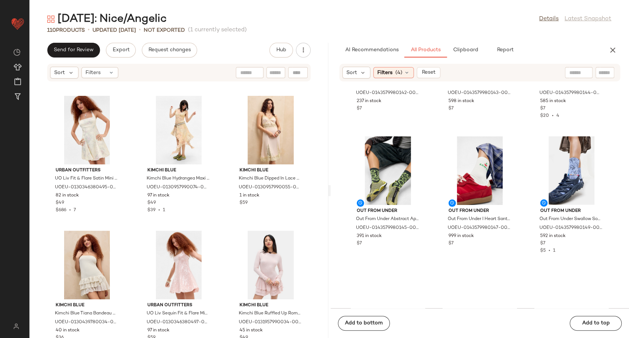
scroll to position [1316, 0]
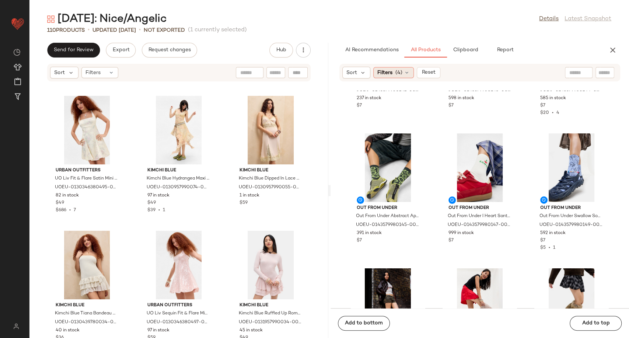
click at [410, 73] on div "Filters (4)" at bounding box center [393, 72] width 41 height 11
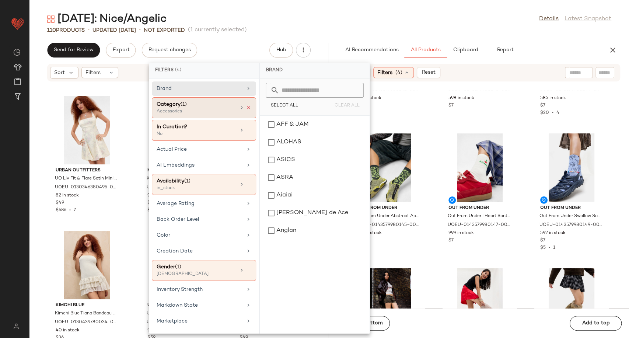
click at [246, 108] on icon at bounding box center [248, 107] width 5 height 5
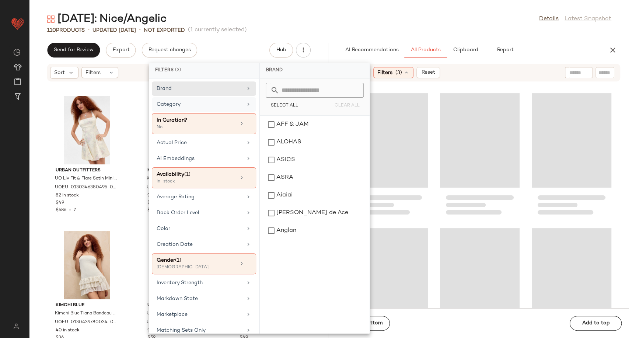
click at [230, 107] on div "Category" at bounding box center [200, 105] width 86 height 8
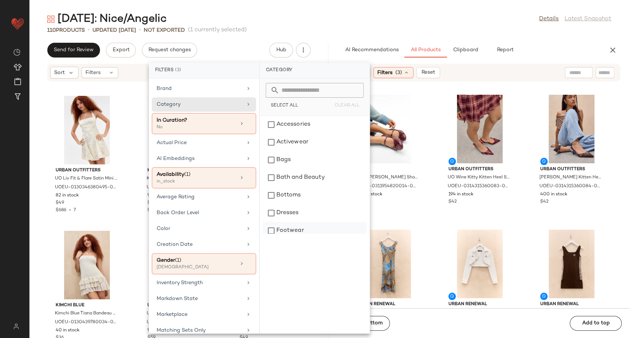
click at [302, 229] on div "Footwear" at bounding box center [315, 231] width 104 height 18
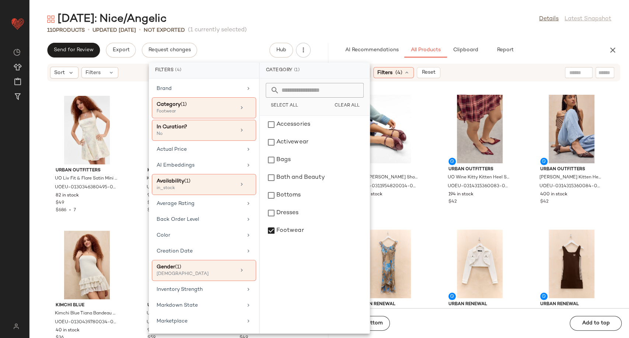
click at [428, 222] on div "RAID RAID Natalya Ballerina Shoes UK 4 at Urban Outfitters UOEU-0311954820014-0…" at bounding box center [480, 200] width 299 height 218
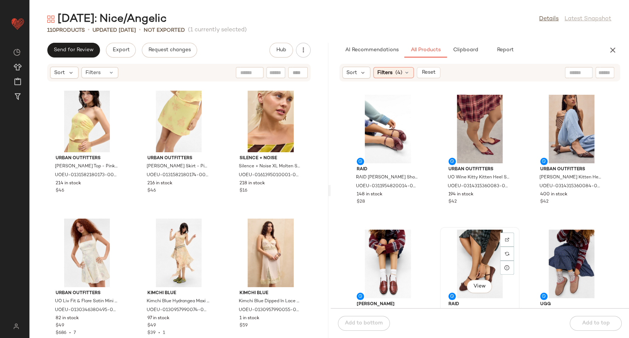
scroll to position [2, 0]
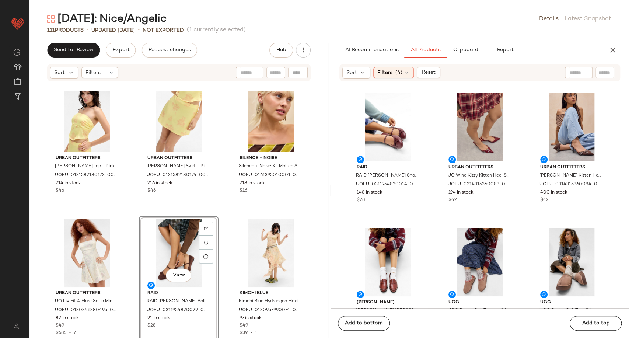
click at [221, 272] on div "Urban Outfitters UO Clarissa Satin Top - Pink XS at Urban Outfitters UOEU-01315…" at bounding box center [178, 214] width 299 height 247
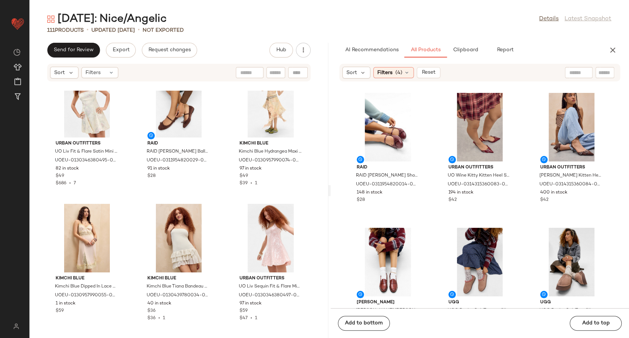
scroll to position [2879, 0]
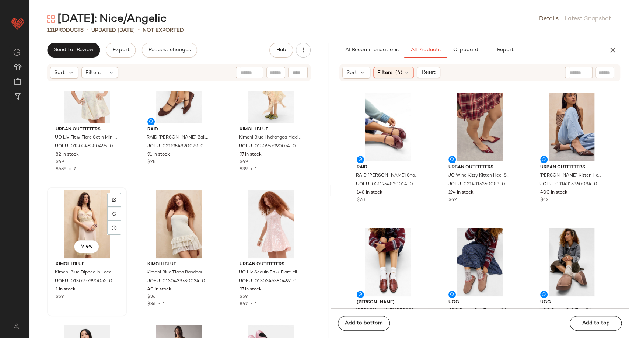
click at [92, 218] on div "View" at bounding box center [87, 224] width 74 height 69
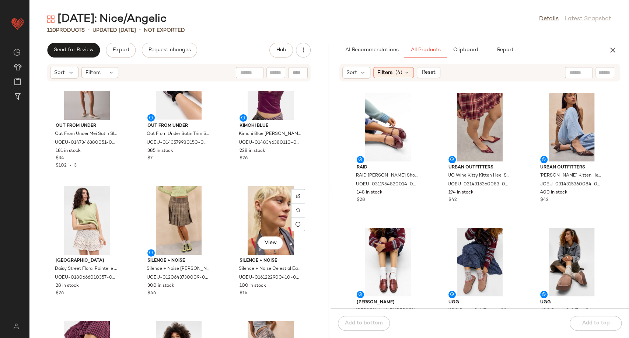
scroll to position [3166, 0]
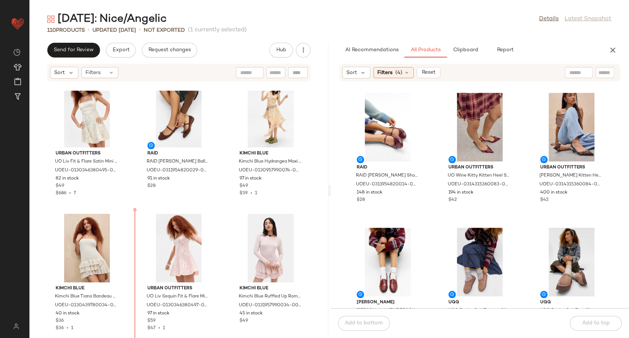
scroll to position [2874, 0]
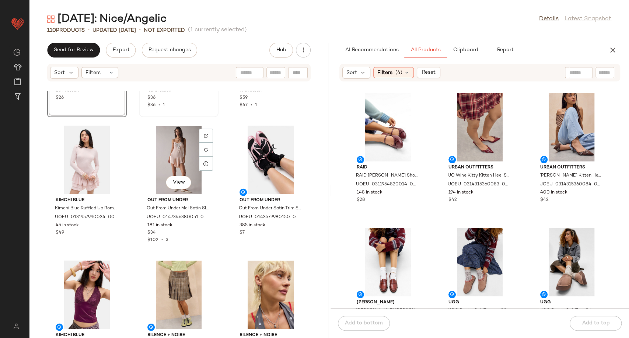
scroll to position [3079, 0]
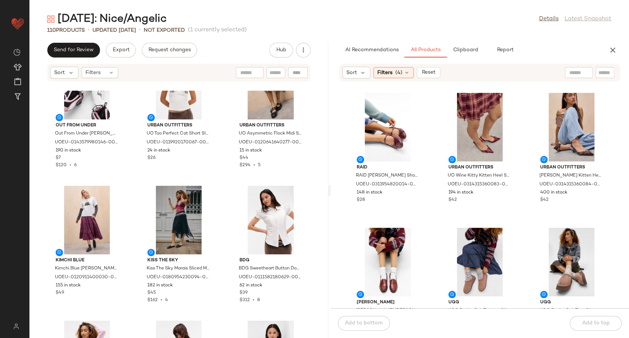
scroll to position [3406, 0]
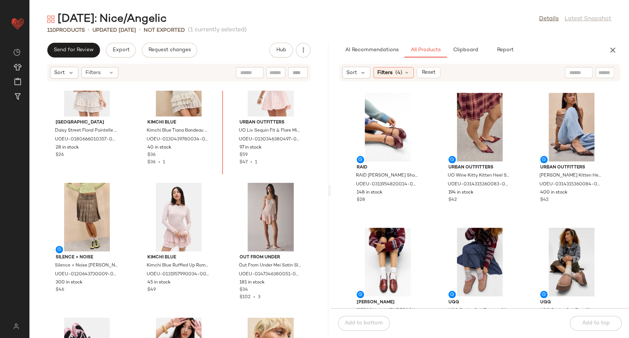
scroll to position [3008, 0]
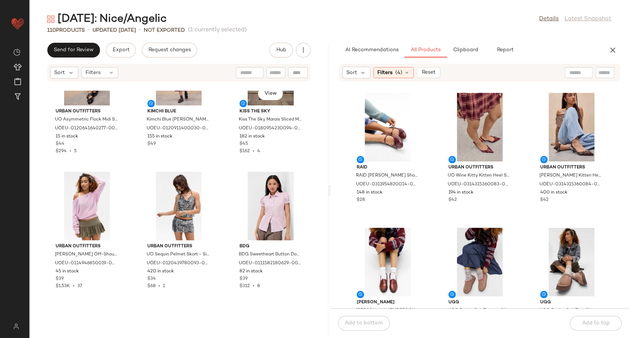
scroll to position [3581, 0]
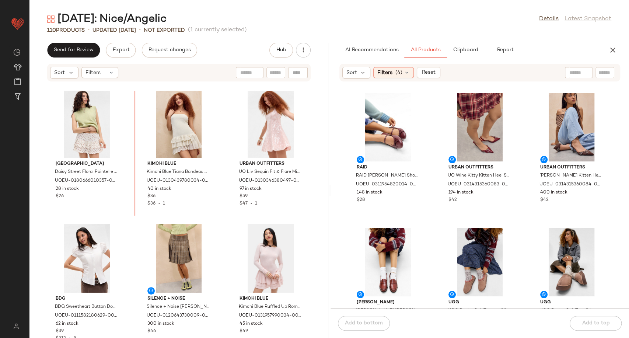
scroll to position [2932, 0]
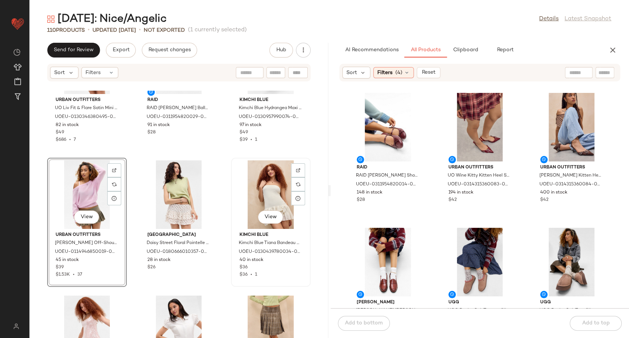
scroll to position [2891, 0]
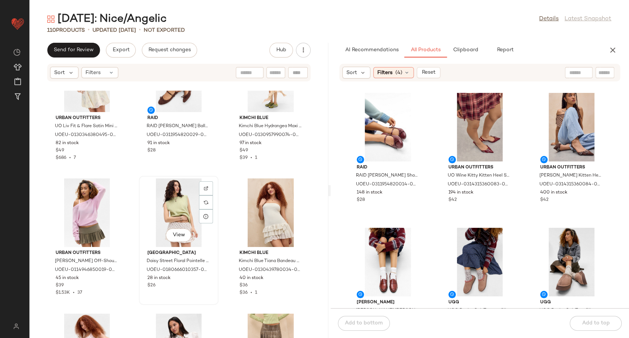
click at [216, 201] on div "View Daisy Street Daisy Street Floral Pointelle Mini Skirt - Cream L at Urban O…" at bounding box center [179, 240] width 80 height 129
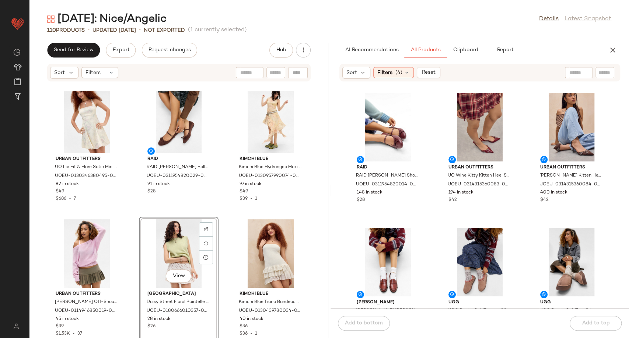
click at [222, 208] on div "Urban Outfitters UO Liv Fit & Flare Satin Mini Dress M at Urban Outfitters UOEU…" at bounding box center [178, 214] width 299 height 247
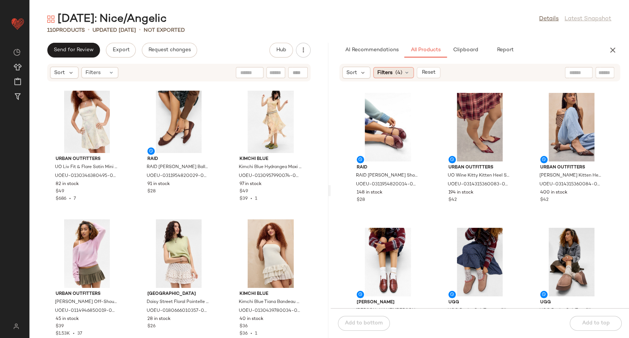
click at [412, 73] on div "Filters (4)" at bounding box center [393, 72] width 41 height 11
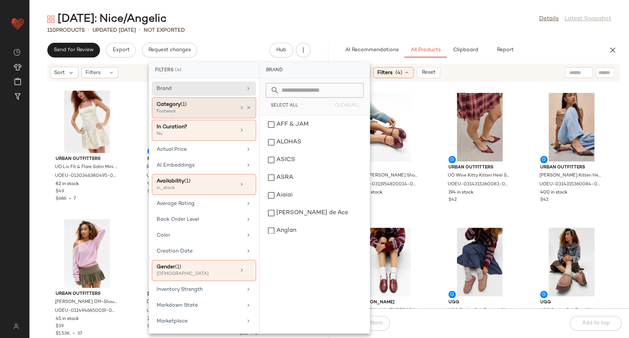
click at [223, 108] on div "Footwear" at bounding box center [194, 111] width 74 height 7
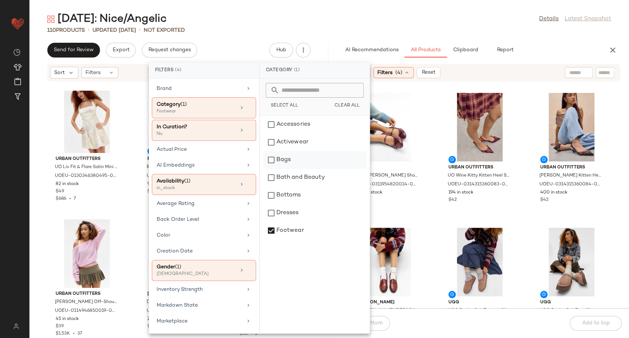
click at [287, 160] on div "Bags" at bounding box center [315, 160] width 104 height 18
click at [295, 125] on div "Accessories" at bounding box center [315, 125] width 104 height 18
click at [431, 216] on div "RAID RAID Natalya Ballerina Shoes UK 4 at Urban Outfitters UOEU-0311954820014-0…" at bounding box center [480, 200] width 299 height 218
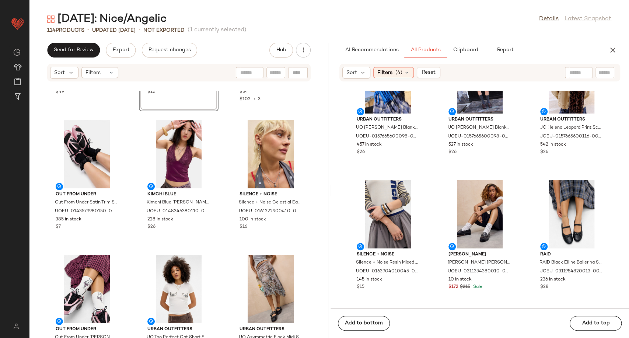
scroll to position [3511, 0]
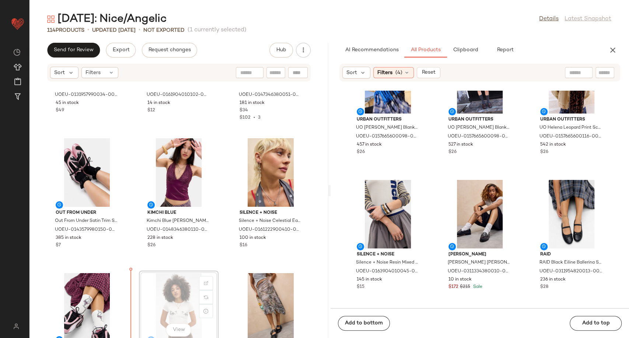
scroll to position [3472, 0]
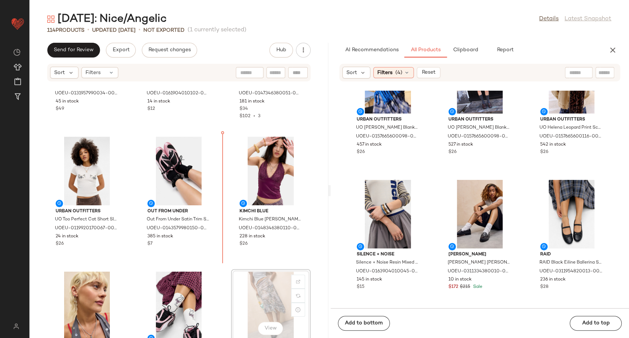
scroll to position [3474, 0]
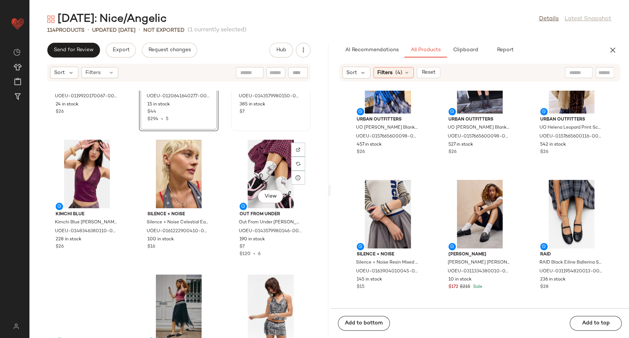
scroll to position [3678, 0]
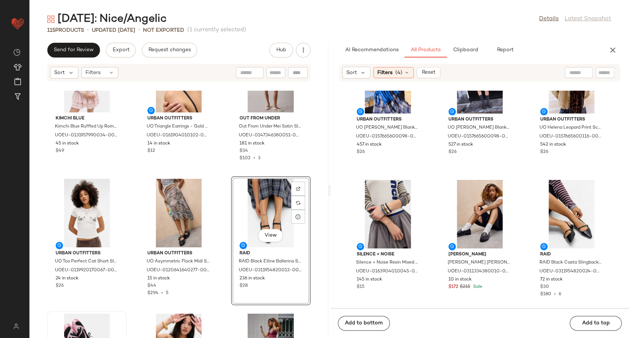
scroll to position [3433, 0]
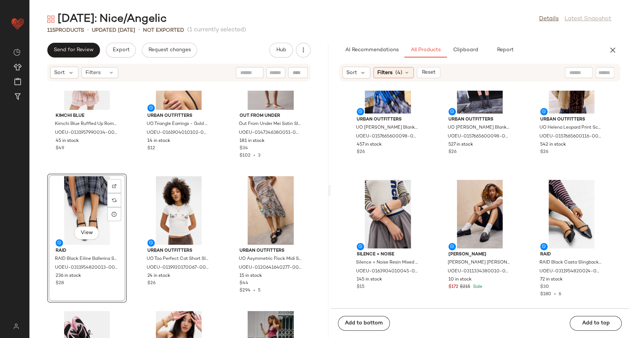
click at [225, 254] on div "Kimchi Blue Kimchi Blue Ruffled Up Romper - Mauve M at Urban Outfitters UOEU-01…" at bounding box center [178, 214] width 299 height 247
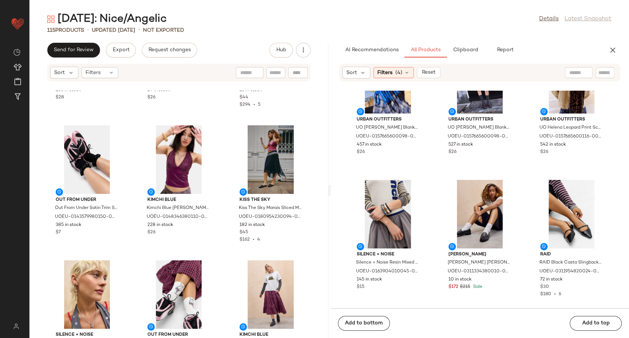
scroll to position [3637, 0]
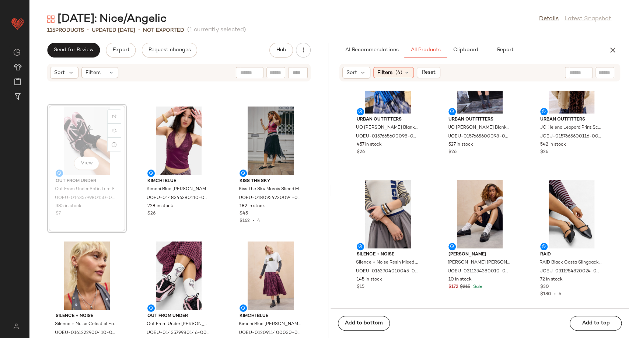
scroll to position [3637, 0]
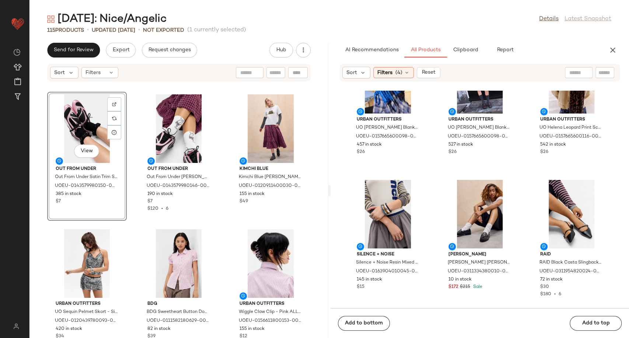
scroll to position [3760, 0]
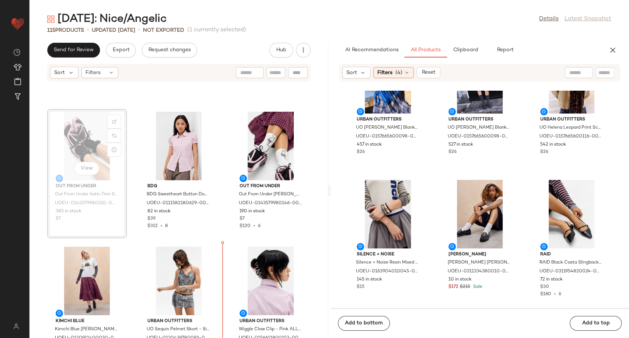
scroll to position [3775, 0]
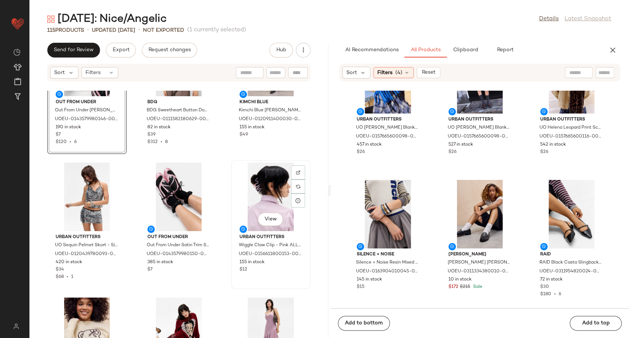
scroll to position [3894, 0]
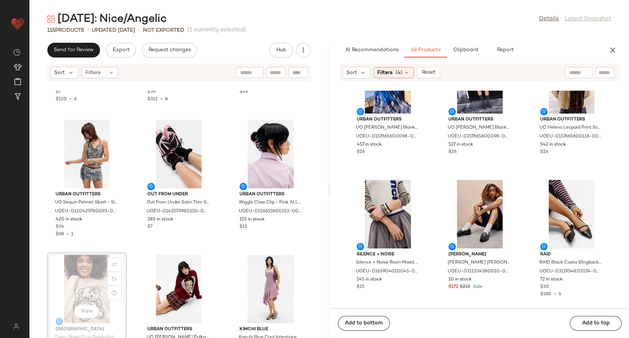
scroll to position [3895, 0]
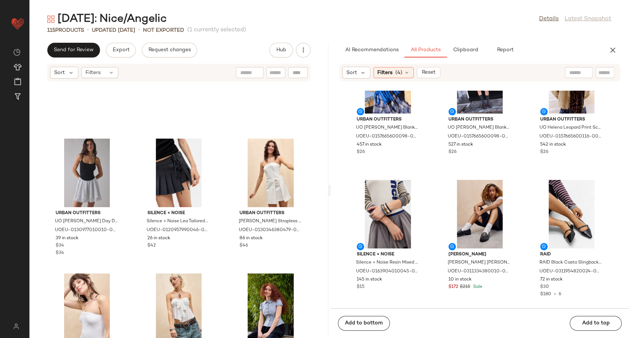
scroll to position [4796, 0]
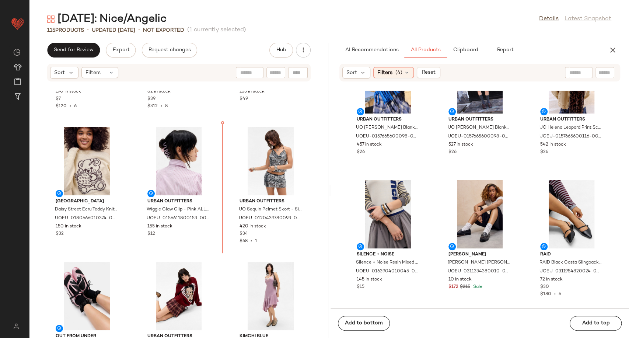
scroll to position [3880, 0]
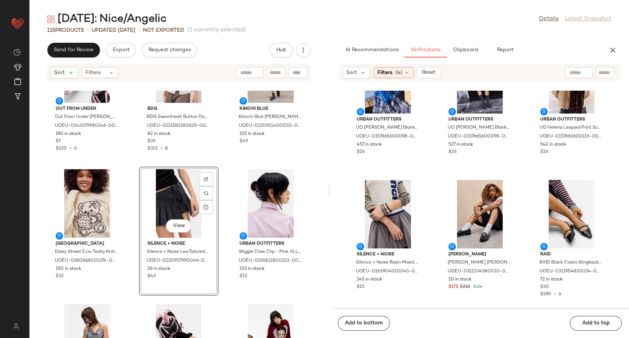
scroll to position [3921, 0]
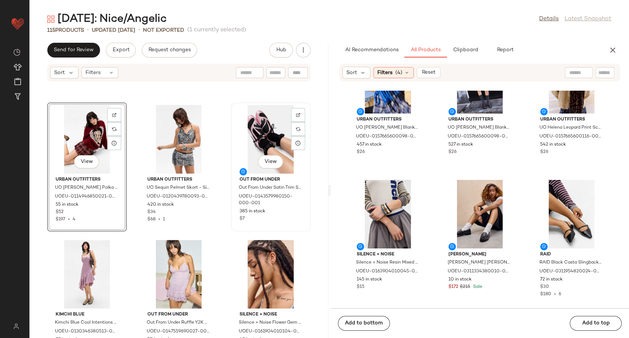
scroll to position [4043, 0]
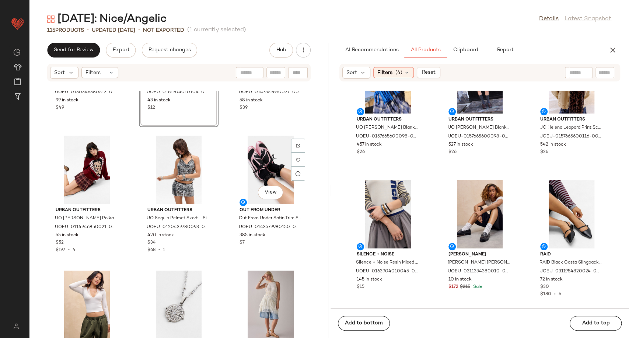
scroll to position [4167, 0]
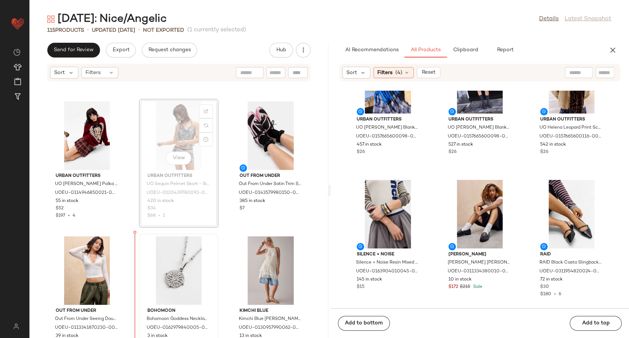
scroll to position [4182, 0]
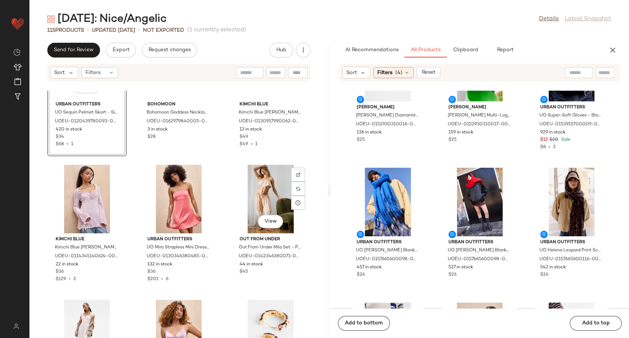
scroll to position [4305, 0]
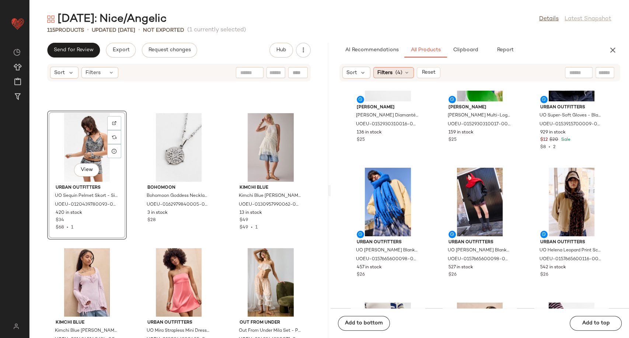
click at [407, 71] on icon at bounding box center [407, 73] width 6 height 6
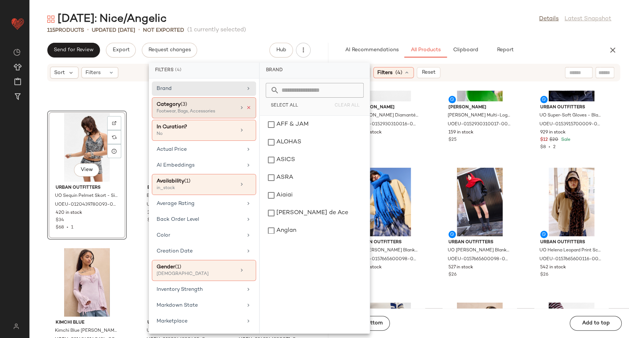
click at [248, 107] on icon at bounding box center [248, 107] width 5 height 5
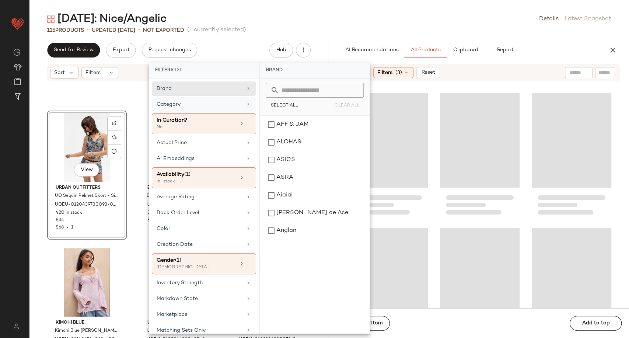
click at [231, 104] on div "Category" at bounding box center [200, 105] width 86 height 8
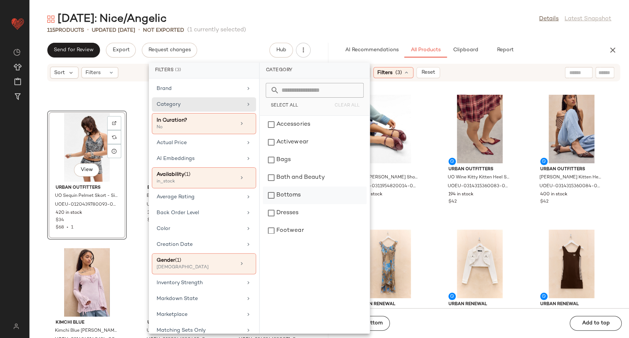
scroll to position [123, 0]
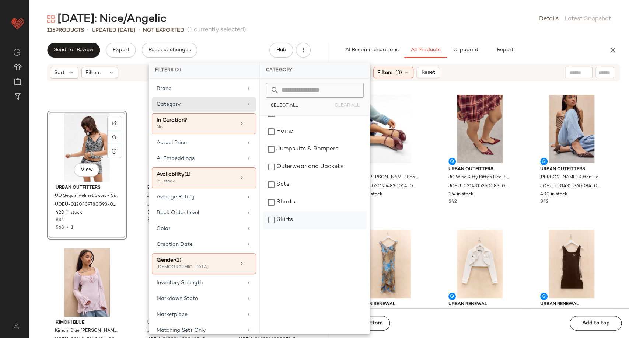
click at [296, 216] on div "Skirts" at bounding box center [315, 220] width 104 height 18
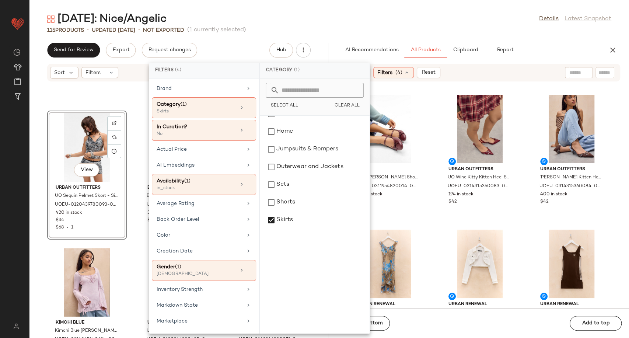
click at [436, 222] on div "RAID RAID Natalya Ballerina Shoes UK 4 at Urban Outfitters UOEU-0311954820014-0…" at bounding box center [480, 200] width 299 height 218
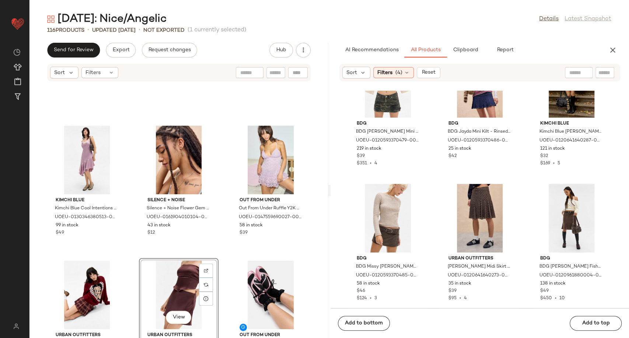
scroll to position [4018, 0]
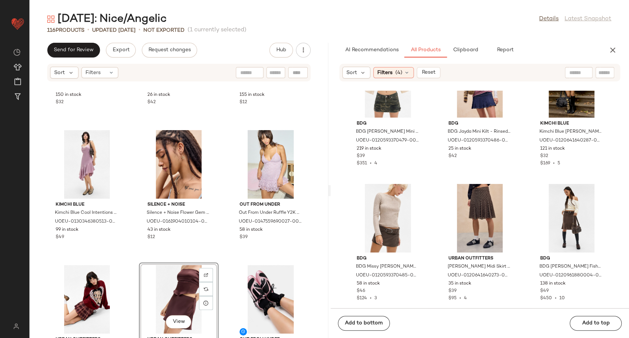
click at [222, 227] on div "Daisy Street Daisy Street Ecru Teddy Knit Jumper - Cream XL at Urban Outfitters…" at bounding box center [178, 214] width 299 height 247
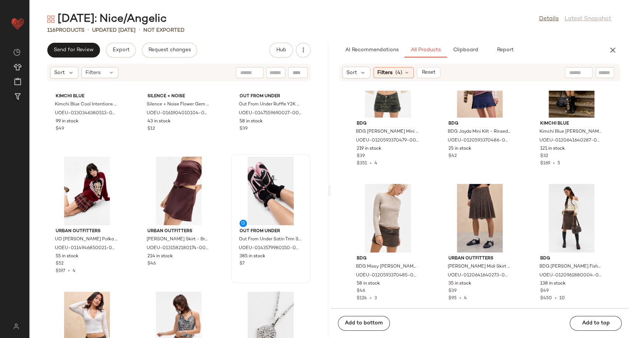
scroll to position [4141, 0]
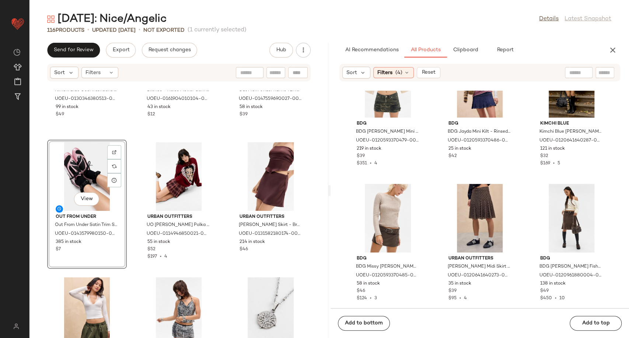
click at [226, 220] on div "Kimchi Blue Kimchi Blue Cool Intentions Midi Dress - Mauve L at Urban Outfitter…" at bounding box center [178, 214] width 299 height 247
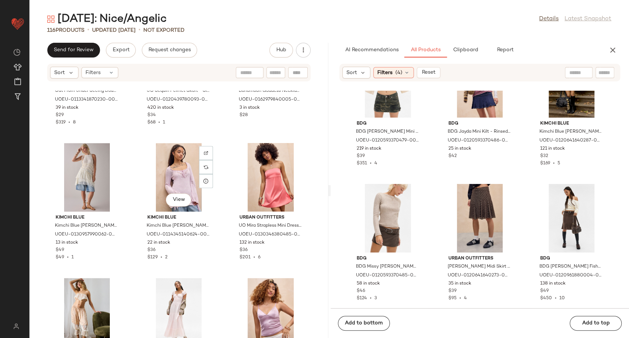
scroll to position [4428, 0]
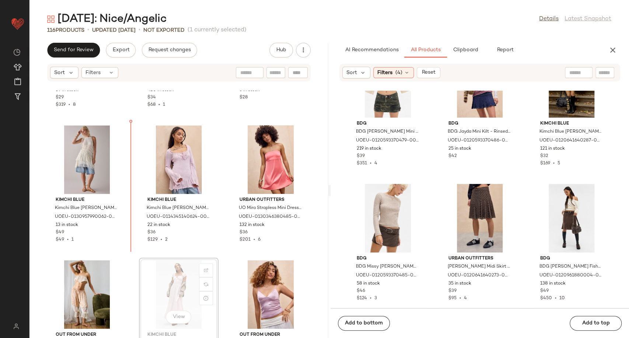
scroll to position [4428, 0]
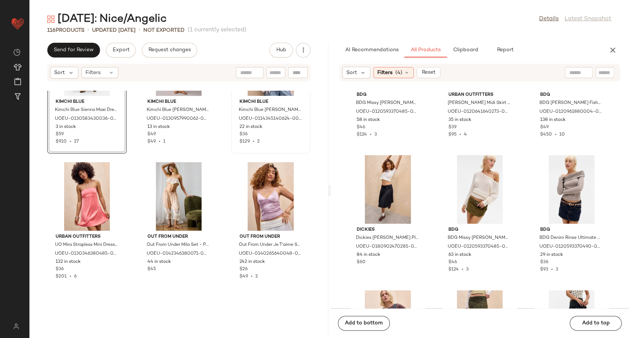
scroll to position [4551, 0]
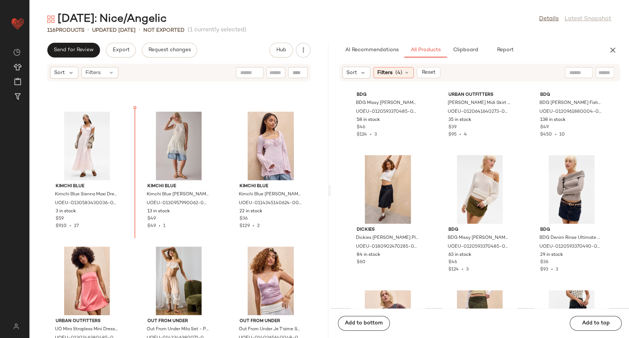
scroll to position [4442, 0]
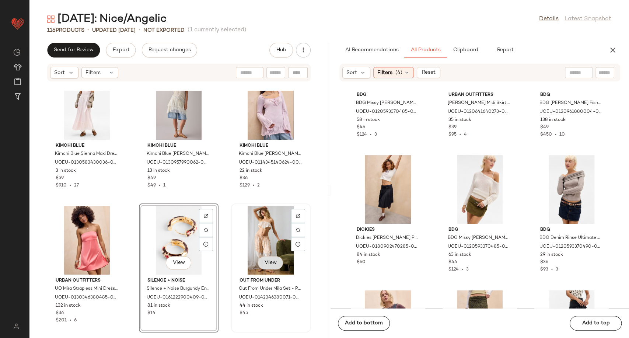
scroll to position [4646, 0]
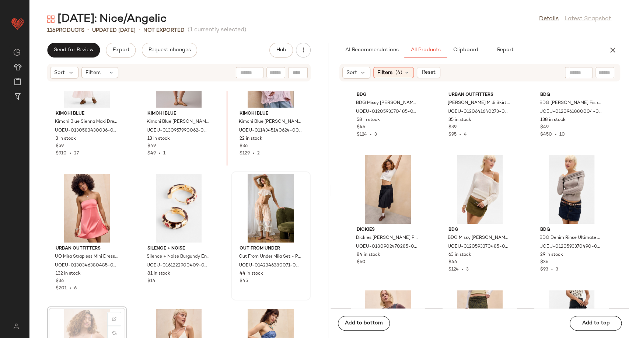
scroll to position [4471, 0]
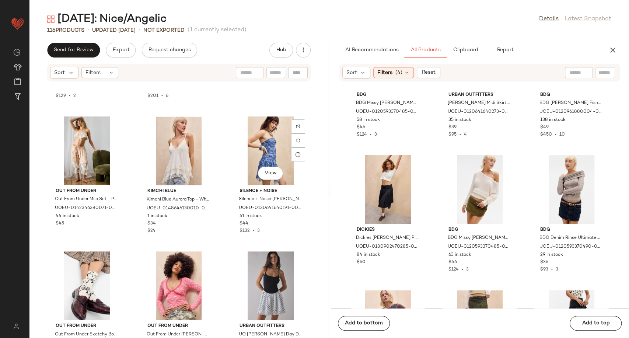
scroll to position [4689, 0]
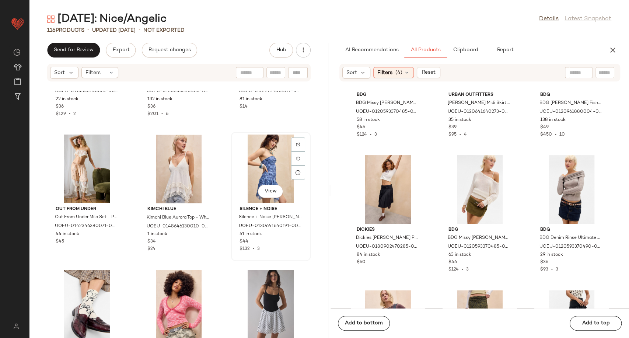
click at [260, 159] on div "View" at bounding box center [271, 169] width 74 height 69
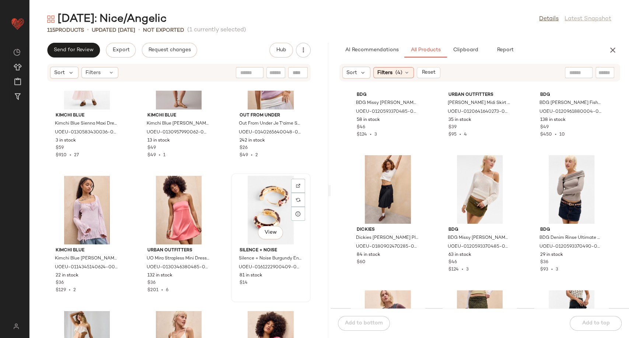
scroll to position [4636, 0]
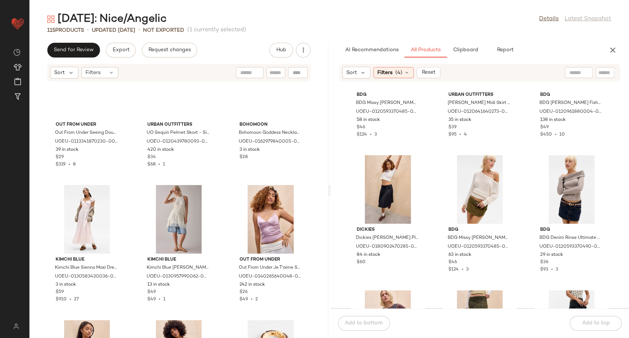
scroll to position [4349, 0]
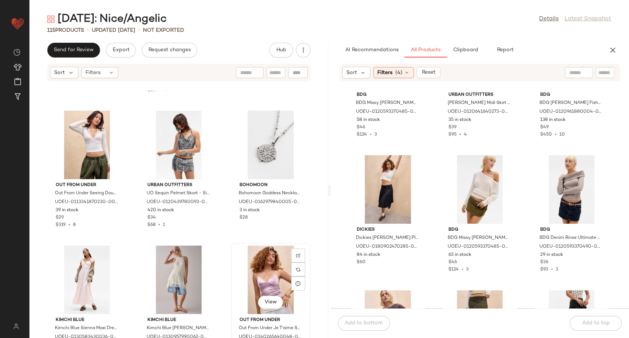
scroll to position [4309, 0]
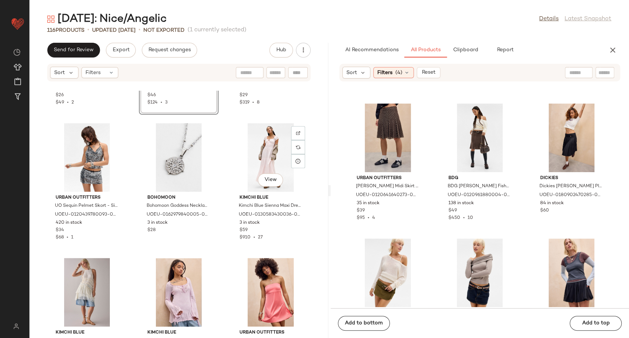
scroll to position [4431, 0]
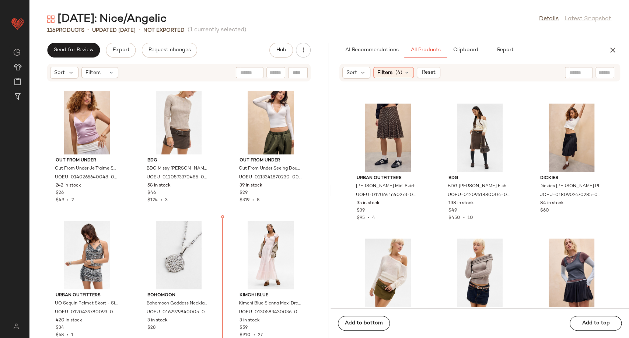
scroll to position [4306, 0]
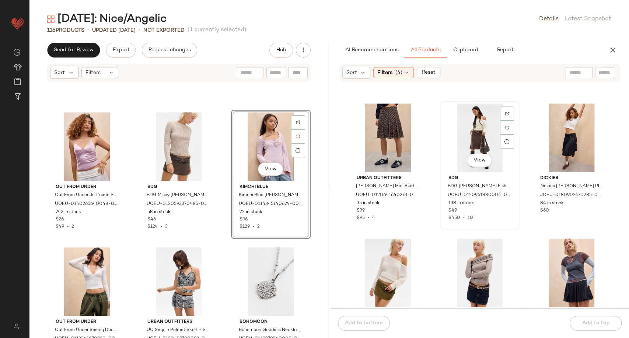
scroll to position [536, 0]
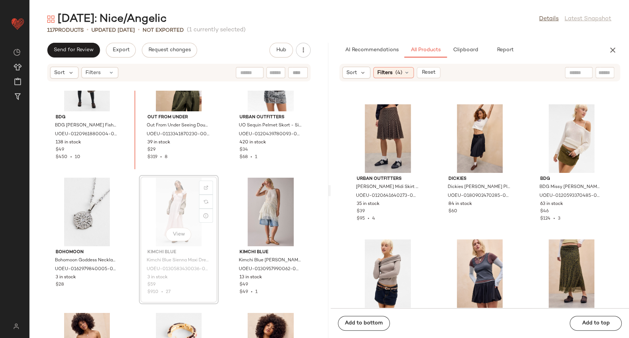
scroll to position [4499, 0]
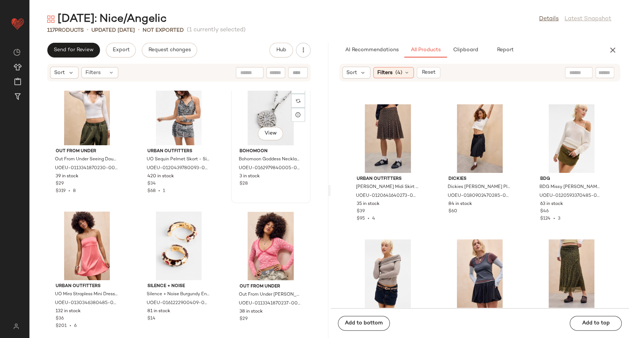
scroll to position [4622, 0]
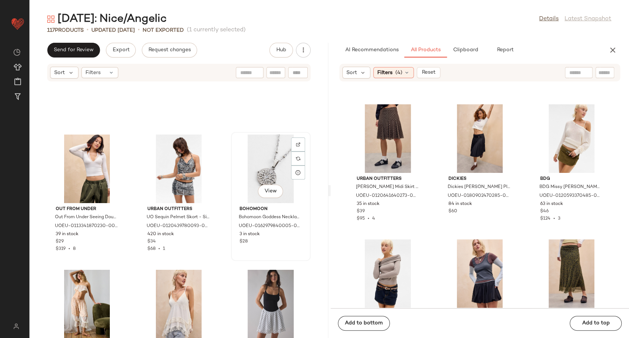
scroll to position [4565, 0]
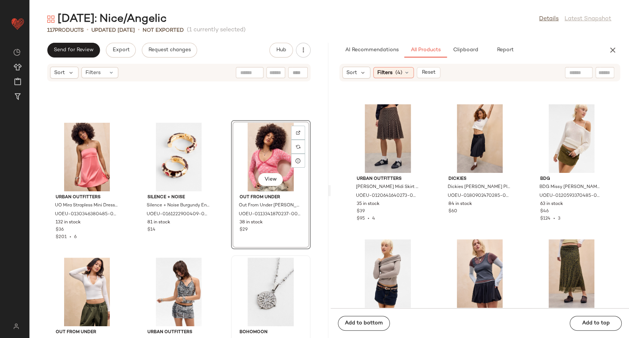
click at [223, 237] on div "Urban Outfitters UO Mira Strapless Mini Dress - Rose M at Urban Outfitters UOEU…" at bounding box center [178, 214] width 299 height 247
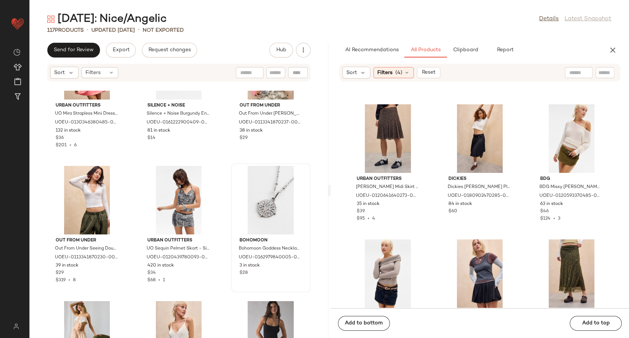
scroll to position [4730, 0]
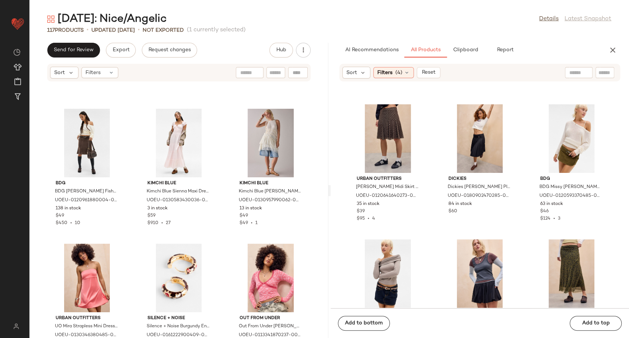
scroll to position [4443, 0]
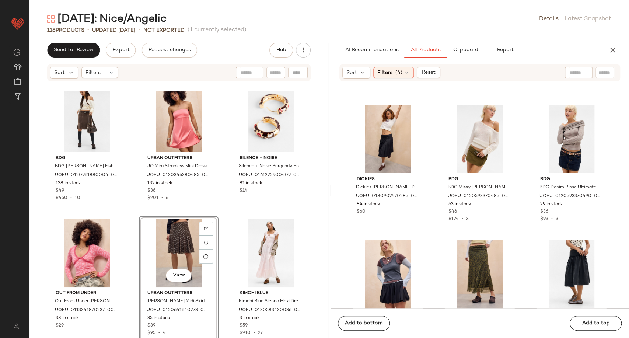
scroll to position [4408, 0]
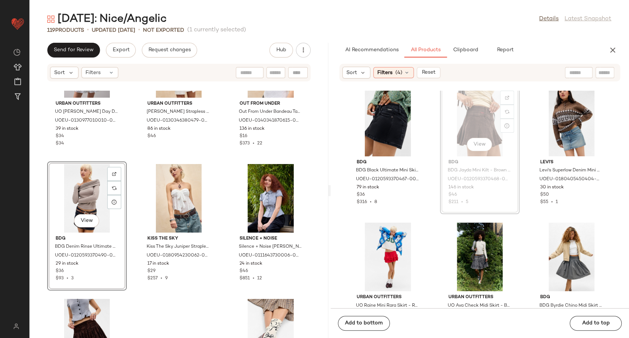
scroll to position [821, 0]
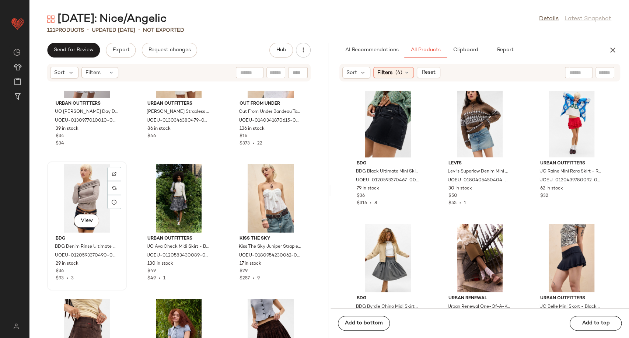
click at [84, 195] on div "View" at bounding box center [87, 198] width 74 height 69
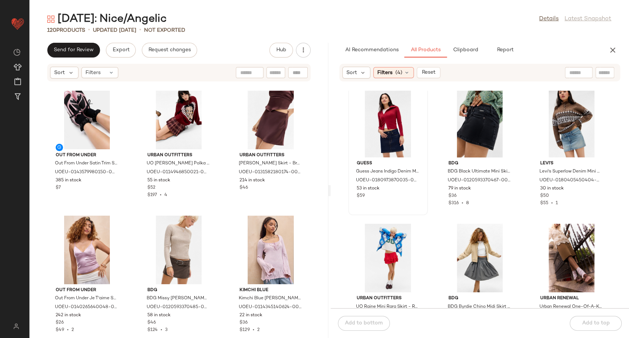
scroll to position [4203, 0]
click at [410, 77] on div "Filters (4)" at bounding box center [393, 72] width 41 height 11
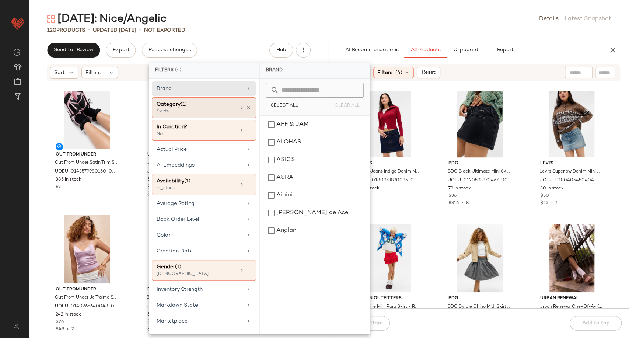
click at [250, 120] on div "Category (1) Skirts" at bounding box center [204, 130] width 104 height 21
click at [246, 108] on icon at bounding box center [248, 107] width 5 height 5
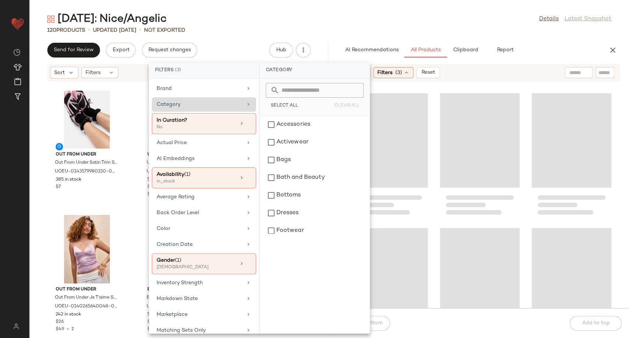
drag, startPoint x: 201, startPoint y: 108, endPoint x: 222, endPoint y: 107, distance: 21.8
click at [201, 107] on div "Category" at bounding box center [200, 105] width 86 height 8
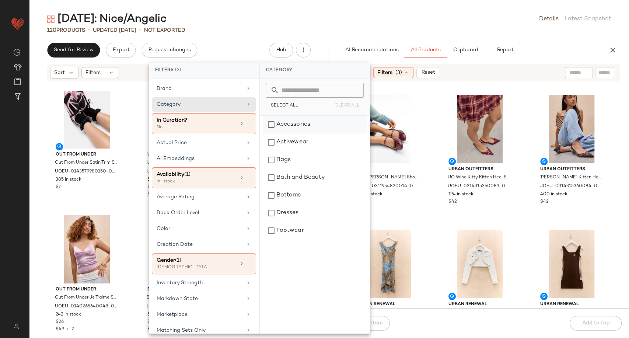
click at [292, 125] on div "Accessories" at bounding box center [315, 125] width 104 height 18
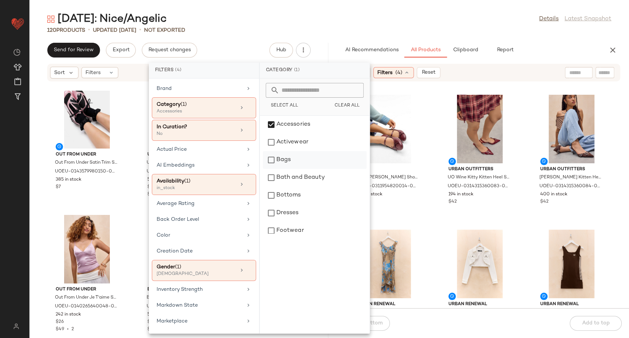
click at [295, 162] on div "Bags" at bounding box center [315, 160] width 104 height 18
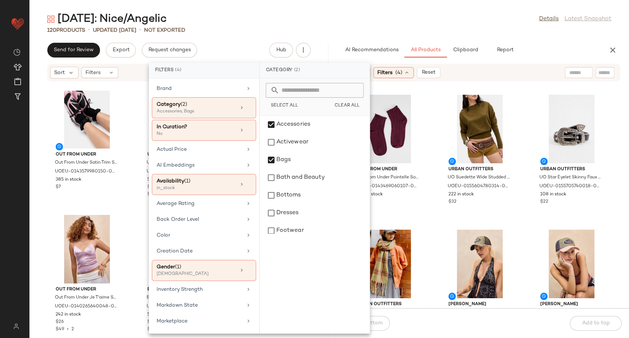
click at [432, 212] on div "Out From Under Out From Under Pointelle Socks - Maroon at Urban Outfitters UOEU…" at bounding box center [480, 200] width 299 height 218
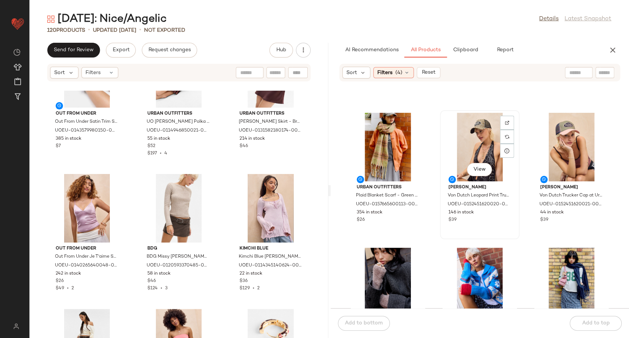
scroll to position [251, 0]
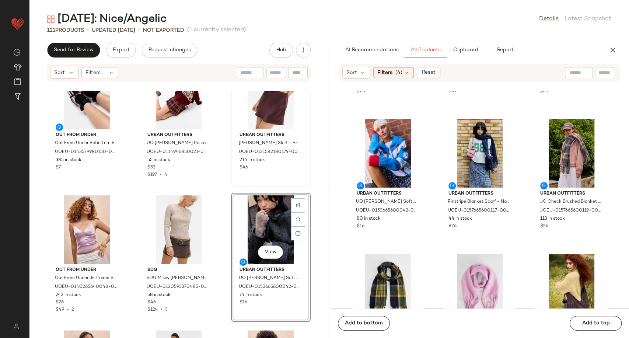
scroll to position [4285, 0]
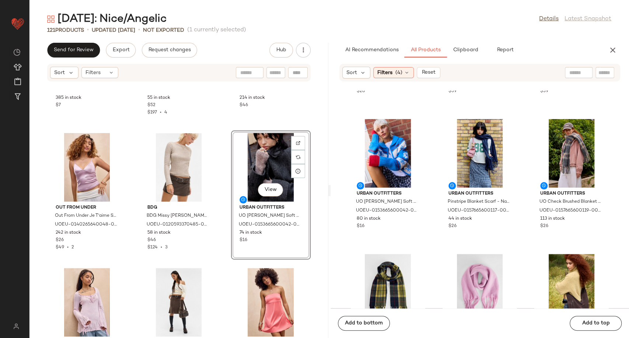
click at [278, 161] on div "View" at bounding box center [271, 167] width 74 height 69
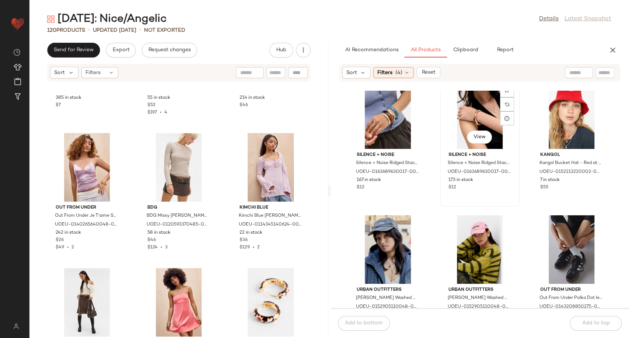
scroll to position [3525, 0]
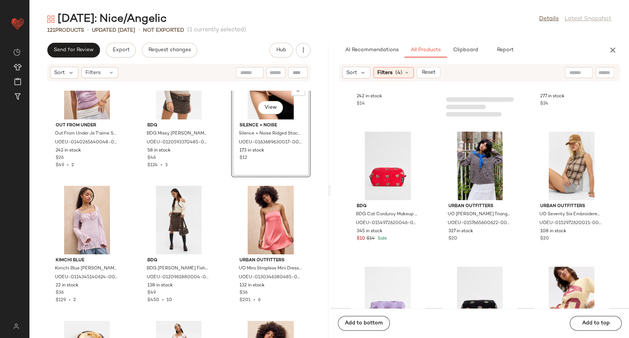
scroll to position [6474, 0]
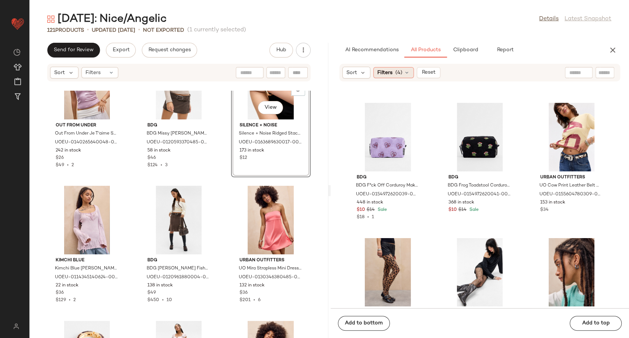
click at [406, 72] on icon at bounding box center [407, 73] width 6 height 6
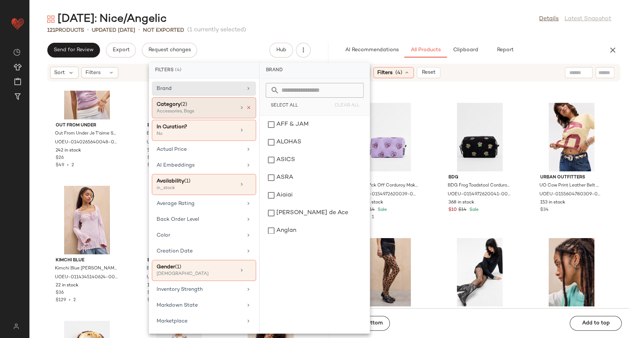
click at [246, 109] on icon at bounding box center [248, 107] width 5 height 5
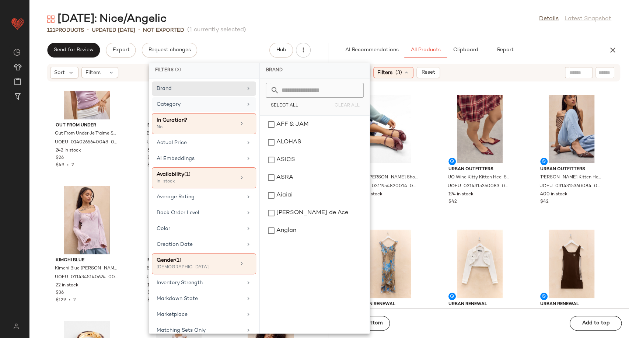
click at [200, 105] on div "Category" at bounding box center [200, 105] width 86 height 8
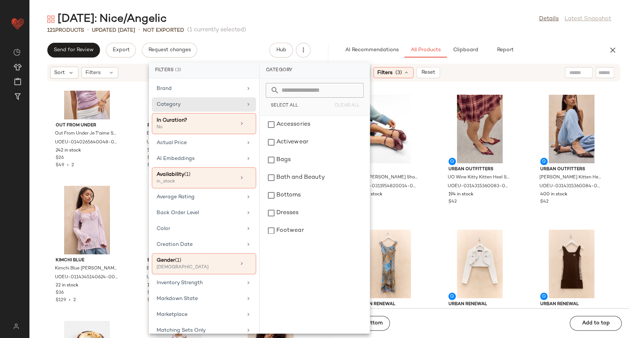
click at [288, 235] on div "Accessories Activewear Bags Bath and Beauty Bottoms Dresses Footwear Games Home…" at bounding box center [315, 225] width 110 height 218
click at [289, 233] on div "Footwear" at bounding box center [315, 231] width 104 height 18
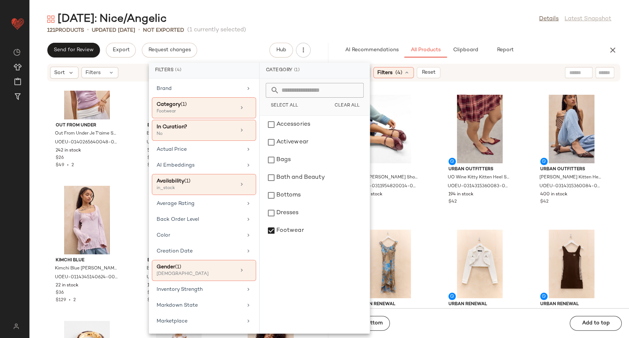
click at [432, 223] on div "RAID RAID Natalya Ballerina Shoes UK 4 at Urban Outfitters UOEU-0311954820014-0…" at bounding box center [480, 200] width 299 height 218
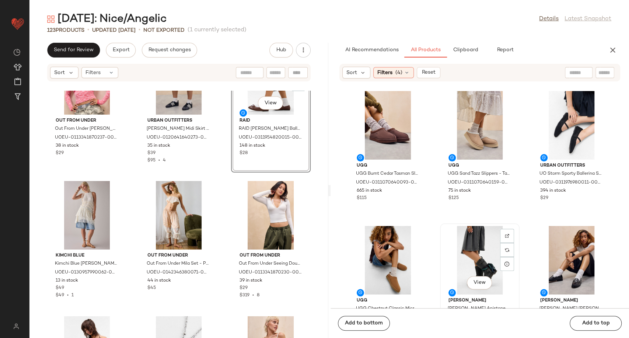
scroll to position [578, 0]
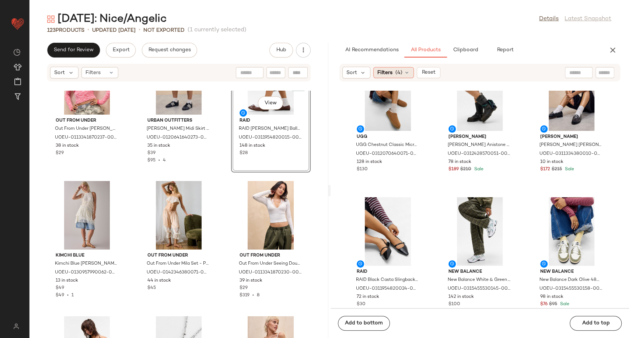
click at [407, 69] on div "Filters (4)" at bounding box center [393, 72] width 41 height 11
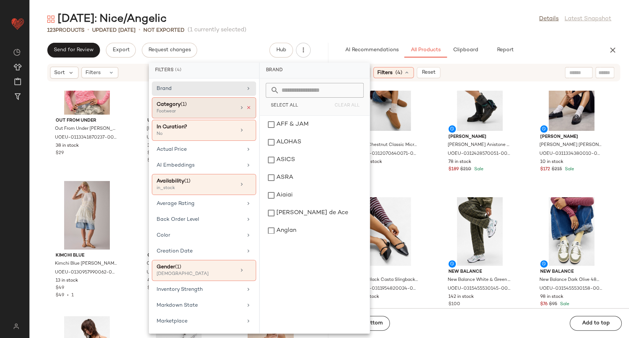
click at [248, 107] on icon at bounding box center [248, 107] width 5 height 5
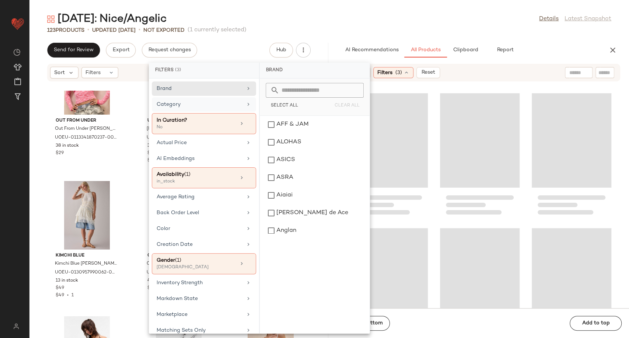
click at [237, 107] on div "Category" at bounding box center [200, 105] width 86 height 8
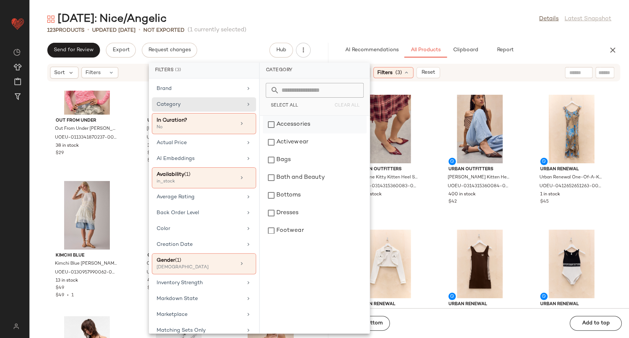
click at [286, 128] on div "Accessories" at bounding box center [315, 125] width 104 height 18
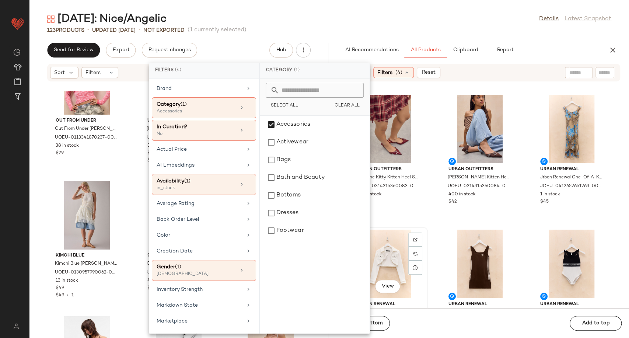
click at [426, 231] on div "View Urban Renewal Urban Renewal One-Of-A-Kind Jane Norman Cropped Denim Jacket…" at bounding box center [388, 292] width 78 height 128
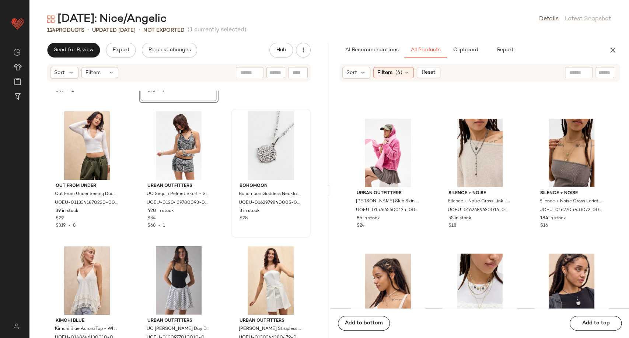
scroll to position [4941, 0]
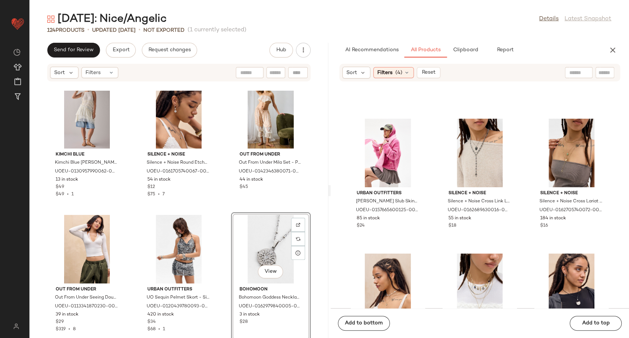
scroll to position [4900, 0]
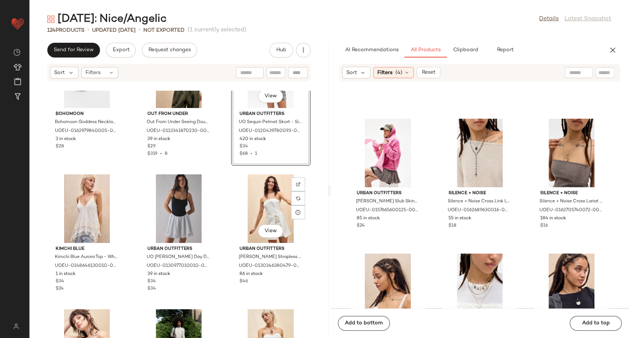
scroll to position [5064, 0]
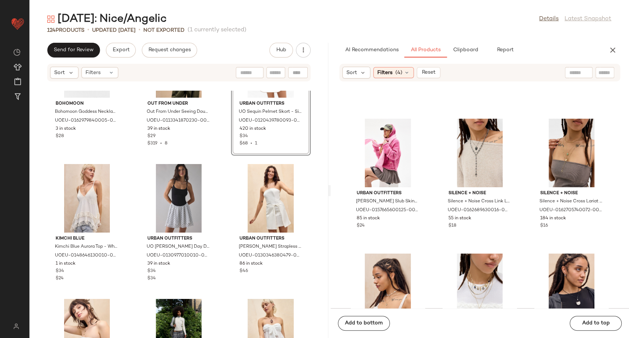
click at [221, 241] on div "Bohomoon Bohomoon Goddess Necklace - Silver at Urban Outfitters UOEU-0162979840…" at bounding box center [178, 214] width 299 height 247
click at [88, 189] on div "View" at bounding box center [87, 198] width 74 height 69
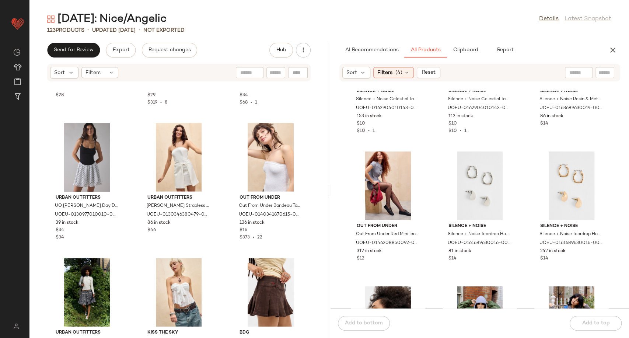
scroll to position [5208, 0]
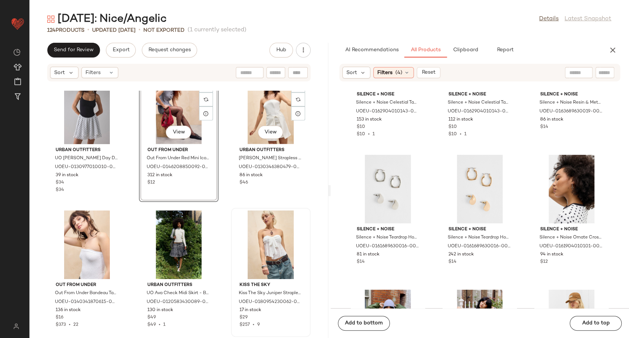
scroll to position [5064, 0]
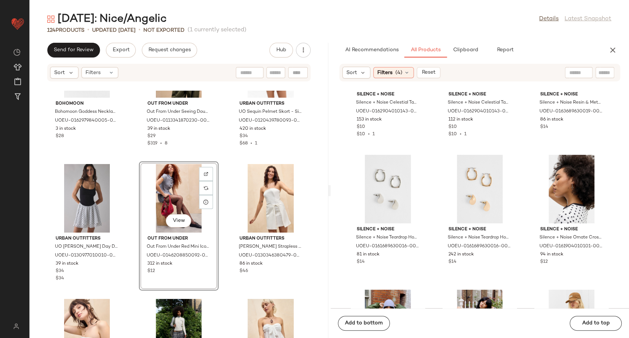
click at [224, 269] on div "Bohomoon Bohomoon Goddess Necklace - Silver at Urban Outfitters UOEU-0162979840…" at bounding box center [178, 214] width 299 height 247
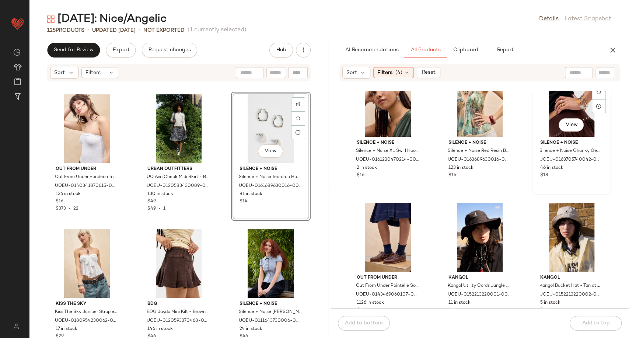
scroll to position [5696, 0]
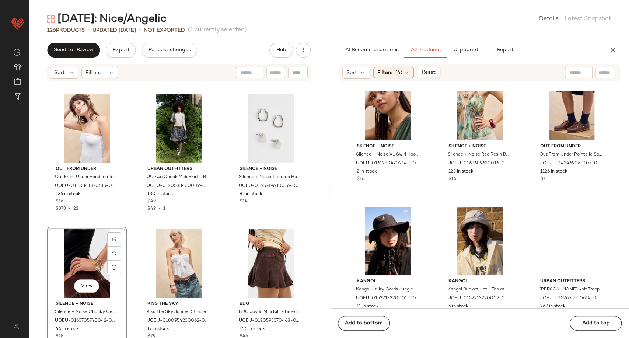
click at [219, 260] on div "Out From Under Out From Under Bandeau Tapestry Top - White S at Urban Outfitter…" at bounding box center [178, 214] width 299 height 247
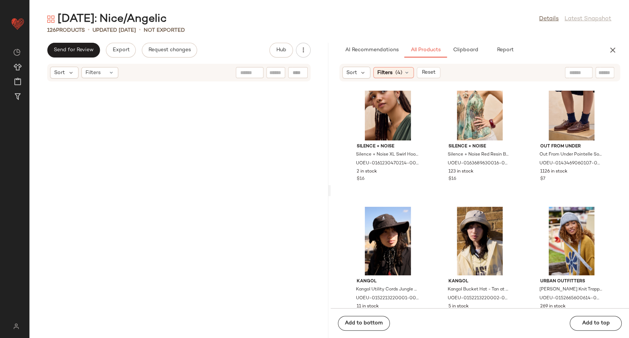
scroll to position [0, 0]
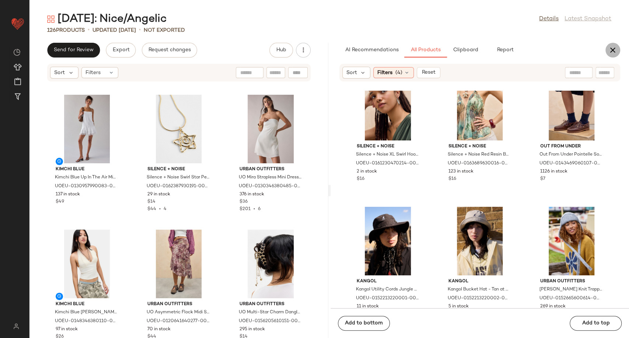
click at [614, 44] on button "button" at bounding box center [613, 50] width 15 height 15
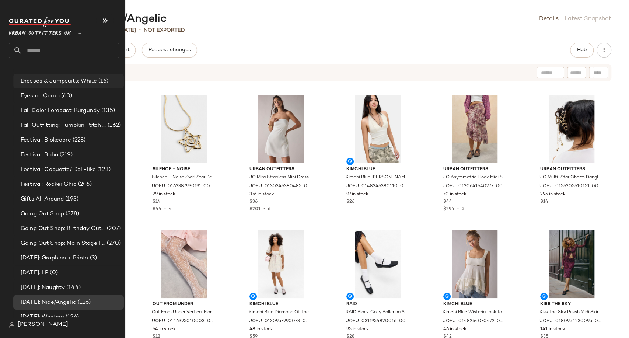
scroll to position [1679, 0]
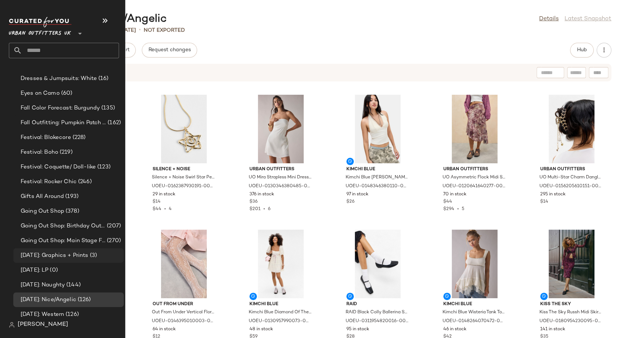
click at [62, 257] on span "[DATE]: Graphics + Prints" at bounding box center [55, 255] width 68 height 8
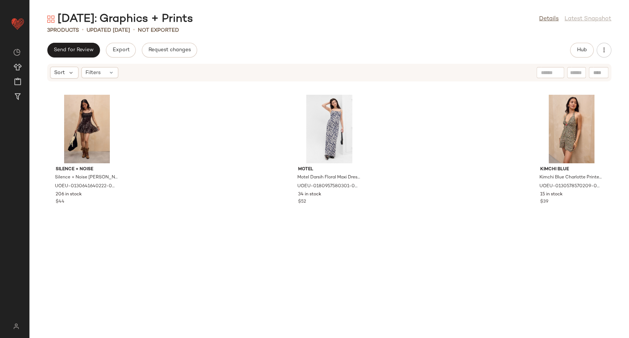
drag, startPoint x: 122, startPoint y: 18, endPoint x: 206, endPoint y: 15, distance: 84.1
click at [193, 15] on div "[DATE]: Graphics + Prints" at bounding box center [120, 19] width 146 height 15
click at [280, 36] on div "Halloween: Graphics + Prints Details Latest Snapshot 3 Products • updated Aug 1…" at bounding box center [329, 175] width 600 height 326
click at [577, 57] on button "Hub" at bounding box center [582, 50] width 24 height 15
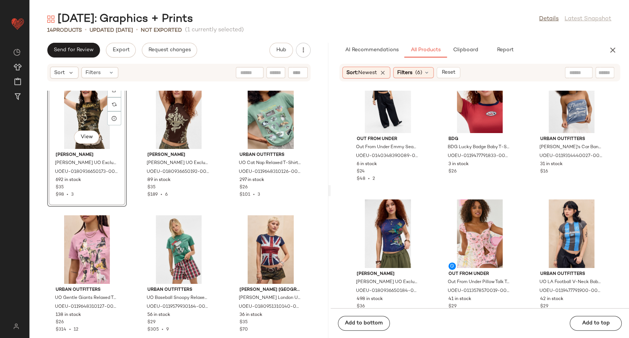
scroll to position [292, 0]
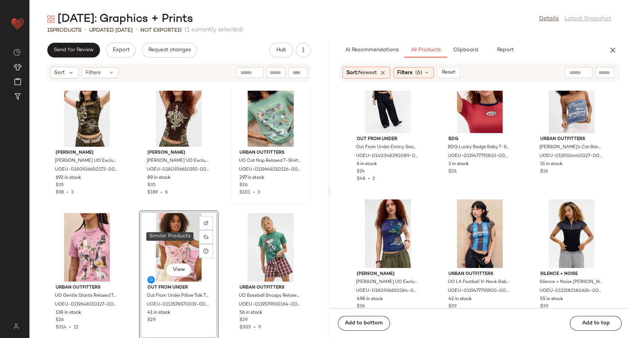
click at [202, 239] on div at bounding box center [206, 237] width 14 height 14
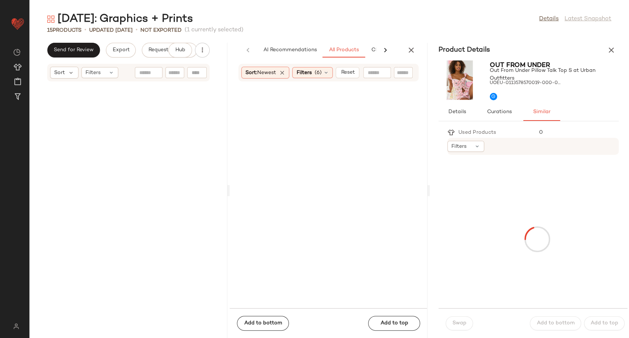
scroll to position [5973, 0]
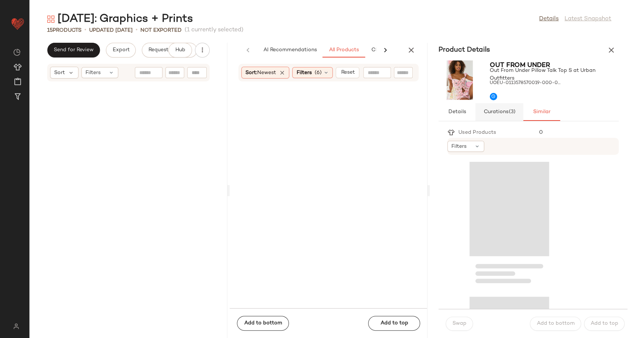
scroll to position [5973, 0]
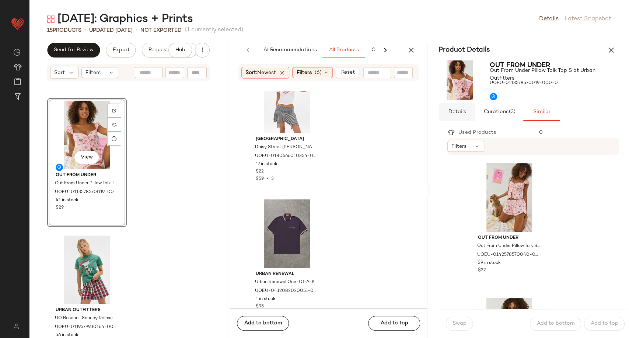
click at [462, 114] on span "Details" at bounding box center [457, 112] width 18 height 6
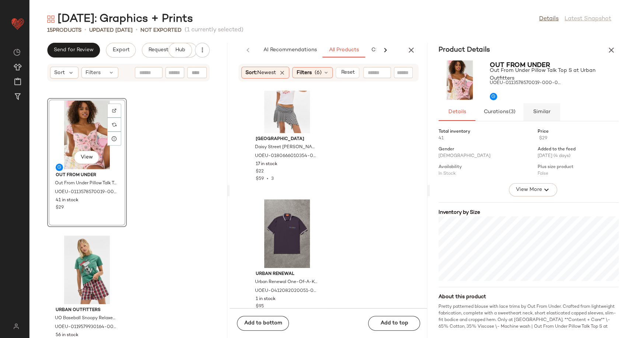
click at [531, 111] on button "Similar" at bounding box center [541, 112] width 37 height 18
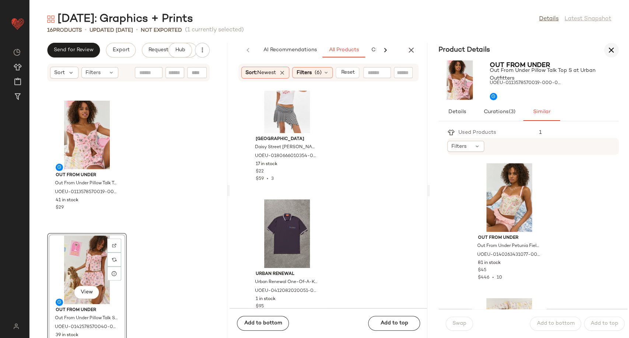
click at [613, 53] on icon "button" at bounding box center [611, 50] width 9 height 9
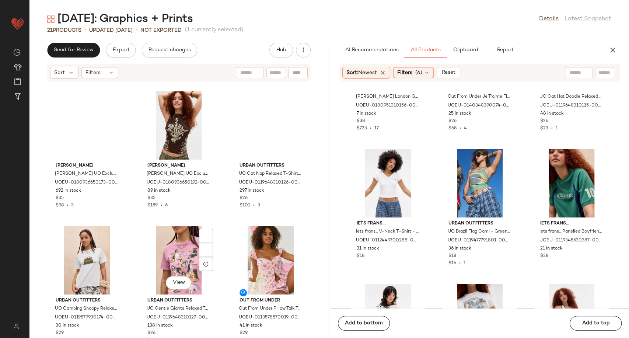
scroll to position [277, 0]
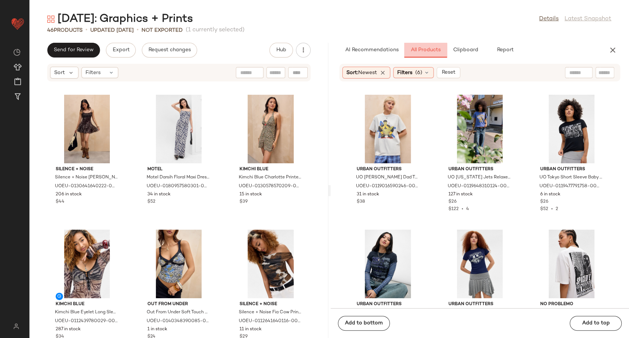
click at [422, 49] on span "All Products" at bounding box center [425, 50] width 30 height 6
click at [466, 54] on button "Clipboard" at bounding box center [465, 50] width 37 height 15
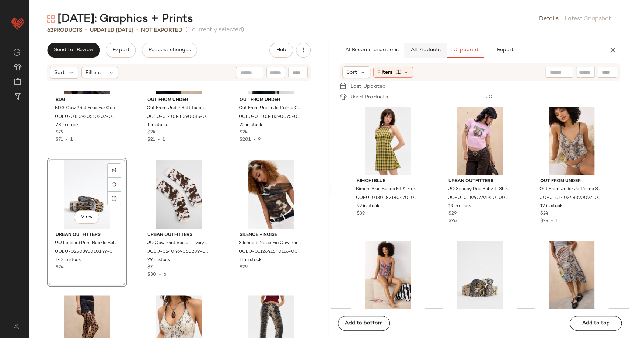
click at [419, 54] on button "All Products" at bounding box center [425, 50] width 43 height 15
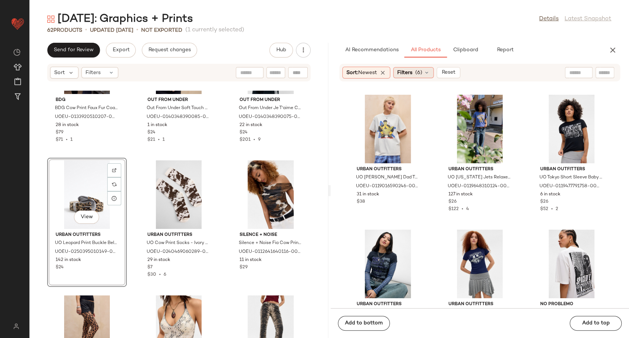
click at [428, 74] on icon at bounding box center [427, 73] width 6 height 6
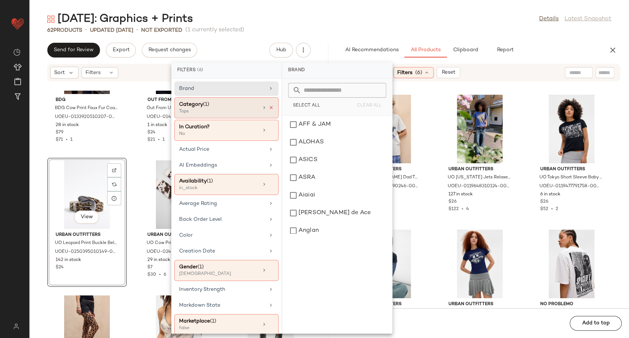
click at [269, 109] on icon at bounding box center [271, 107] width 5 height 5
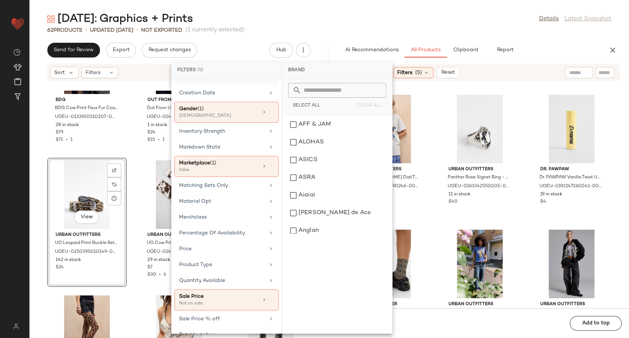
scroll to position [164, 0]
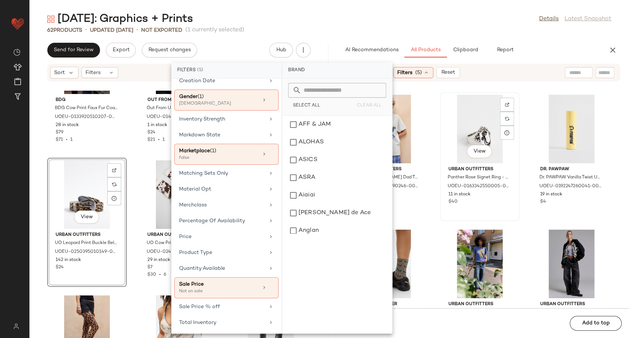
click at [442, 220] on div "View Urban Outfitters Panther Rose Signet Ring - Silver S at Urban Outfitters U…" at bounding box center [480, 157] width 78 height 128
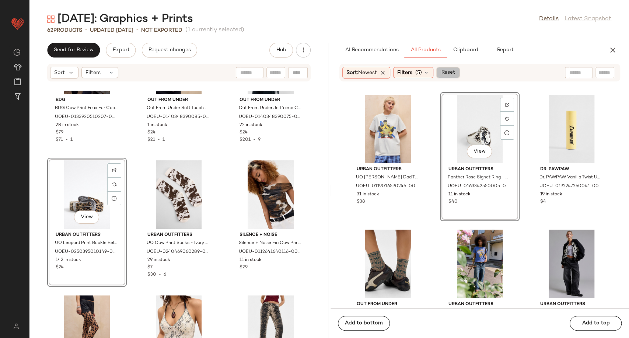
click at [455, 74] on span "Reset" at bounding box center [448, 73] width 14 height 6
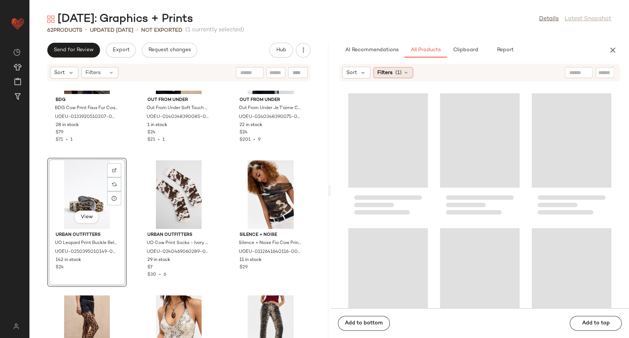
click at [408, 72] on icon at bounding box center [406, 73] width 6 height 6
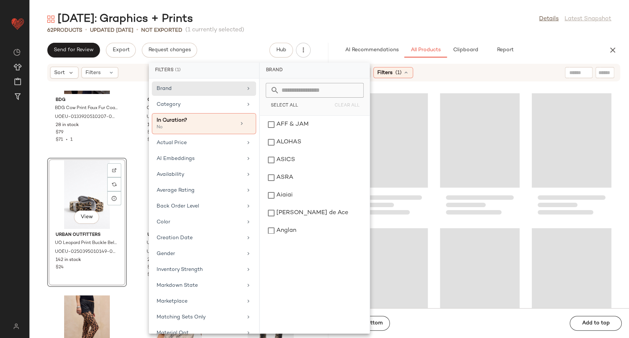
scroll to position [0, 0]
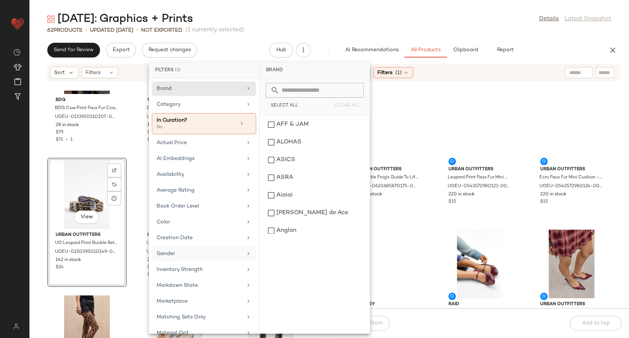
click at [212, 254] on div "Gender" at bounding box center [200, 254] width 86 height 8
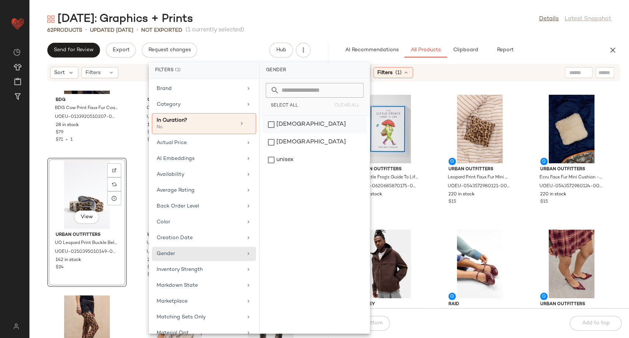
click at [288, 133] on div "[DEMOGRAPHIC_DATA]" at bounding box center [315, 142] width 104 height 18
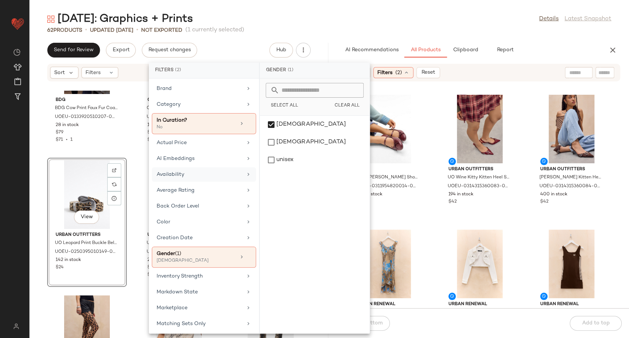
click at [219, 177] on div "Availability" at bounding box center [200, 175] width 86 height 8
click at [283, 133] on div "in_stock" at bounding box center [315, 142] width 104 height 18
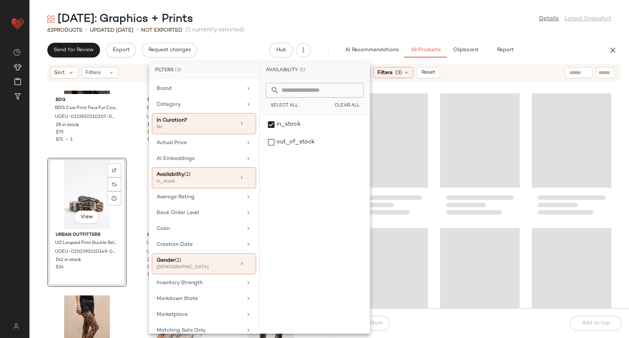
click at [428, 225] on div at bounding box center [480, 200] width 299 height 218
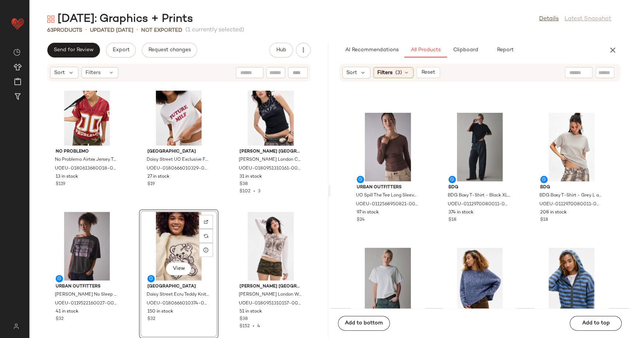
scroll to position [2478, 0]
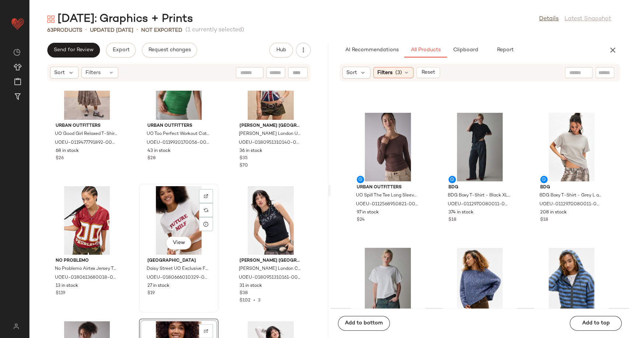
click at [171, 209] on div "View" at bounding box center [179, 220] width 74 height 69
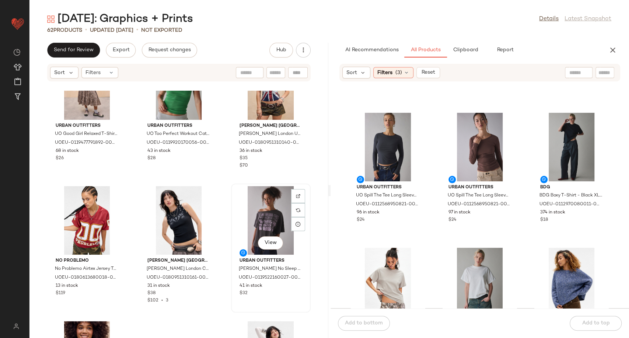
click at [261, 213] on div "View" at bounding box center [271, 220] width 74 height 69
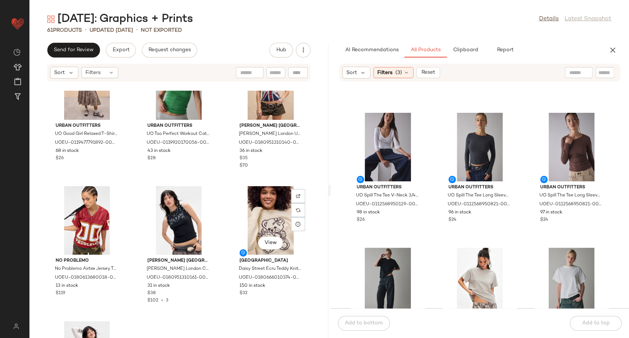
scroll to position [2355, 0]
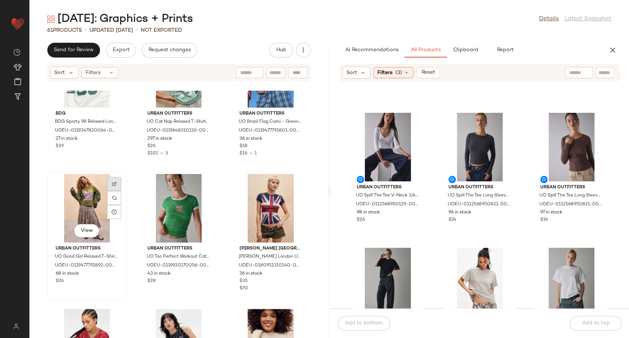
click at [112, 182] on img at bounding box center [114, 184] width 4 height 4
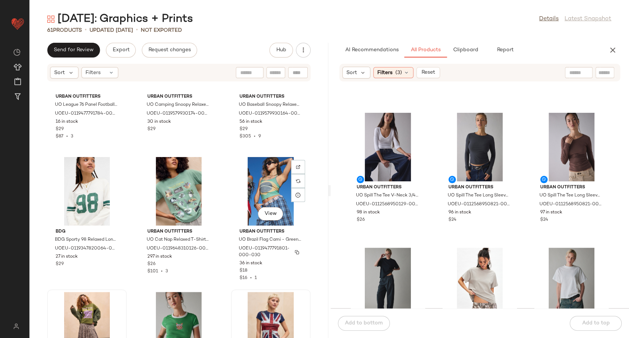
scroll to position [2233, 0]
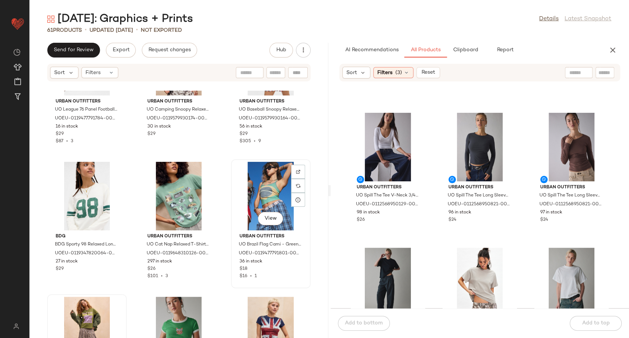
click at [276, 187] on div "View" at bounding box center [271, 196] width 74 height 69
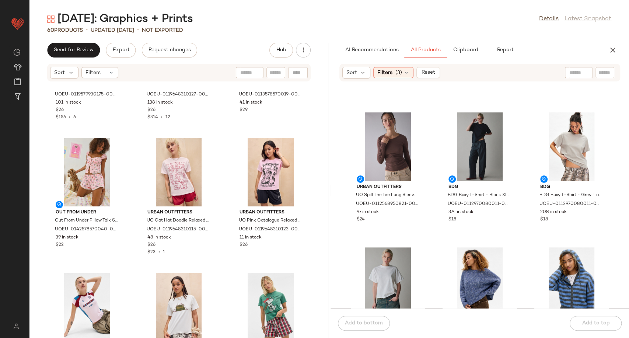
scroll to position [1864, 0]
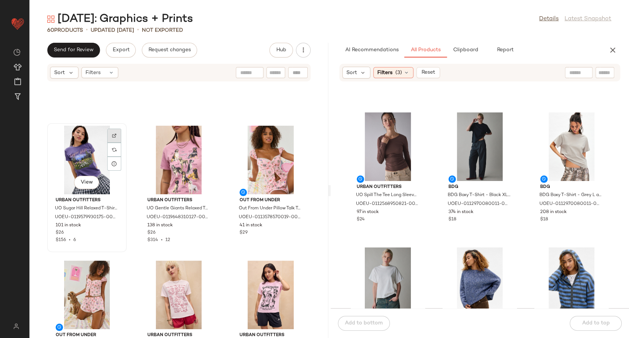
click at [117, 143] on div at bounding box center [114, 150] width 14 height 14
click at [93, 165] on div "View" at bounding box center [87, 160] width 74 height 69
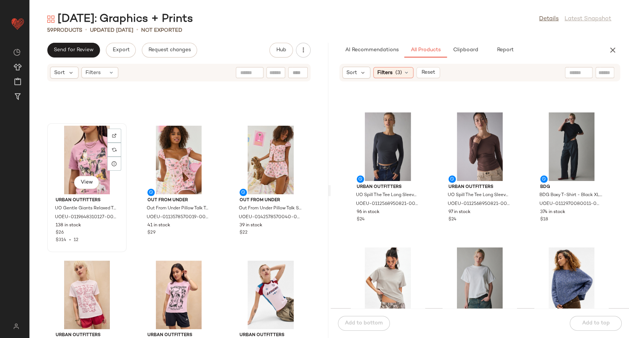
click at [81, 152] on div "View" at bounding box center [87, 160] width 74 height 69
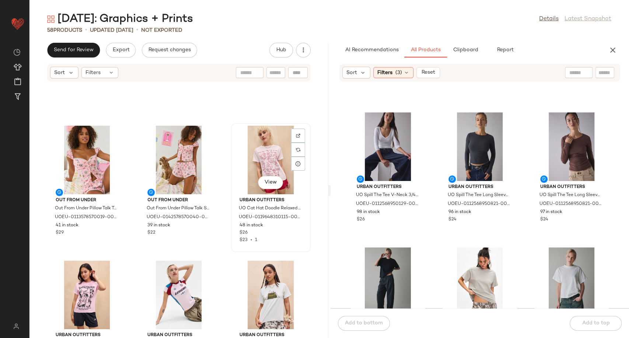
click at [268, 152] on div "View" at bounding box center [271, 160] width 74 height 69
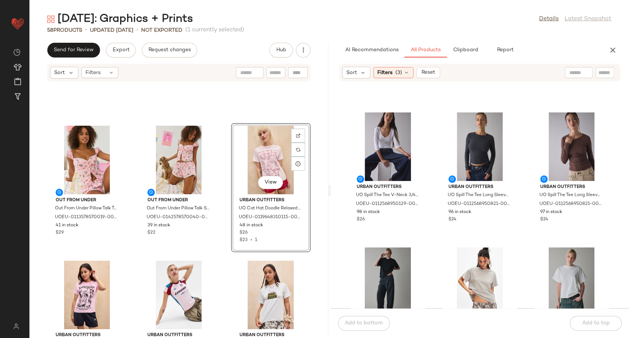
click at [222, 227] on div "Out From Under Out From Under Pillow Talk Top S at Urban Outfitters UOEU-011357…" at bounding box center [178, 214] width 299 height 247
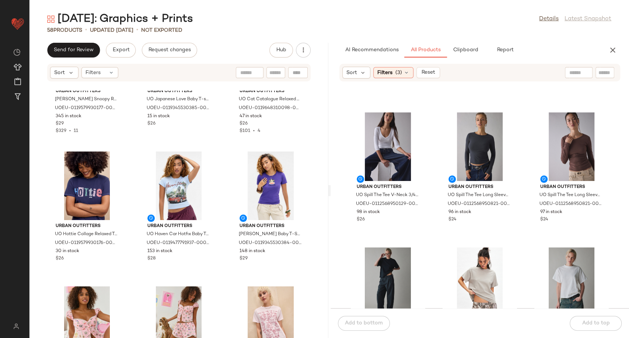
scroll to position [1700, 0]
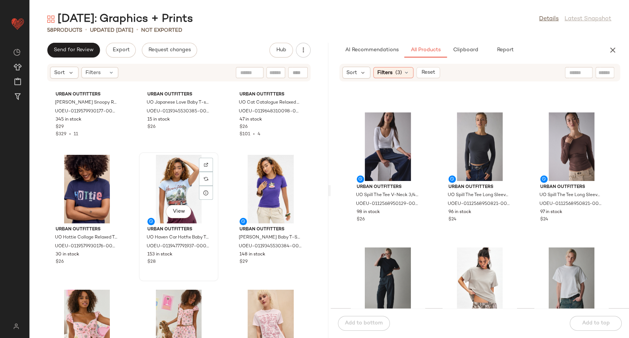
click at [186, 179] on div "View" at bounding box center [179, 189] width 74 height 69
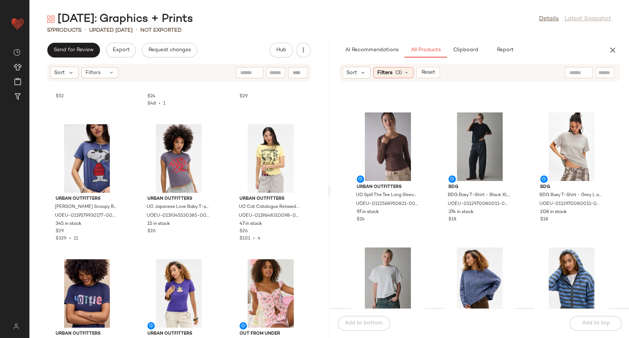
scroll to position [1577, 0]
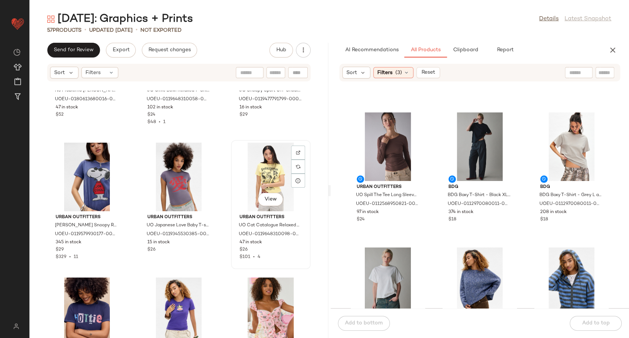
click at [250, 169] on div "View" at bounding box center [271, 177] width 74 height 69
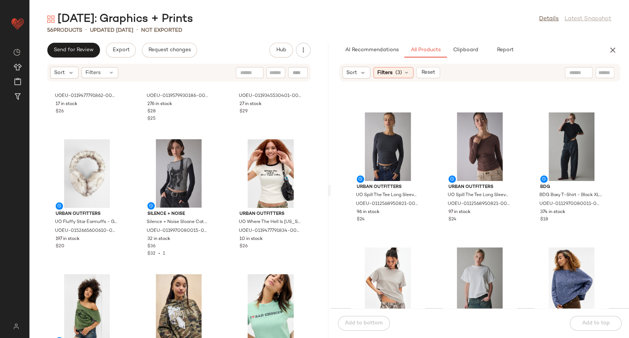
scroll to position [1085, 0]
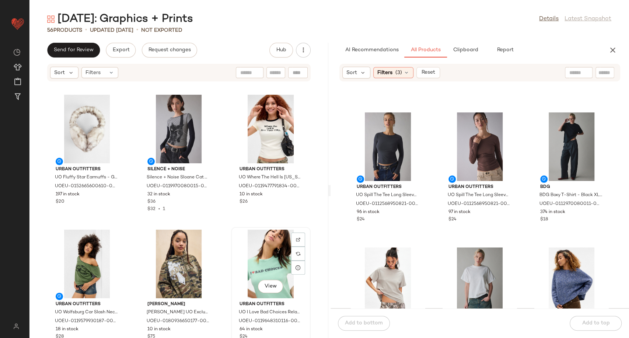
click at [260, 251] on div "View" at bounding box center [271, 264] width 74 height 69
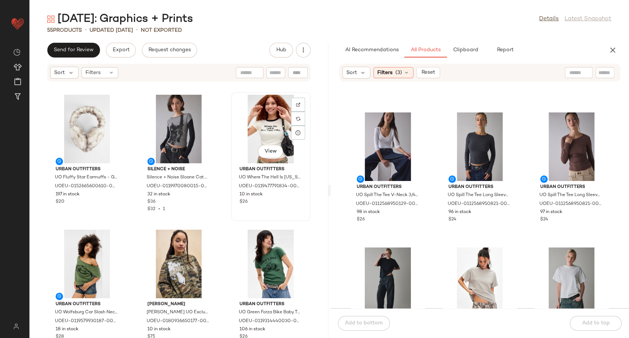
click at [268, 133] on div "View" at bounding box center [271, 129] width 74 height 69
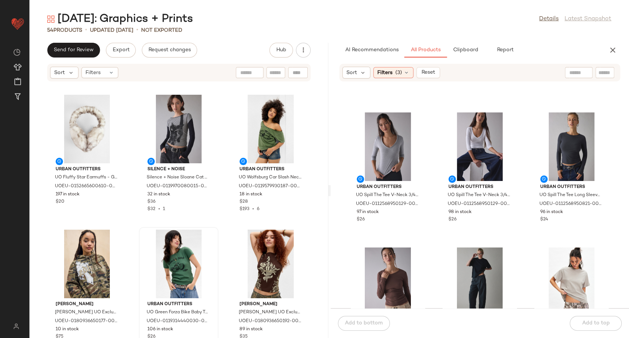
scroll to position [2417, 0]
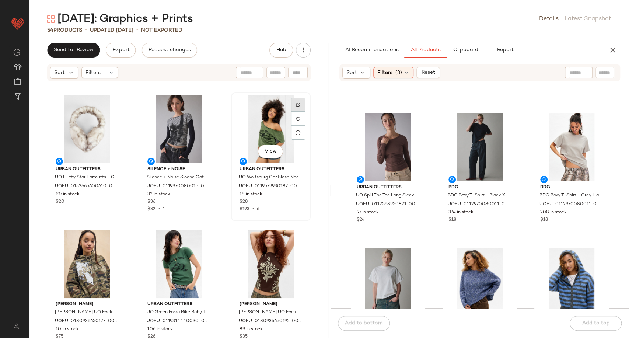
click at [291, 112] on div at bounding box center [298, 119] width 14 height 14
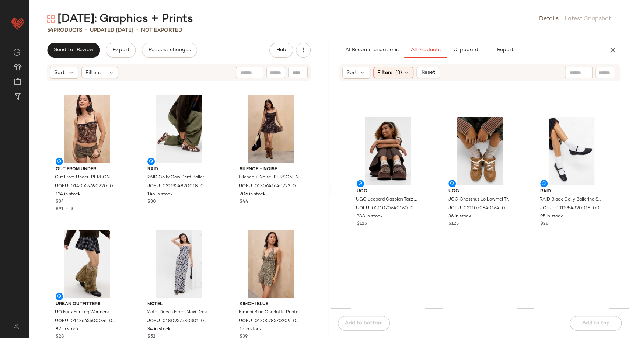
scroll to position [5653, 0]
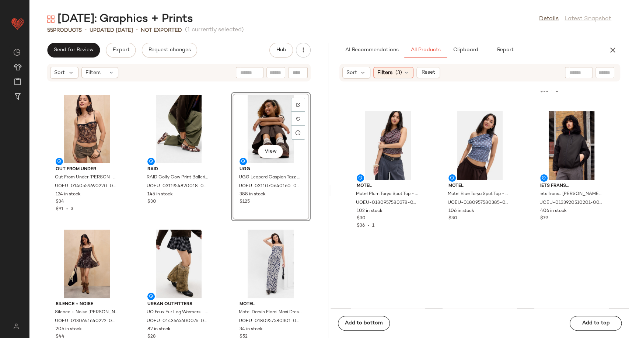
scroll to position [5939, 0]
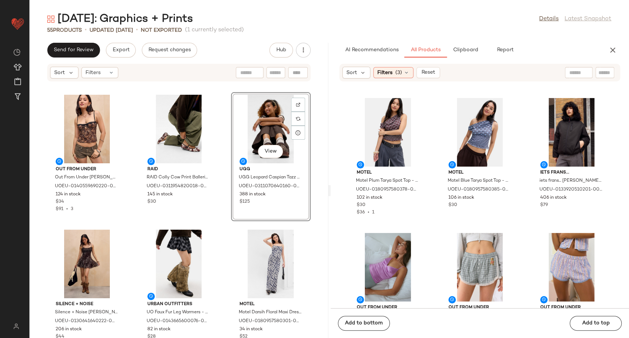
click at [574, 67] on div at bounding box center [579, 72] width 19 height 11
type input "**********"
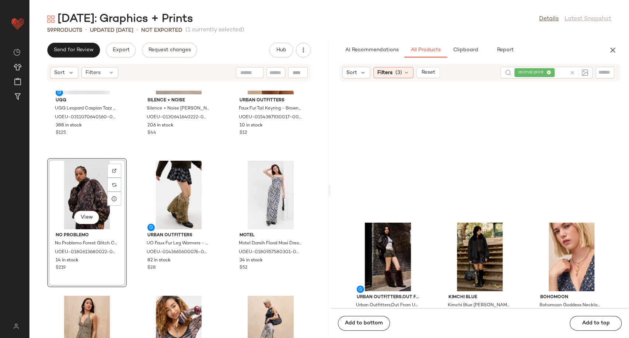
scroll to position [3280, 0]
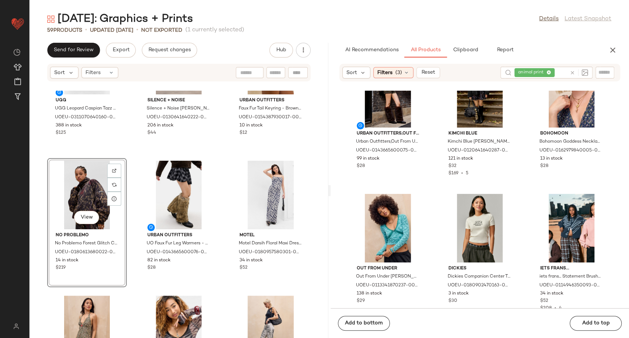
click at [574, 73] on icon at bounding box center [573, 73] width 6 height 6
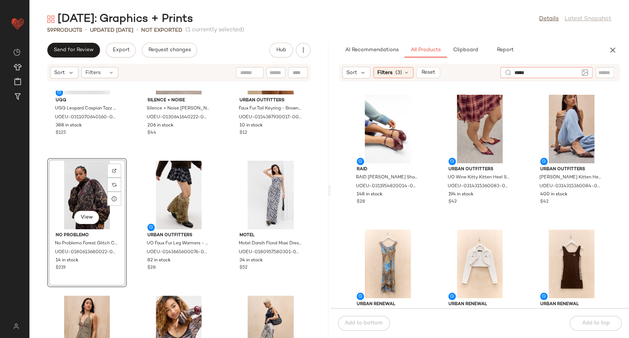
type input "******"
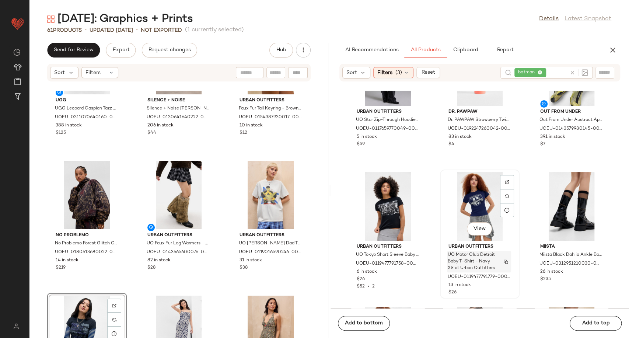
scroll to position [456, 0]
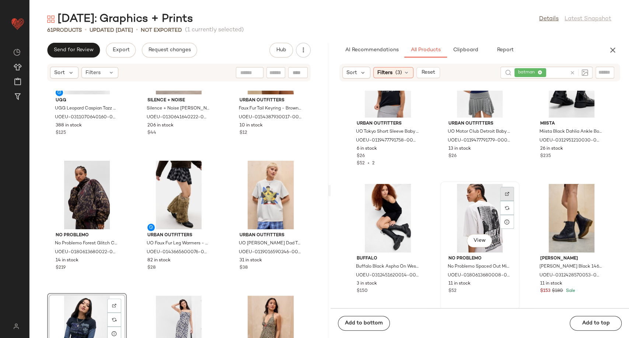
click at [504, 201] on div at bounding box center [507, 208] width 14 height 14
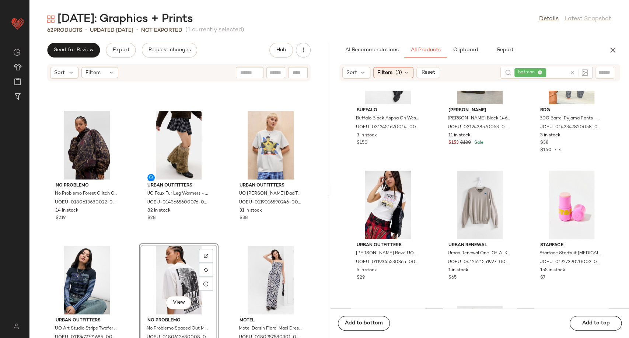
scroll to position [620, 0]
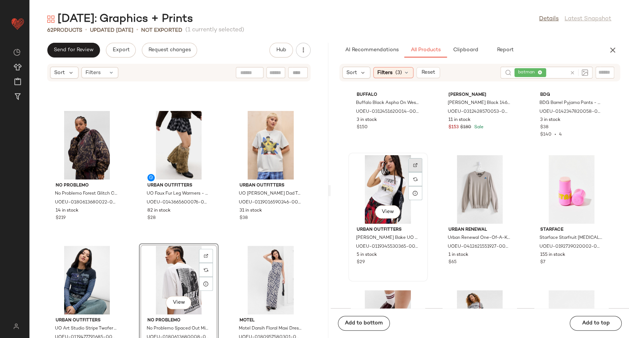
click at [413, 172] on div at bounding box center [415, 179] width 14 height 14
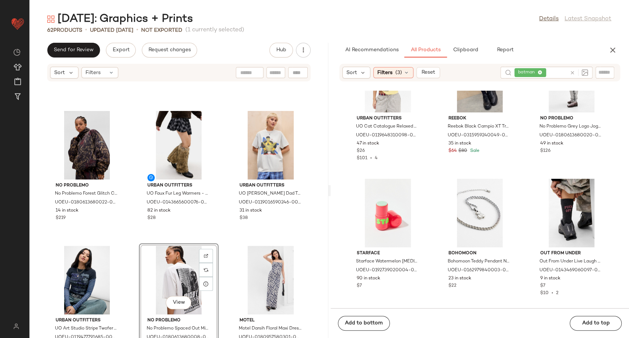
scroll to position [1153, 0]
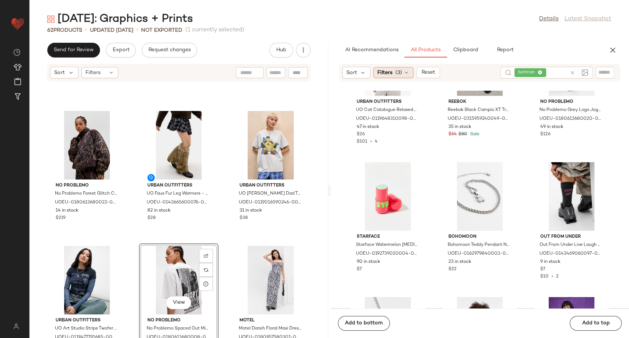
click at [408, 70] on icon at bounding box center [407, 73] width 6 height 6
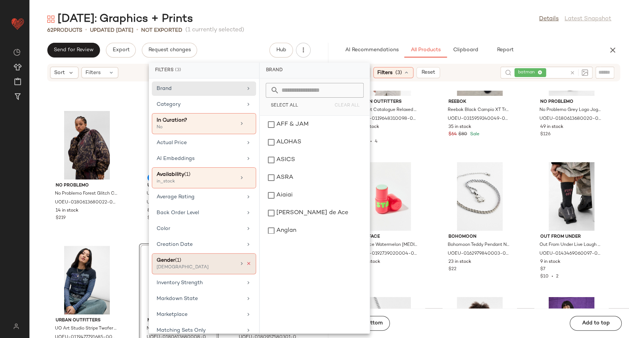
click at [246, 262] on icon at bounding box center [248, 263] width 5 height 5
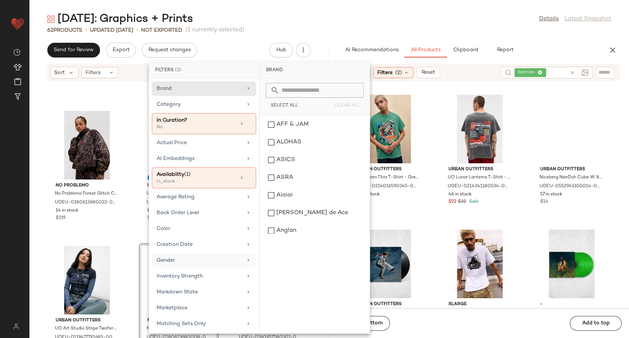
click at [433, 164] on div "Urban Outfitters UO Green Thor T-Shirt - Green M at Urban Outfitters UOEU-02140…" at bounding box center [480, 200] width 299 height 218
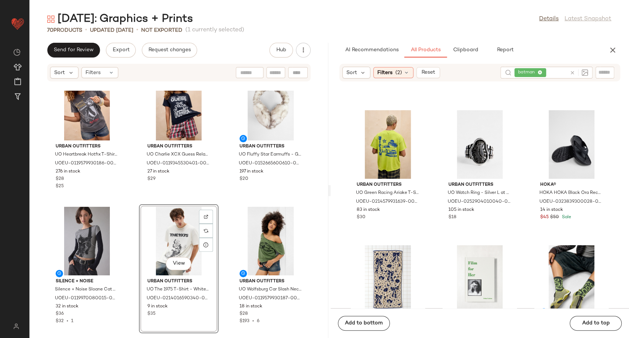
scroll to position [4026, 0]
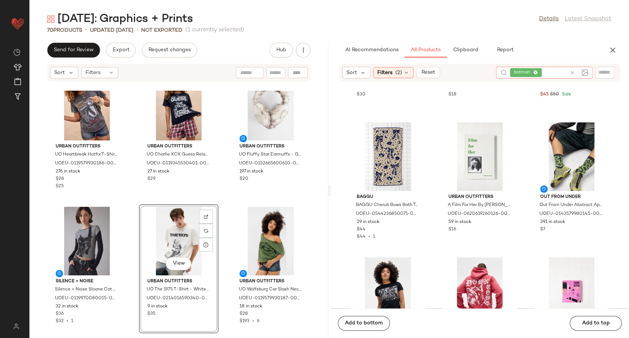
click at [574, 70] on icon at bounding box center [573, 73] width 6 height 6
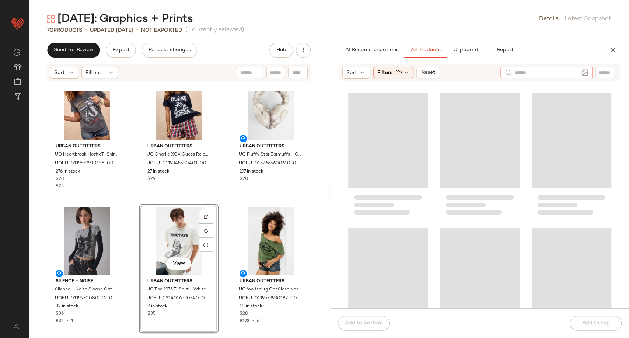
click at [435, 163] on div at bounding box center [480, 200] width 299 height 218
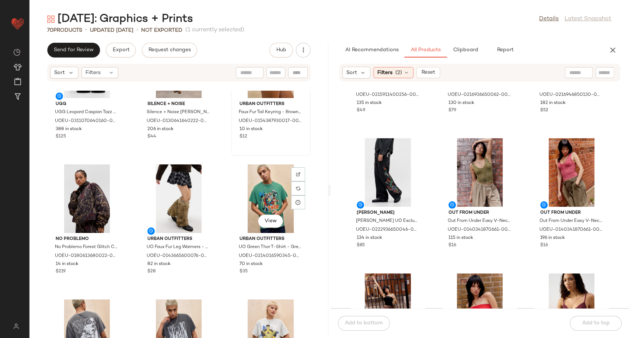
scroll to position [211, 0]
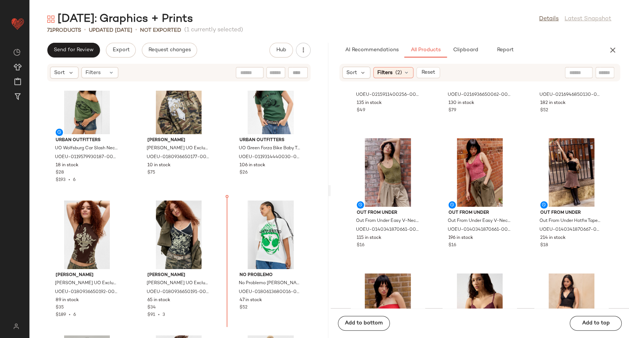
scroll to position [1812, 0]
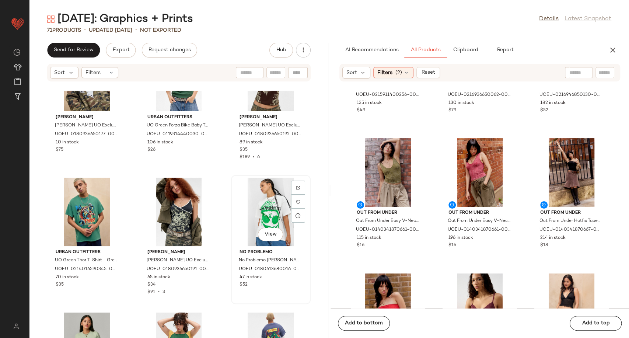
click at [232, 278] on div "View No Problemo No Problemo White Sidd Alien T-Shirt - White XS at Urban Outfi…" at bounding box center [271, 240] width 78 height 128
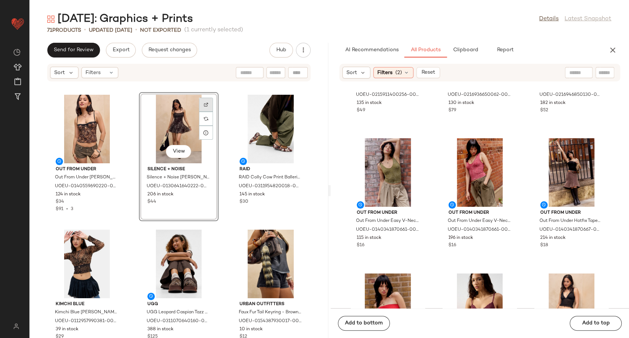
click at [209, 112] on div at bounding box center [206, 119] width 14 height 14
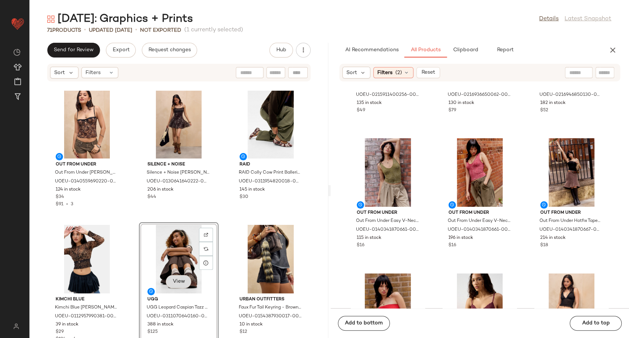
scroll to position [5, 0]
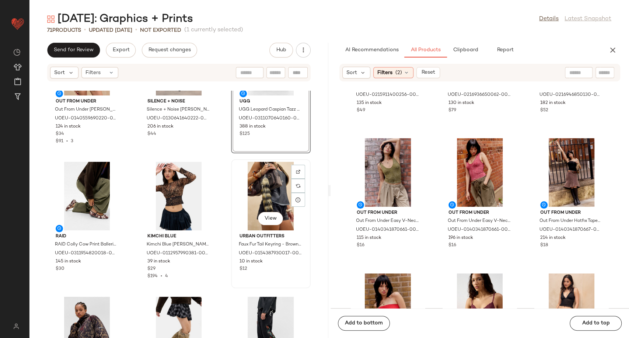
scroll to position [128, 0]
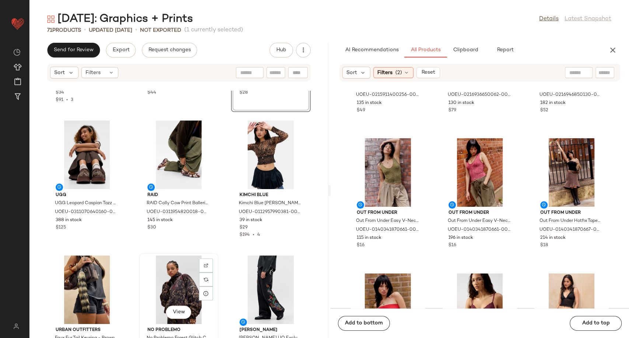
scroll to position [41, 0]
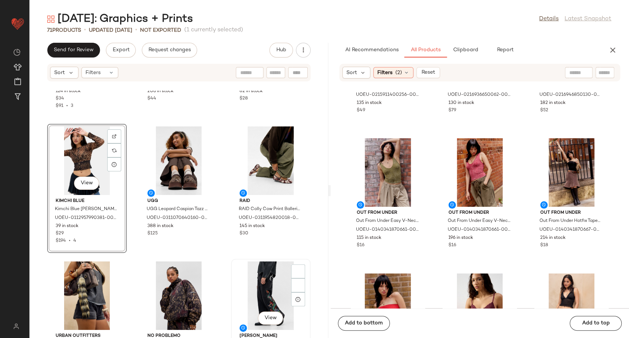
scroll to position [123, 0]
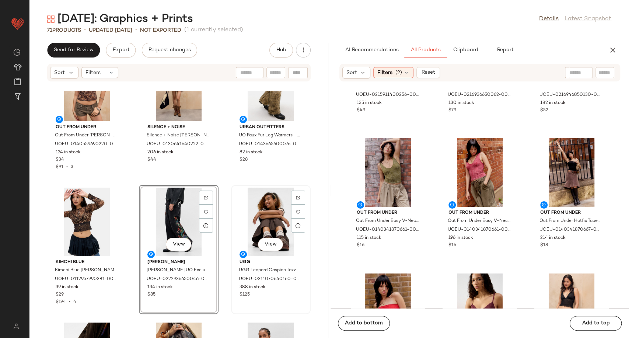
scroll to position [41, 0]
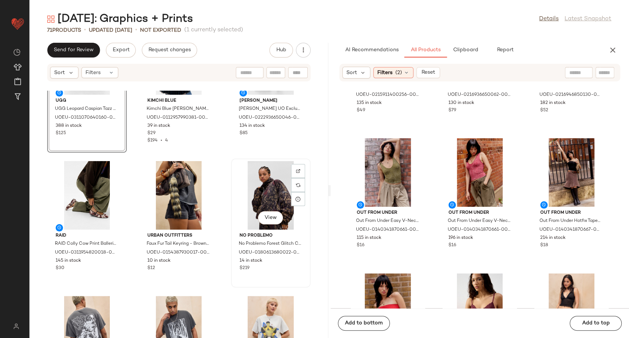
scroll to position [211, 0]
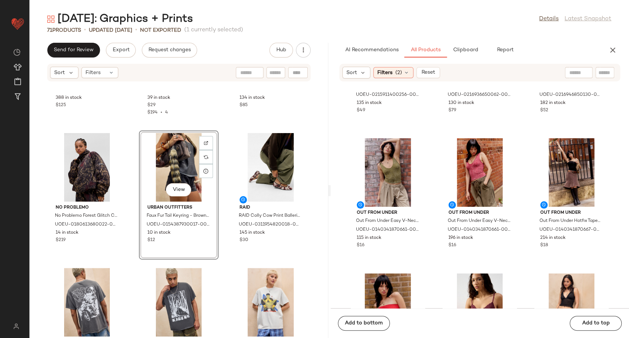
scroll to position [251, 0]
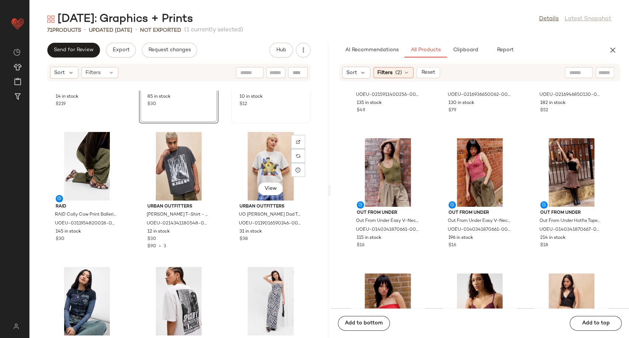
scroll to position [375, 0]
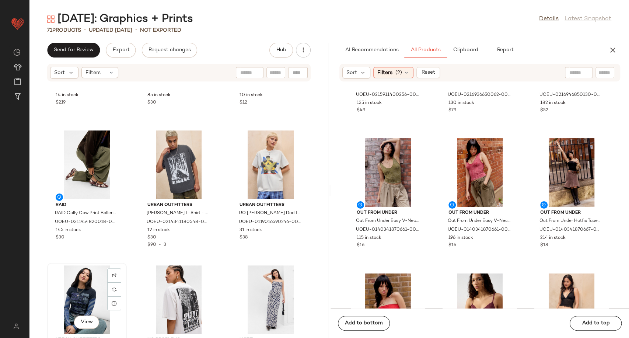
scroll to position [376, 0]
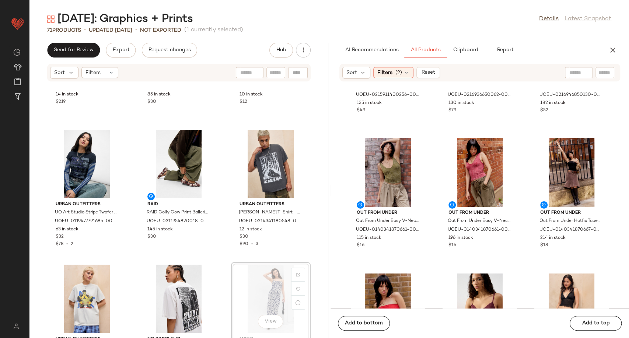
scroll to position [376, 0]
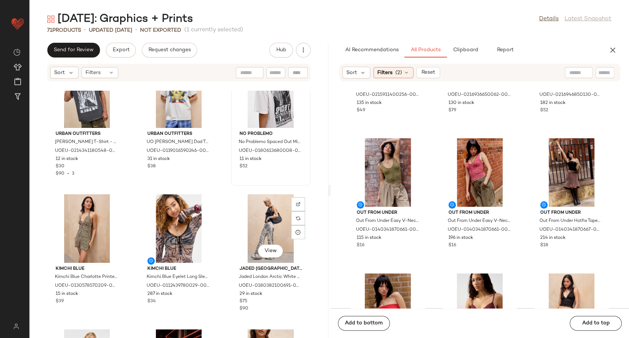
scroll to position [540, 0]
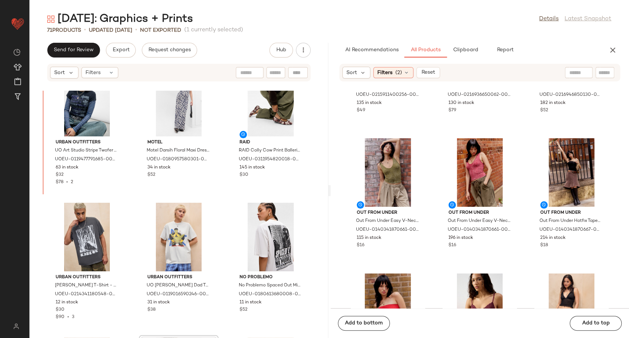
scroll to position [428, 0]
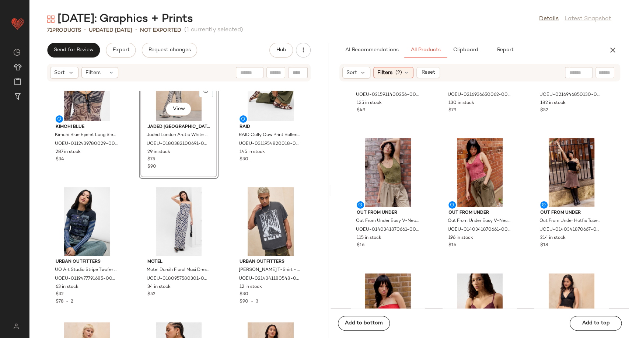
scroll to position [530, 0]
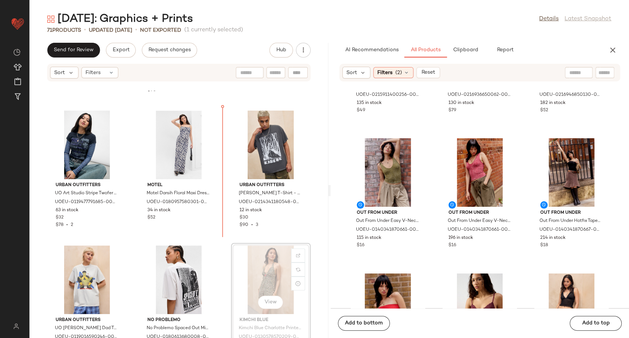
scroll to position [530, 0]
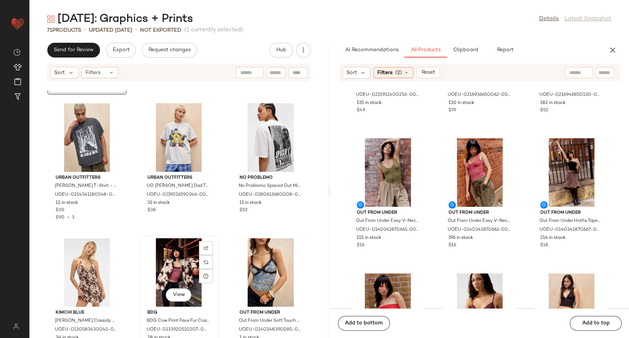
scroll to position [653, 0]
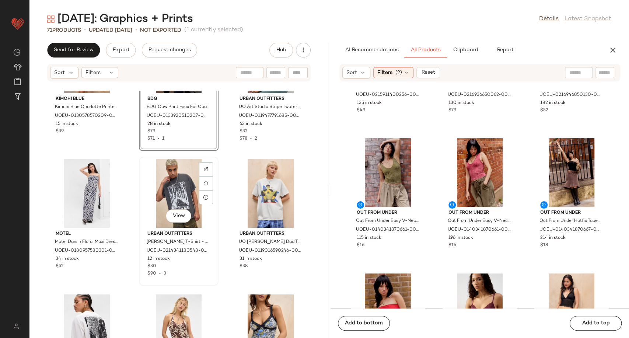
scroll to position [721, 0]
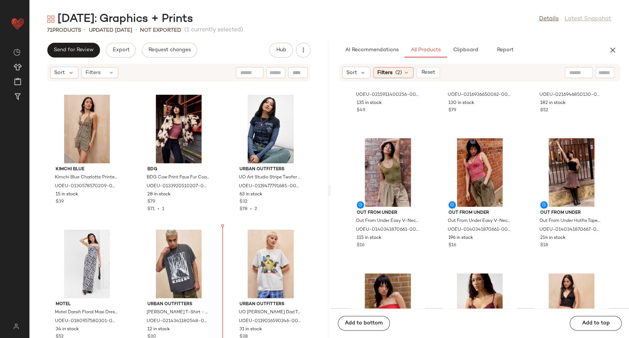
scroll to position [502, 0]
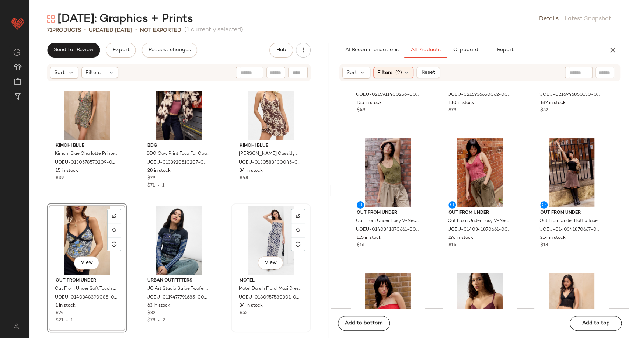
scroll to position [569, 0]
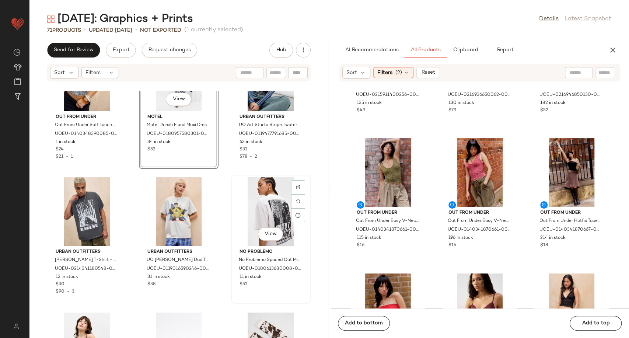
scroll to position [815, 0]
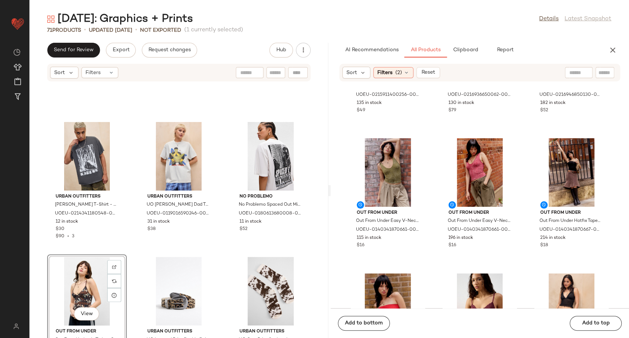
scroll to position [774, 0]
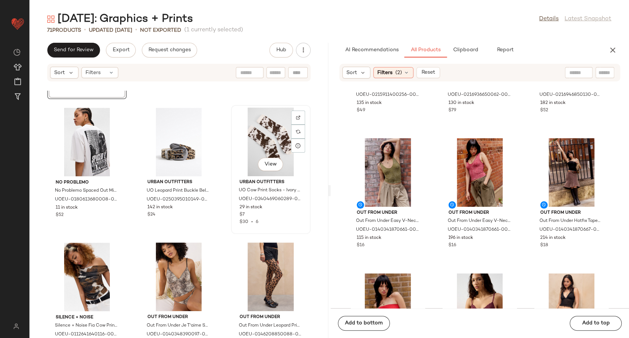
scroll to position [939, 0]
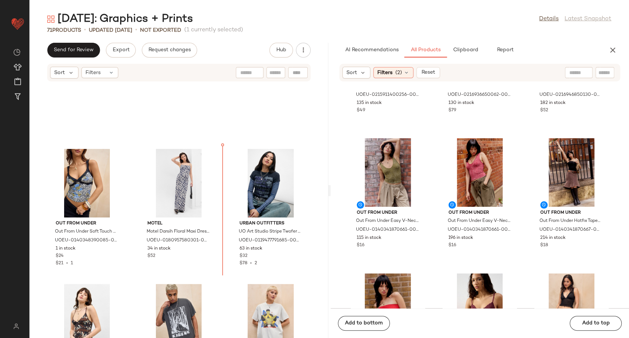
scroll to position [622, 0]
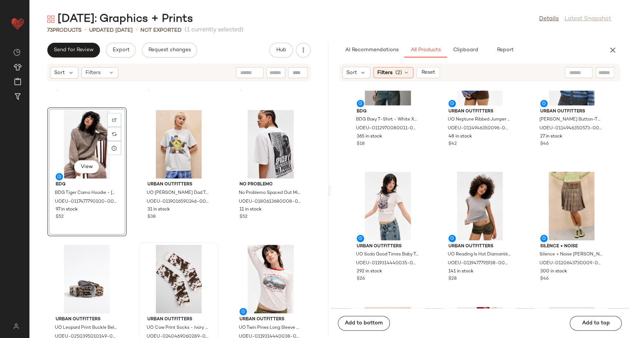
scroll to position [939, 0]
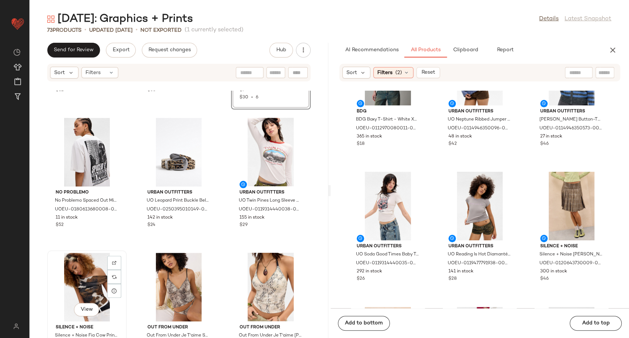
scroll to position [1062, 0]
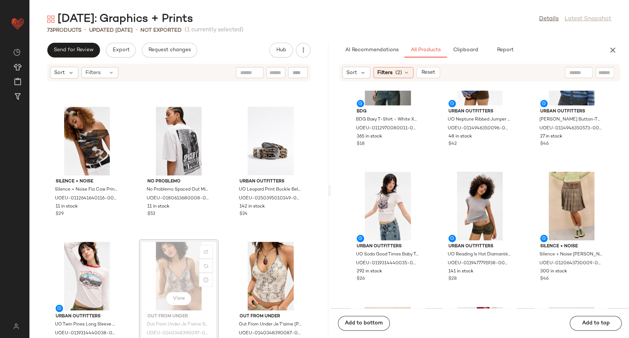
scroll to position [1080, 0]
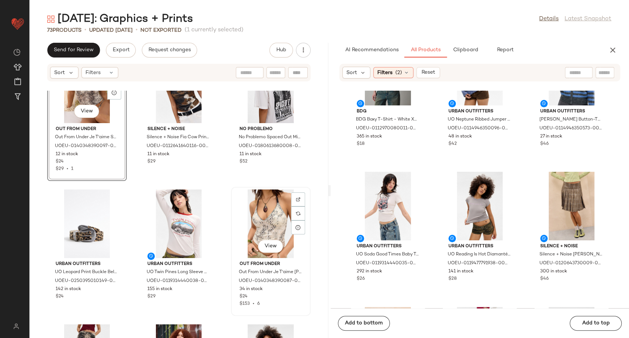
scroll to position [1121, 0]
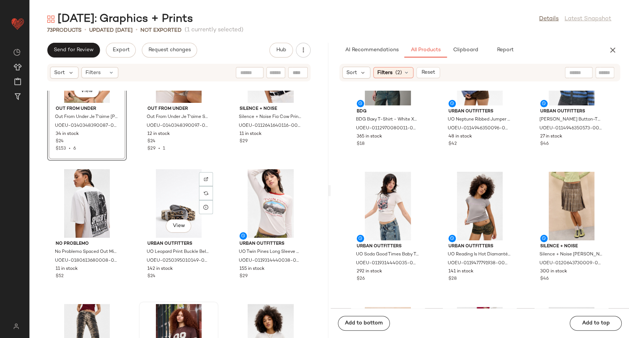
scroll to position [1234, 0]
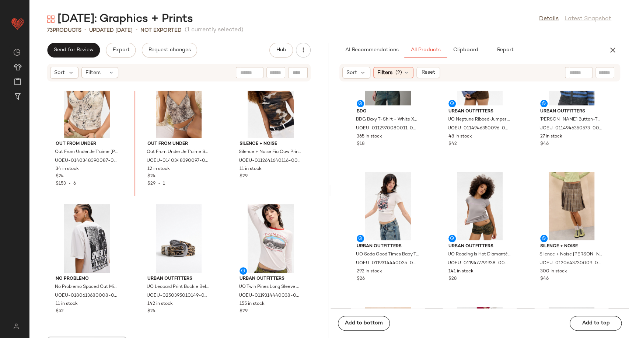
scroll to position [1056, 0]
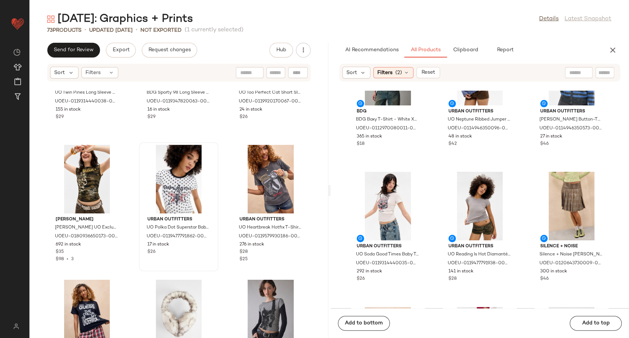
scroll to position [1439, 0]
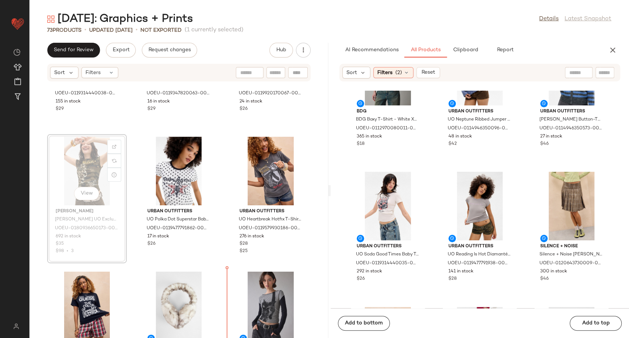
scroll to position [1460, 0]
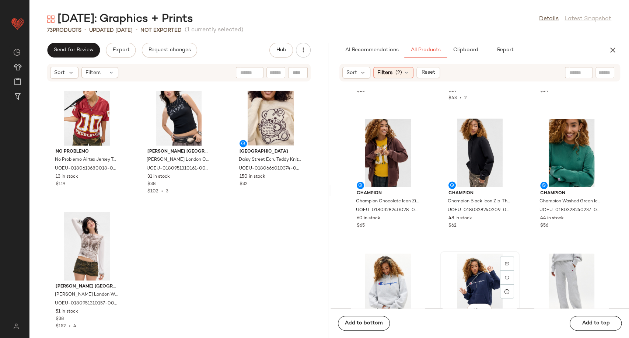
scroll to position [5003, 0]
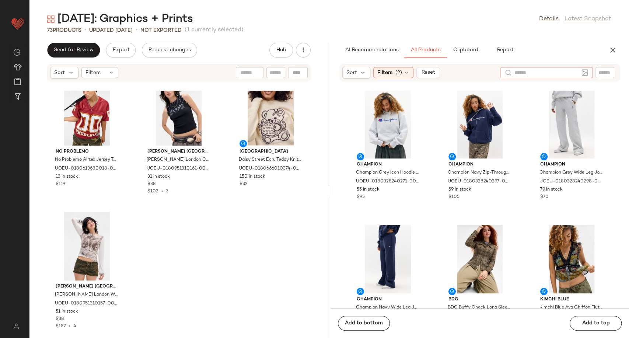
click at [570, 72] on input "text" at bounding box center [547, 73] width 64 height 8
type input "*********"
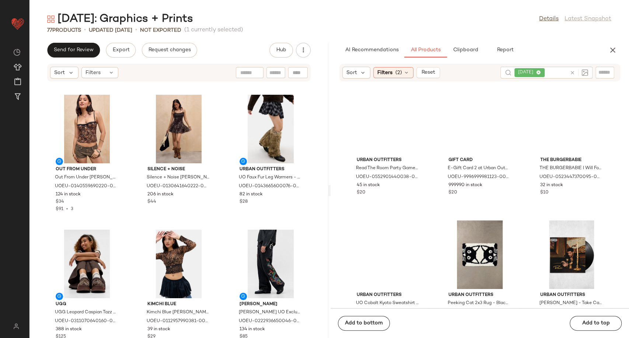
scroll to position [1930, 0]
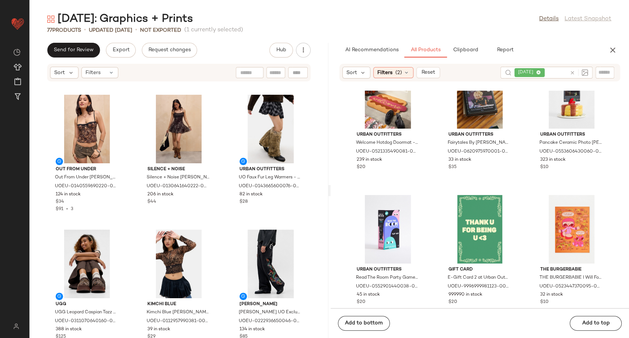
click at [572, 72] on icon at bounding box center [573, 73] width 6 height 6
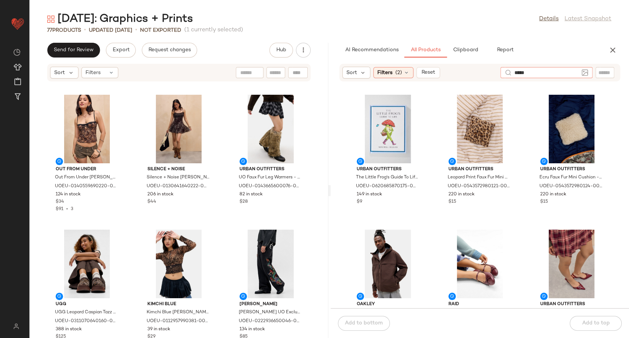
type input "******"
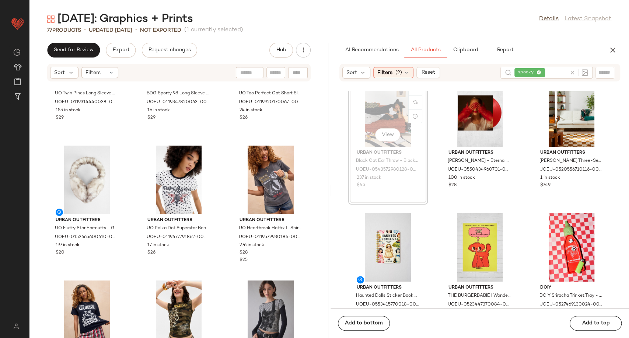
scroll to position [291, 0]
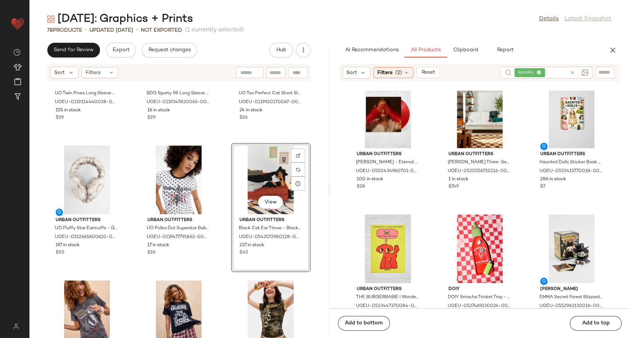
click at [222, 275] on div "Urban Outfitters UO Twin Pines Long Sleeve Baby T-Shirt - White XS at Urban Out…" at bounding box center [178, 214] width 299 height 247
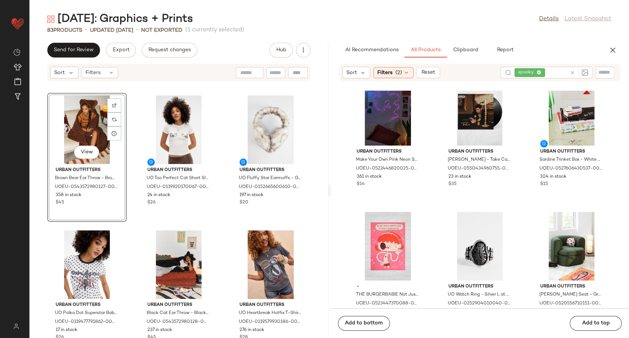
scroll to position [1590, 0]
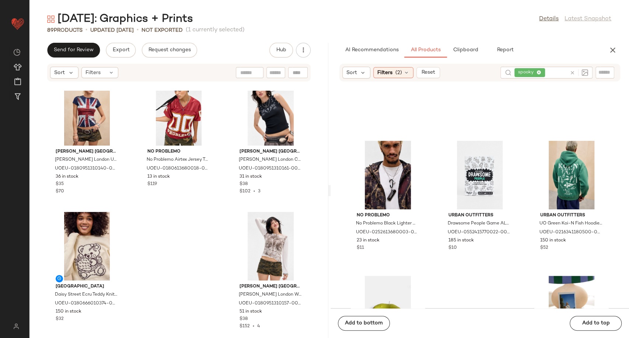
scroll to position [12063, 0]
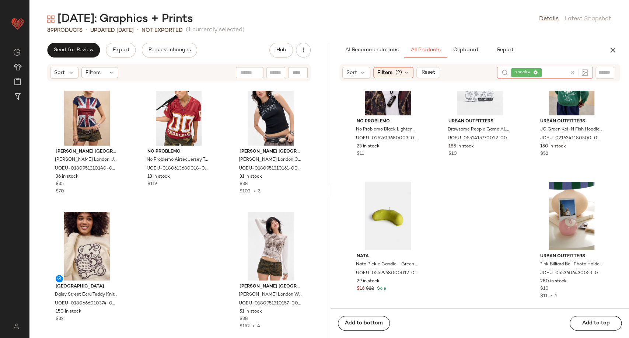
click at [572, 72] on icon at bounding box center [573, 73] width 6 height 6
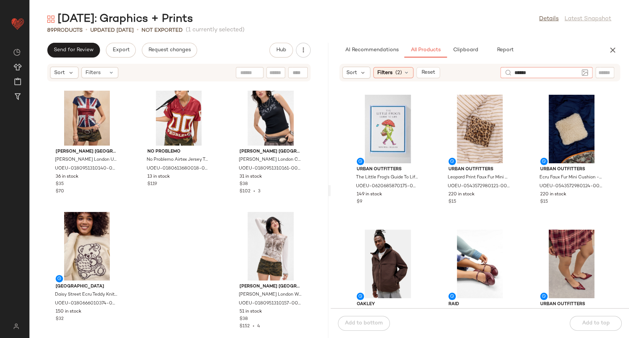
type input "*******"
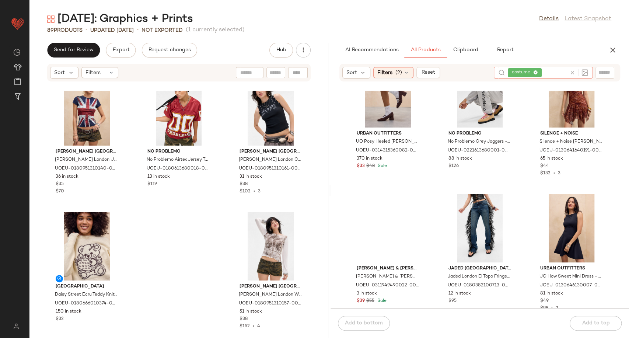
scroll to position [6928, 0]
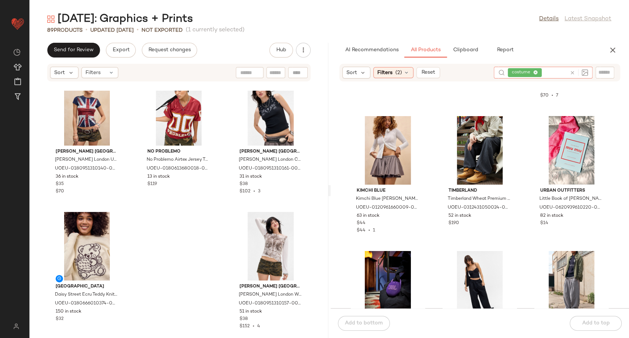
scroll to position [10902, 0]
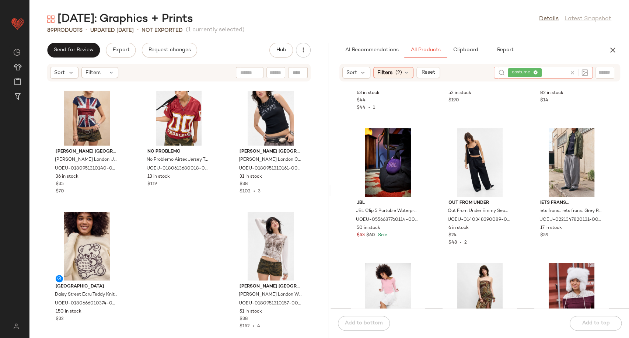
click at [571, 70] on icon at bounding box center [573, 73] width 6 height 6
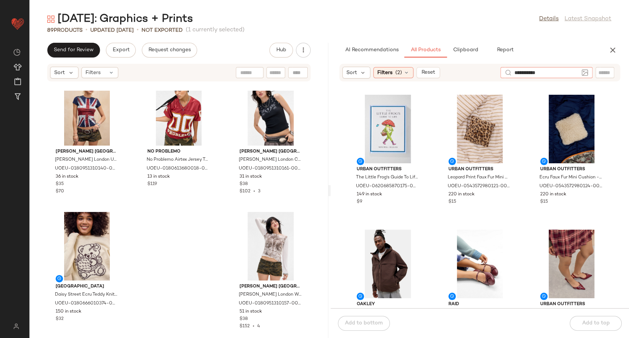
type input "**********"
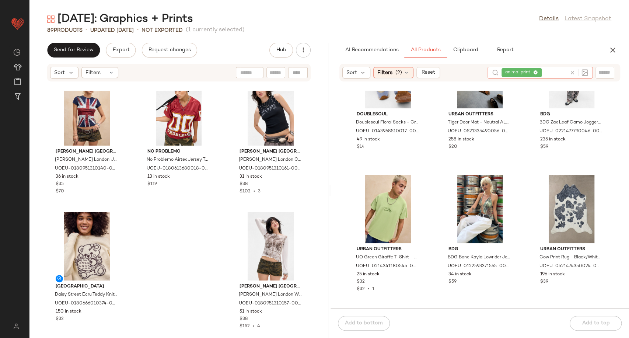
scroll to position [3569, 0]
click at [571, 70] on icon at bounding box center [573, 73] width 6 height 6
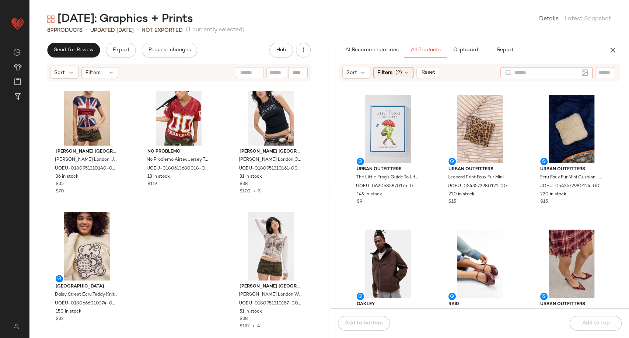
click at [525, 72] on input "text" at bounding box center [547, 73] width 64 height 8
type input "**********"
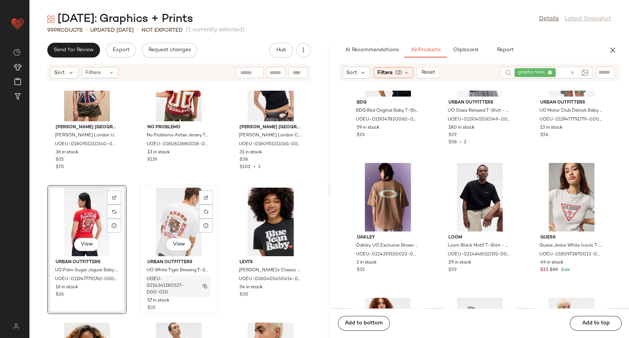
scroll to position [3908, 0]
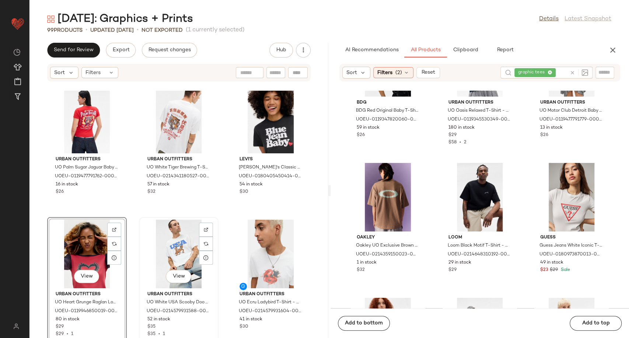
scroll to position [3931, 0]
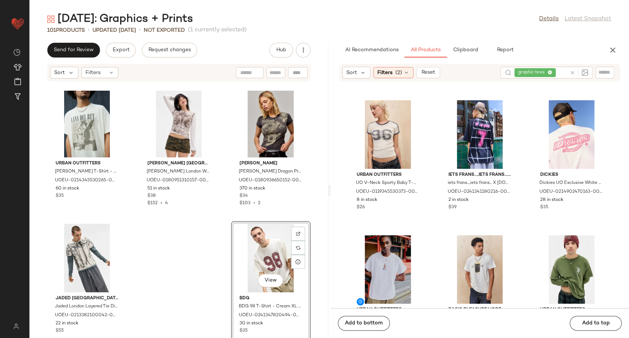
scroll to position [6993, 0]
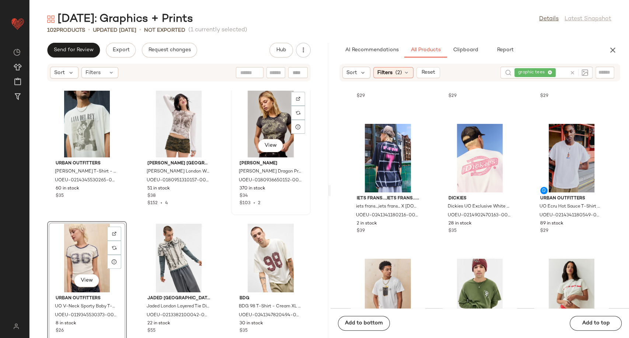
click at [232, 212] on div "View [PERSON_NAME] [PERSON_NAME] Dragon Print Baby T-Shirt - Off/black XS at Ur…" at bounding box center [271, 151] width 78 height 128
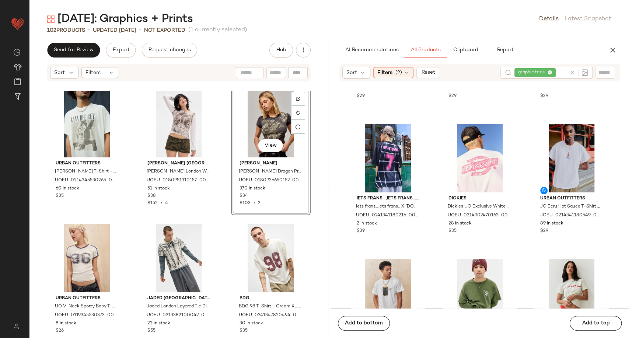
click at [226, 220] on div "BDG BDG Car Placement T-Shirt XS at Urban Outfitters UOEU-0214477790705-000-000…" at bounding box center [178, 214] width 299 height 247
